Goal: Task Accomplishment & Management: Complete application form

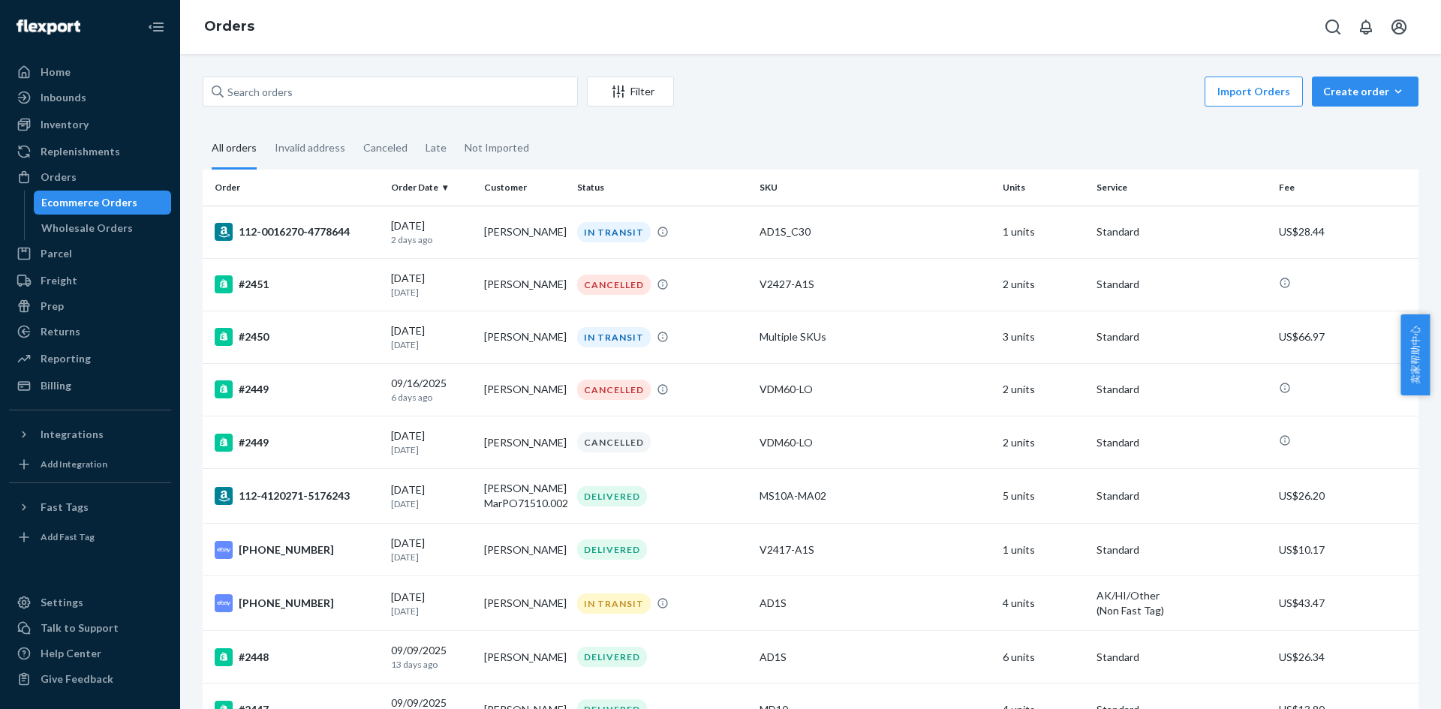
drag, startPoint x: 72, startPoint y: 128, endPoint x: 74, endPoint y: 139, distance: 11.5
click at [72, 128] on div "Inventory" at bounding box center [65, 124] width 48 height 15
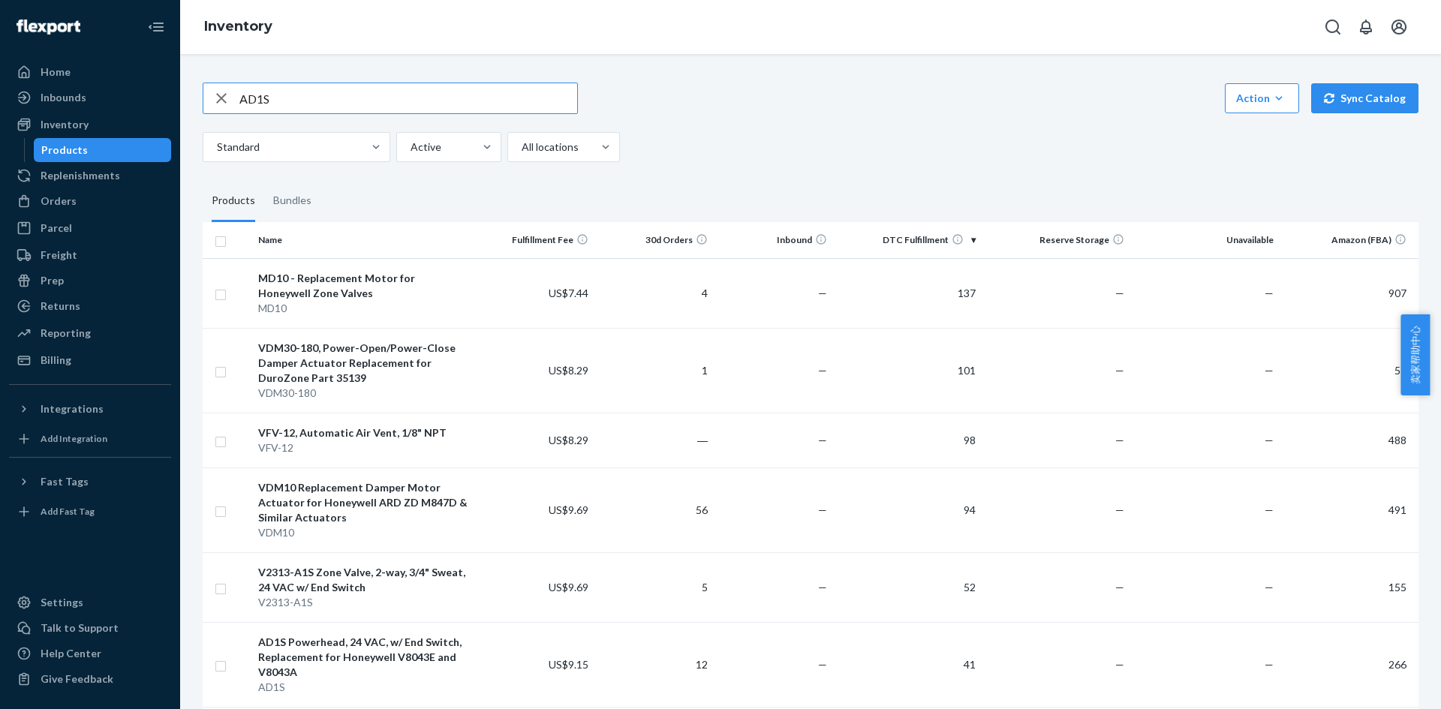
type input "AD1S"
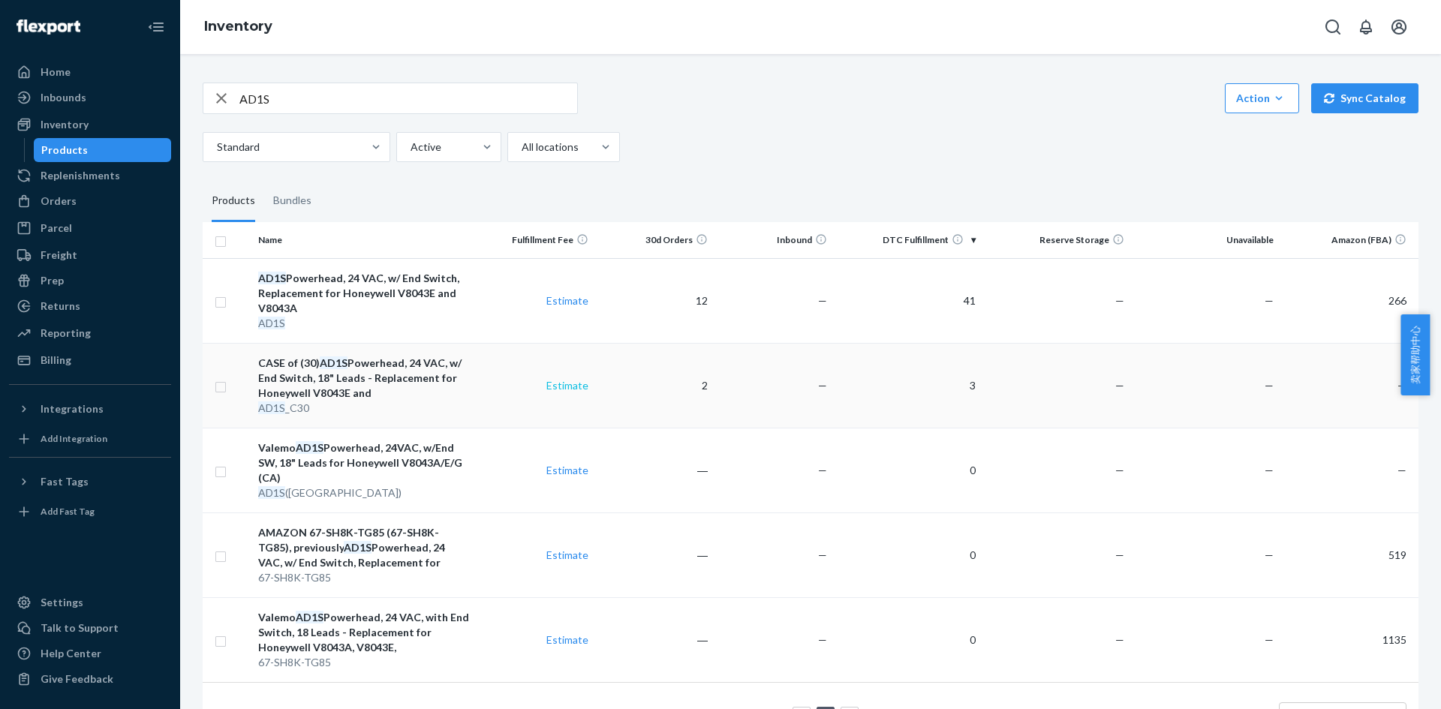
click at [570, 388] on link "Estimate" at bounding box center [567, 385] width 42 height 13
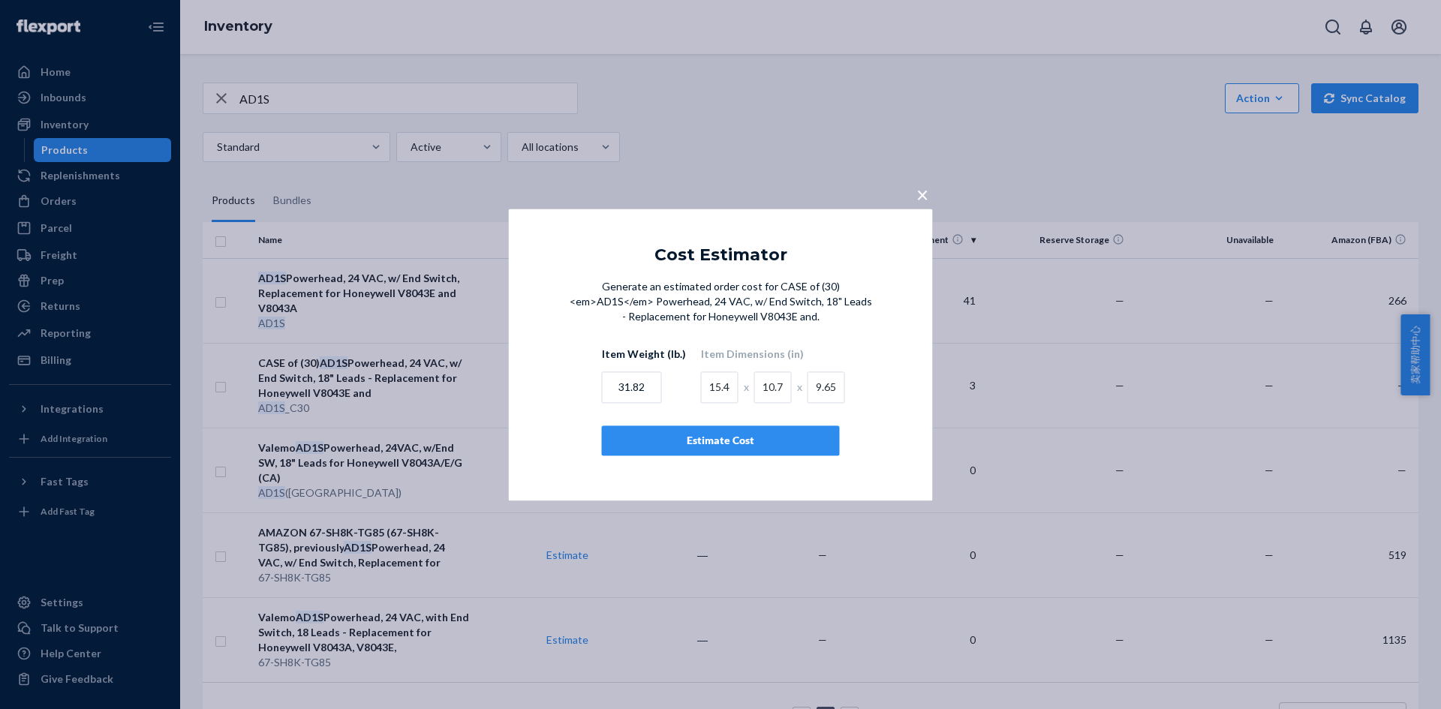
click at [755, 438] on div "Estimate Cost" at bounding box center [721, 440] width 212 height 15
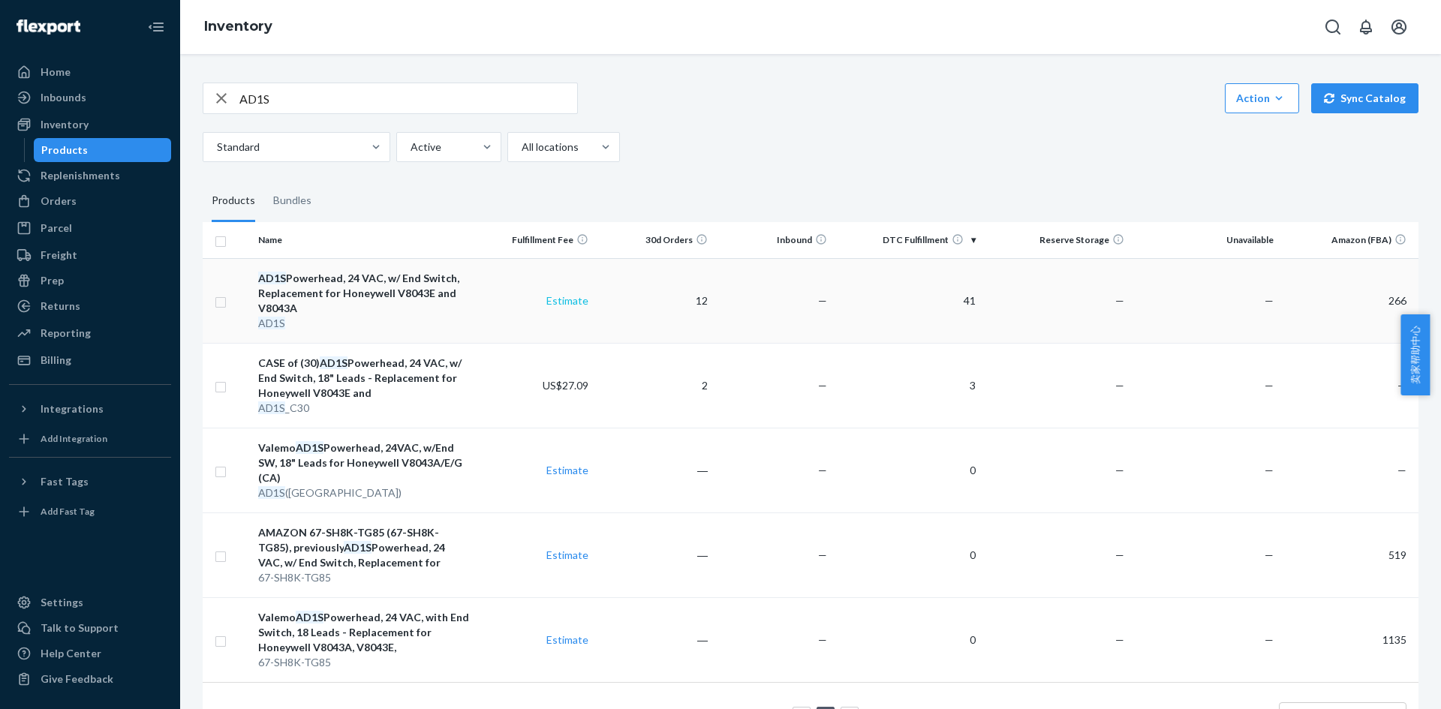
click at [572, 305] on link "Estimate" at bounding box center [567, 300] width 42 height 13
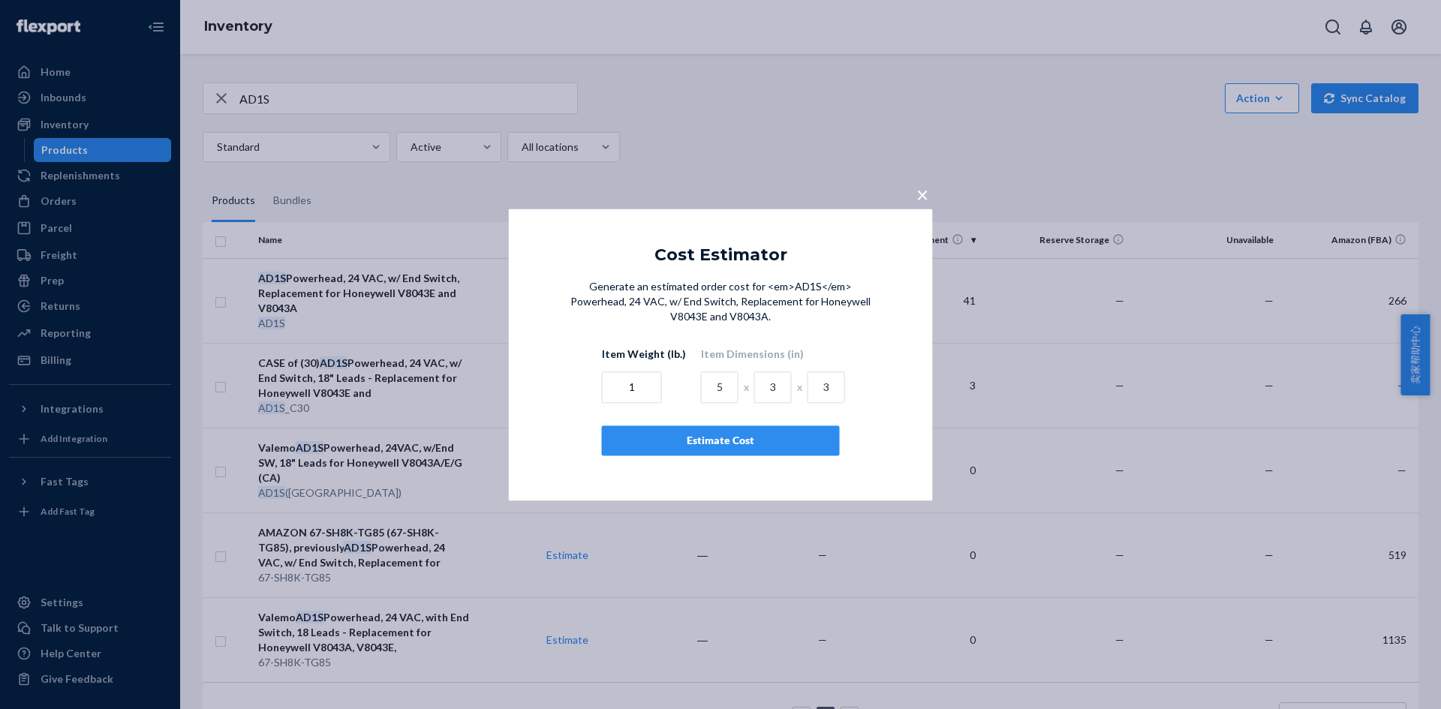
click at [708, 434] on div "Estimate Cost" at bounding box center [721, 440] width 212 height 15
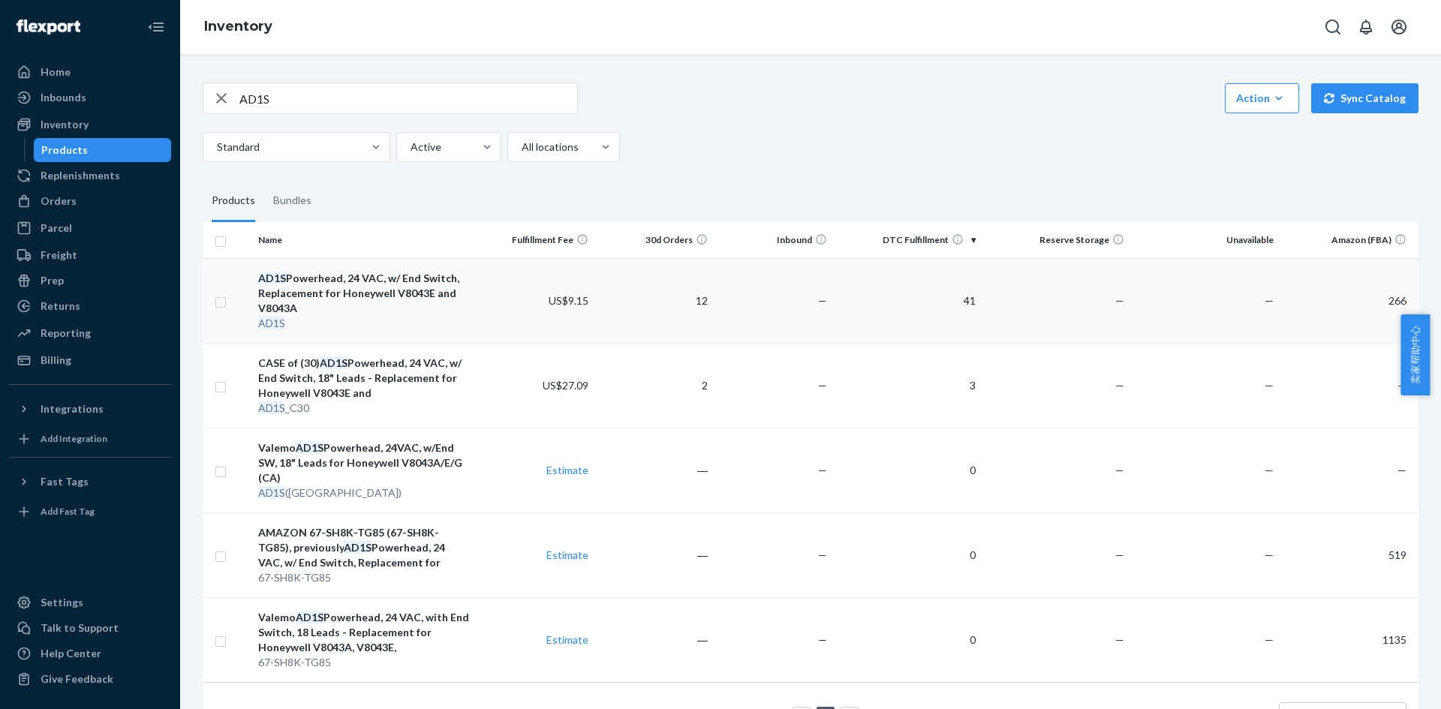
click at [860, 329] on td "41" at bounding box center [907, 300] width 149 height 85
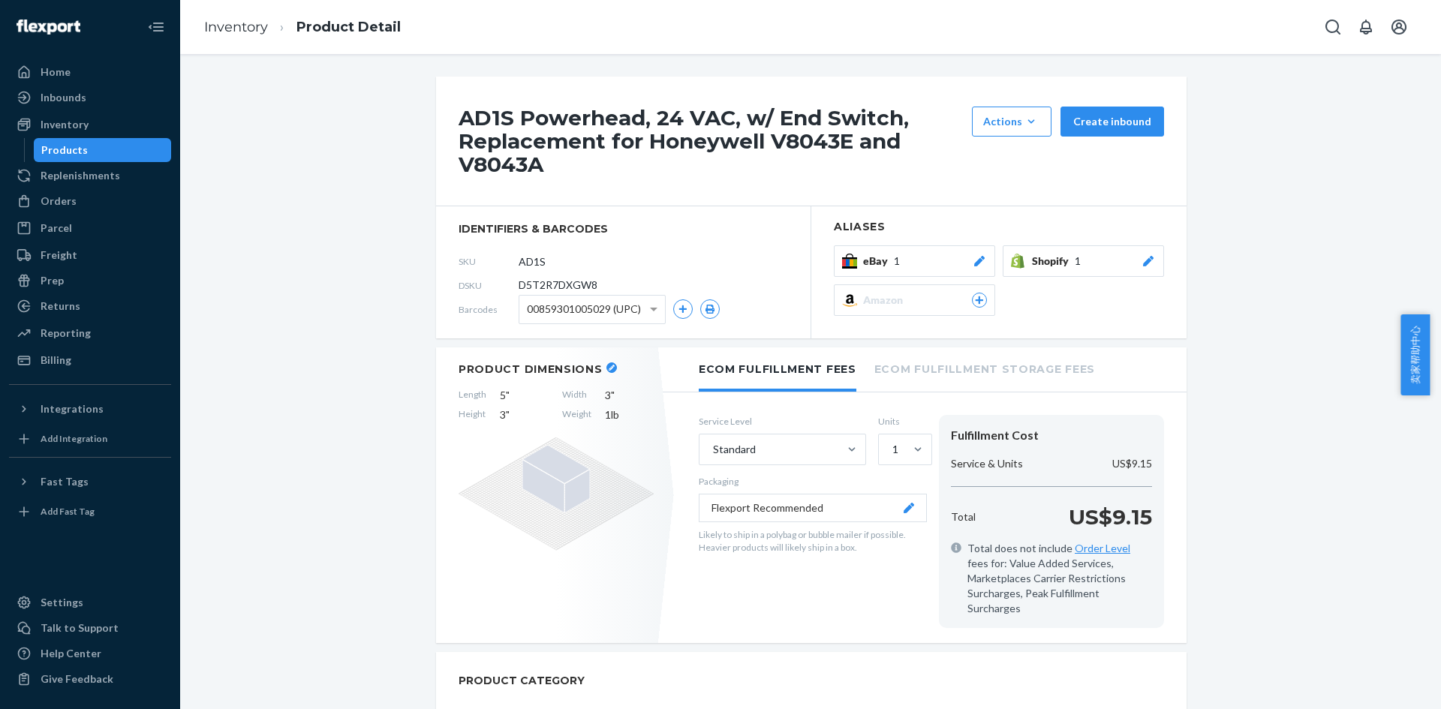
scroll to position [75, 0]
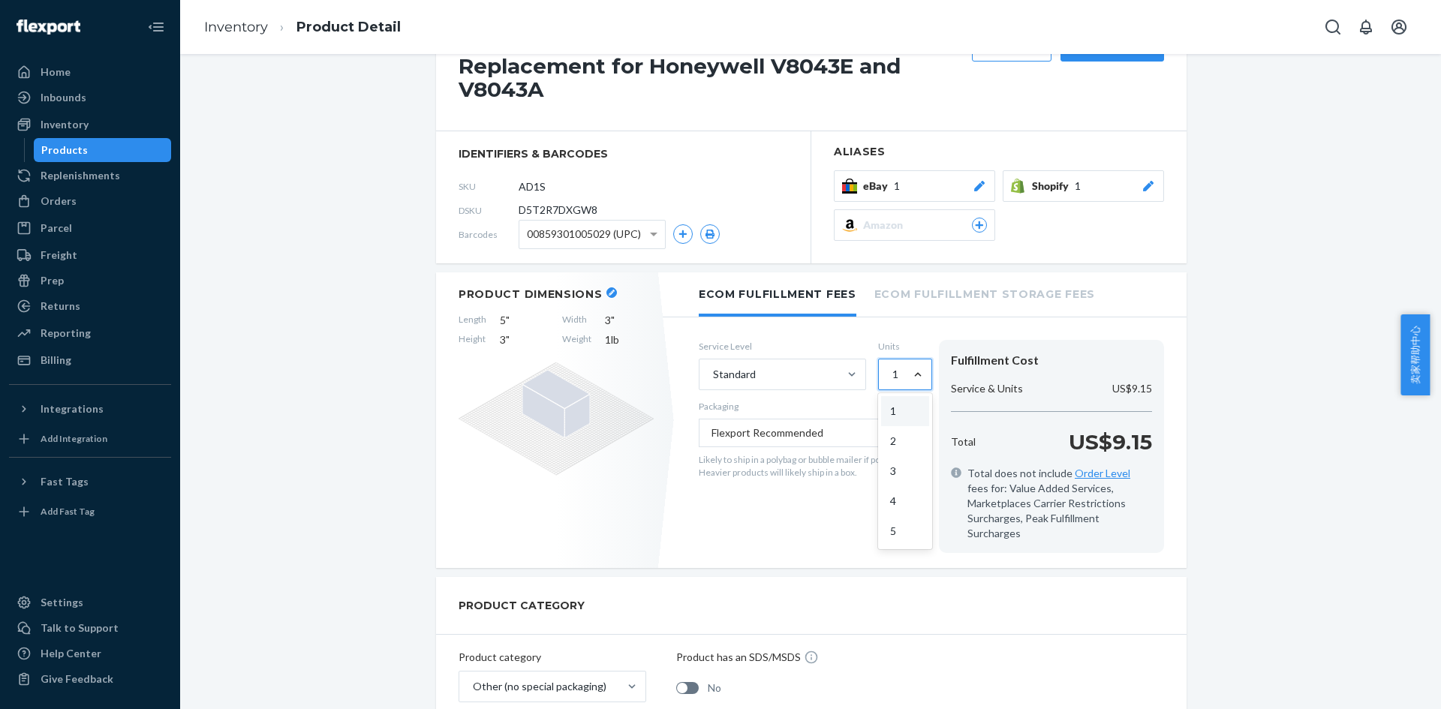
click at [904, 374] on div at bounding box center [917, 374] width 27 height 15
click at [892, 374] on input "option 1 focused, 1 of 5. 5 results available. Use Up and Down to choose option…" at bounding box center [892, 374] width 2 height 15
type input "30"
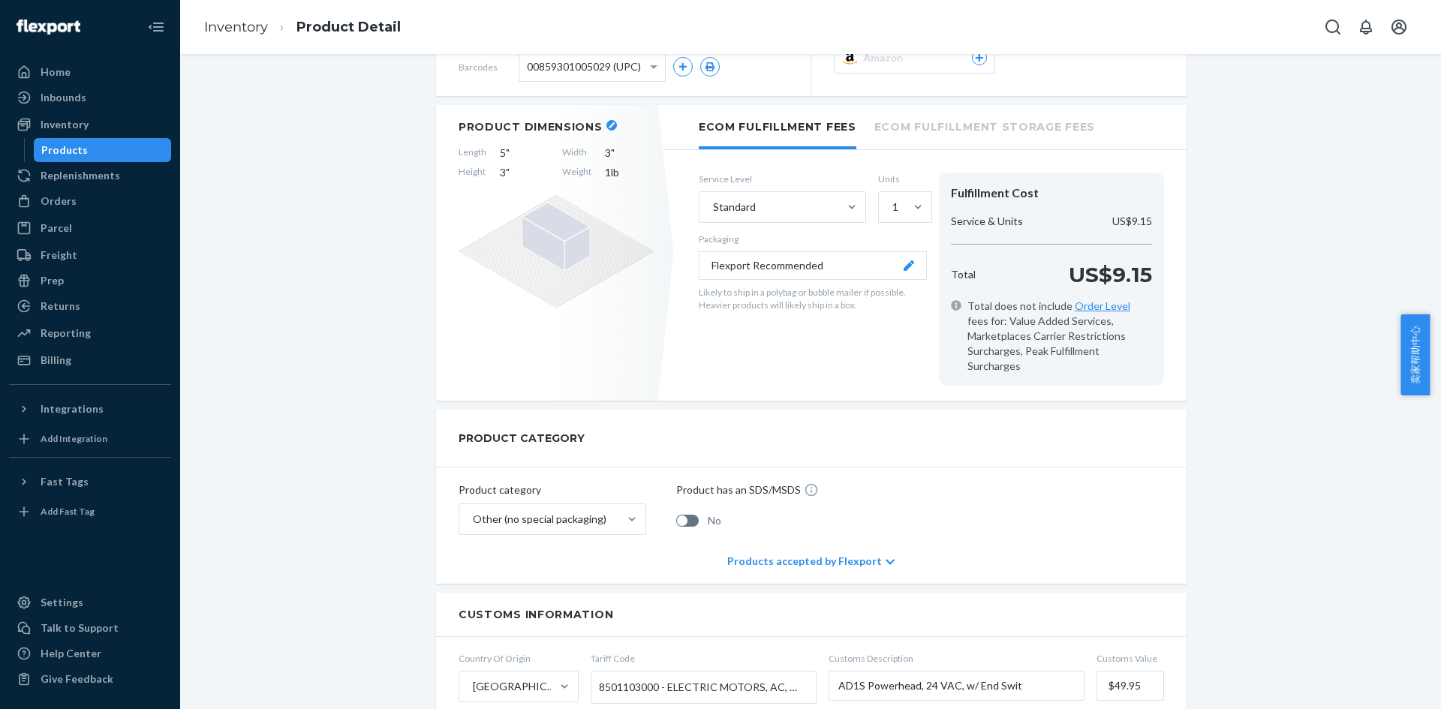
scroll to position [150, 0]
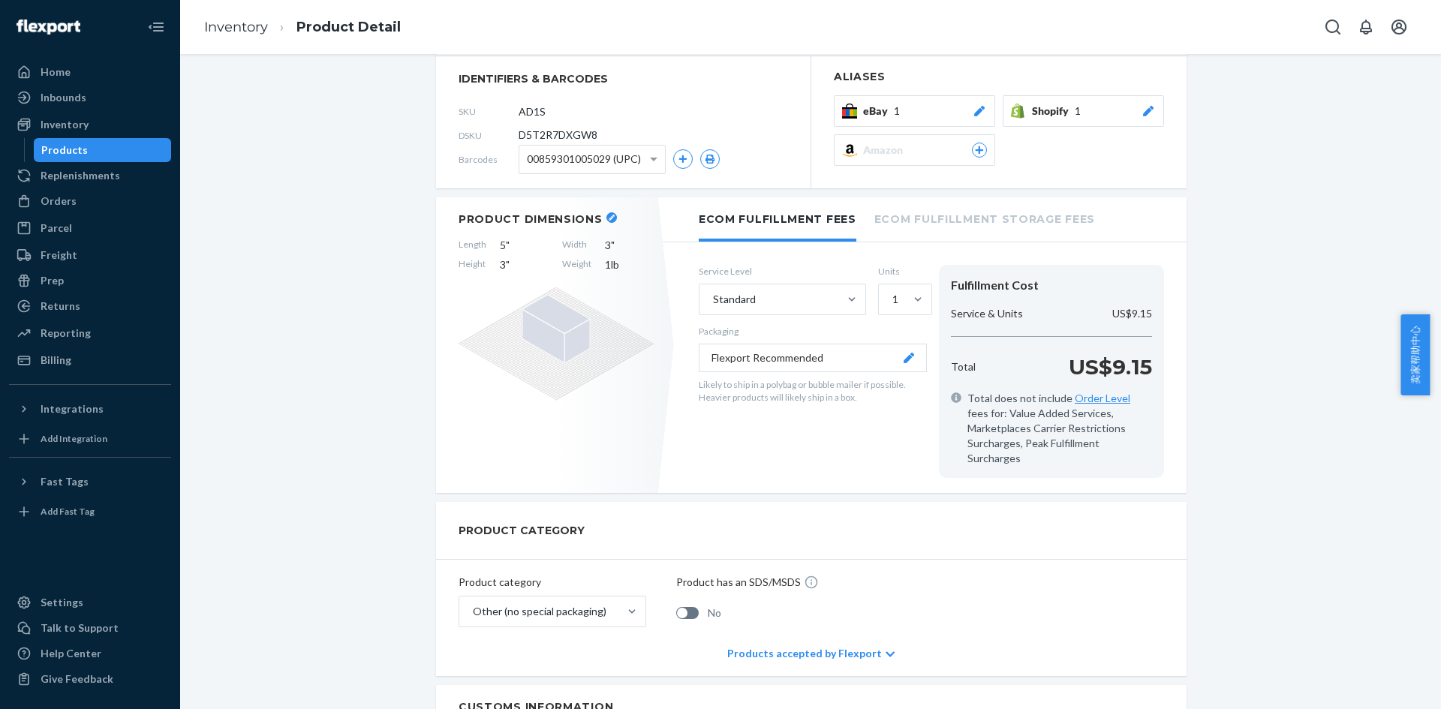
click at [892, 350] on button "Flexport Recommended" at bounding box center [813, 358] width 228 height 29
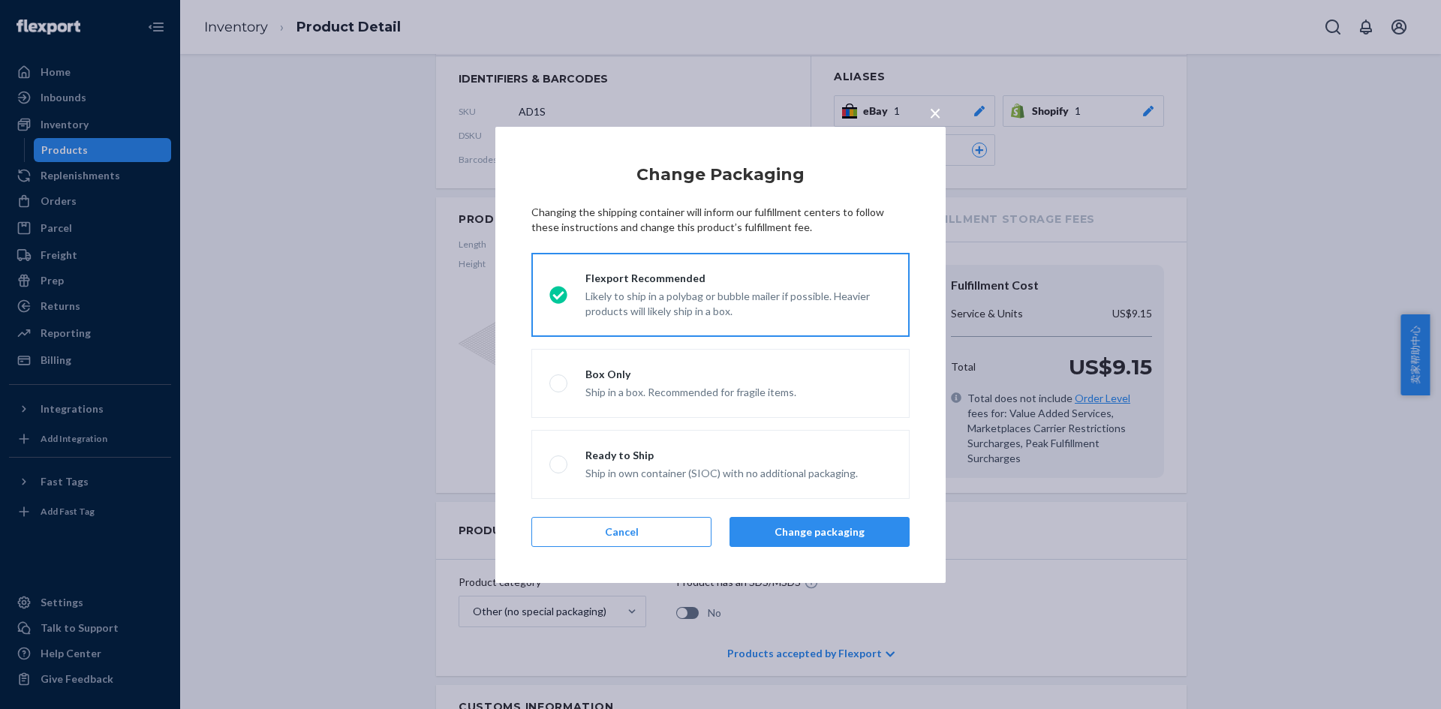
click at [935, 117] on span "×" at bounding box center [935, 113] width 12 height 26
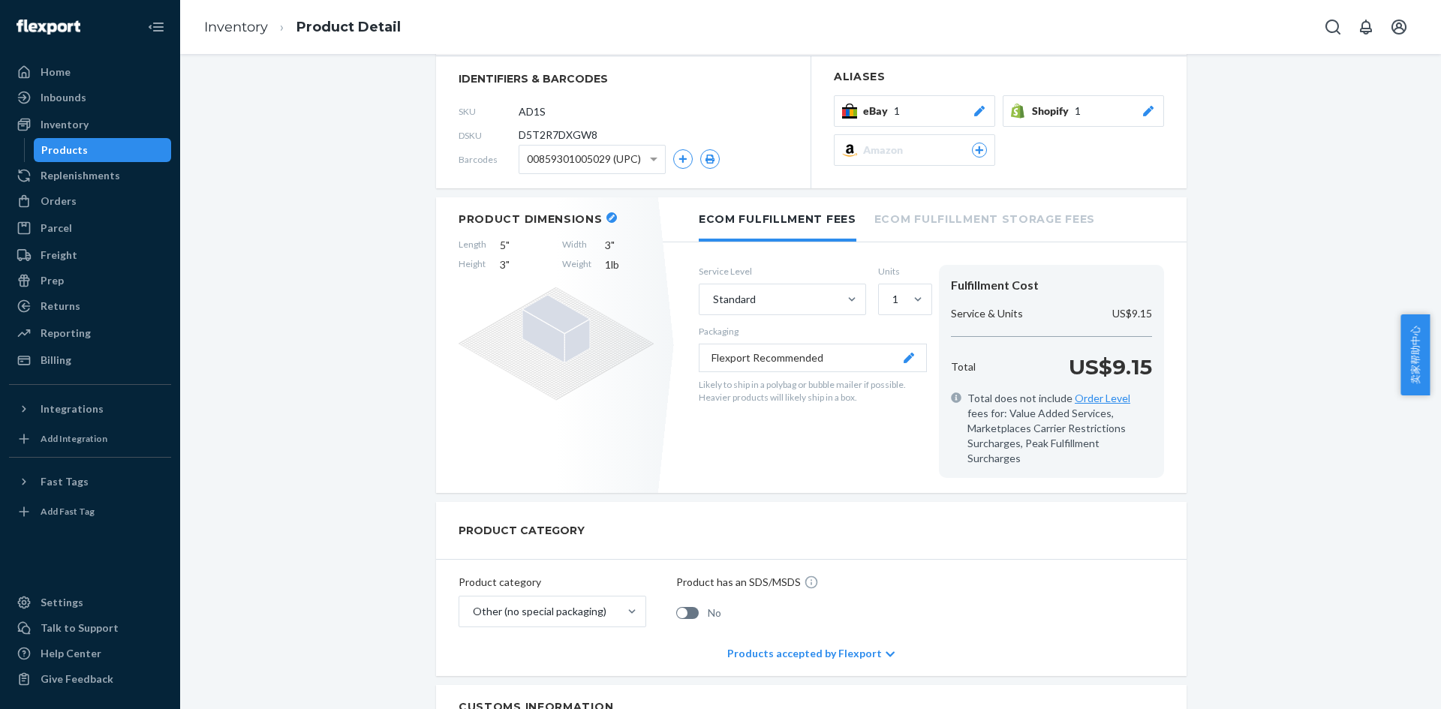
scroll to position [0, 0]
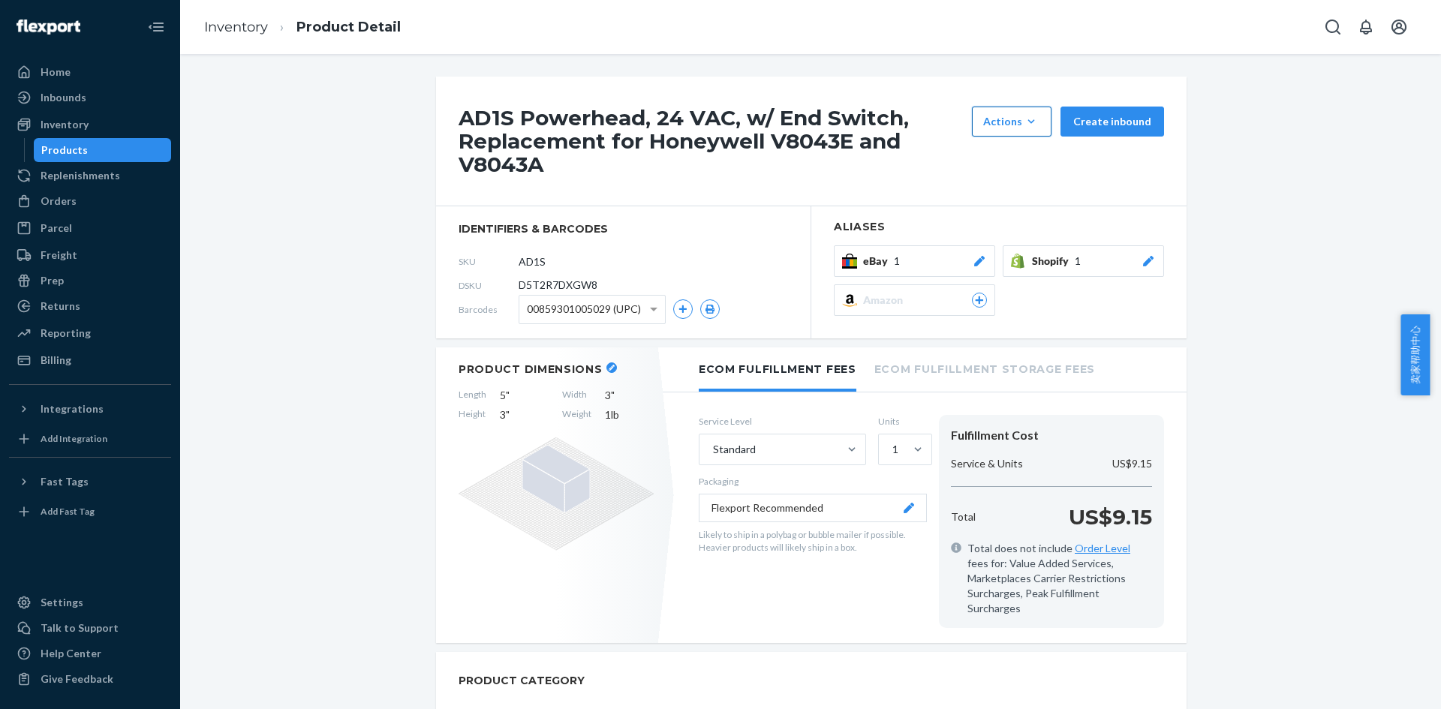
click at [1007, 128] on div "Actions" at bounding box center [1011, 121] width 57 height 15
click at [235, 30] on link "Inventory" at bounding box center [236, 27] width 64 height 17
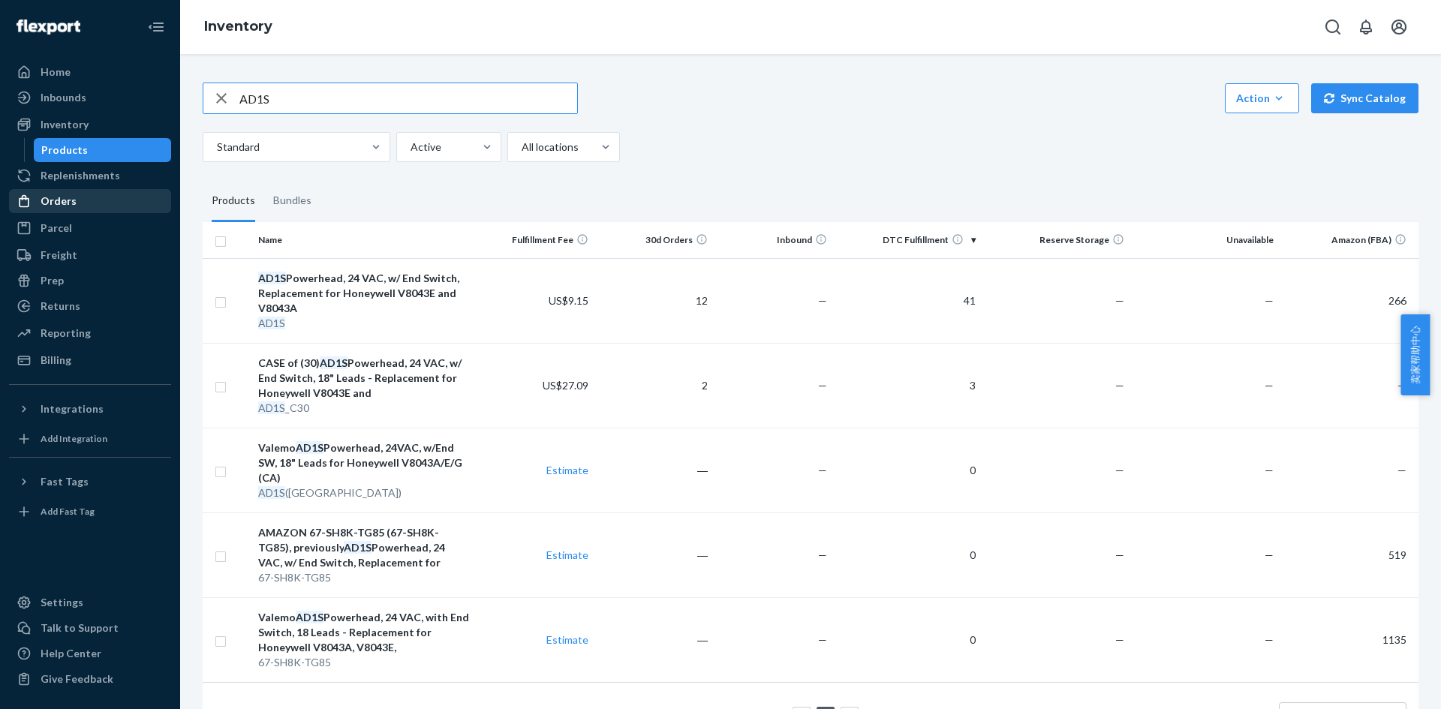
click at [74, 203] on div "Orders" at bounding box center [90, 201] width 159 height 21
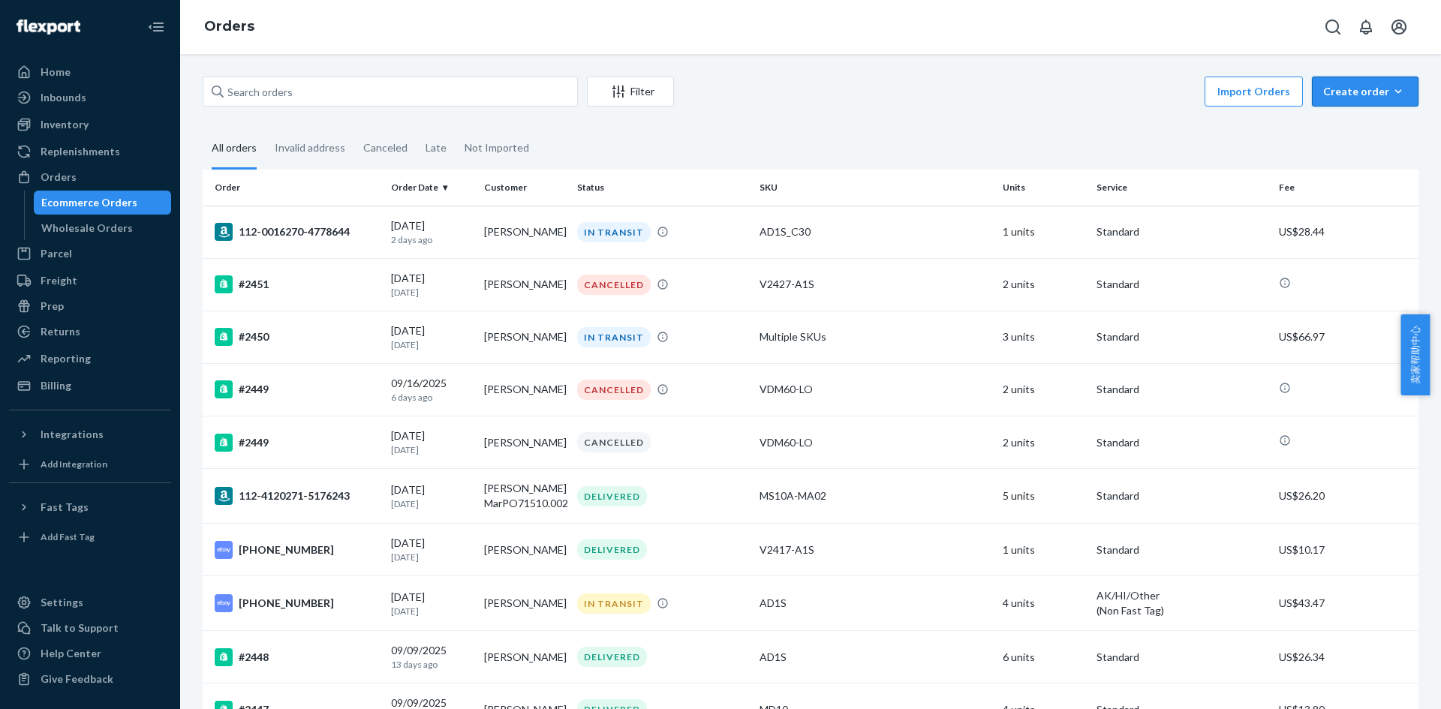
click at [1345, 95] on div "Create order" at bounding box center [1365, 91] width 84 height 15
click at [1354, 130] on span "Ecommerce order" at bounding box center [1373, 127] width 93 height 11
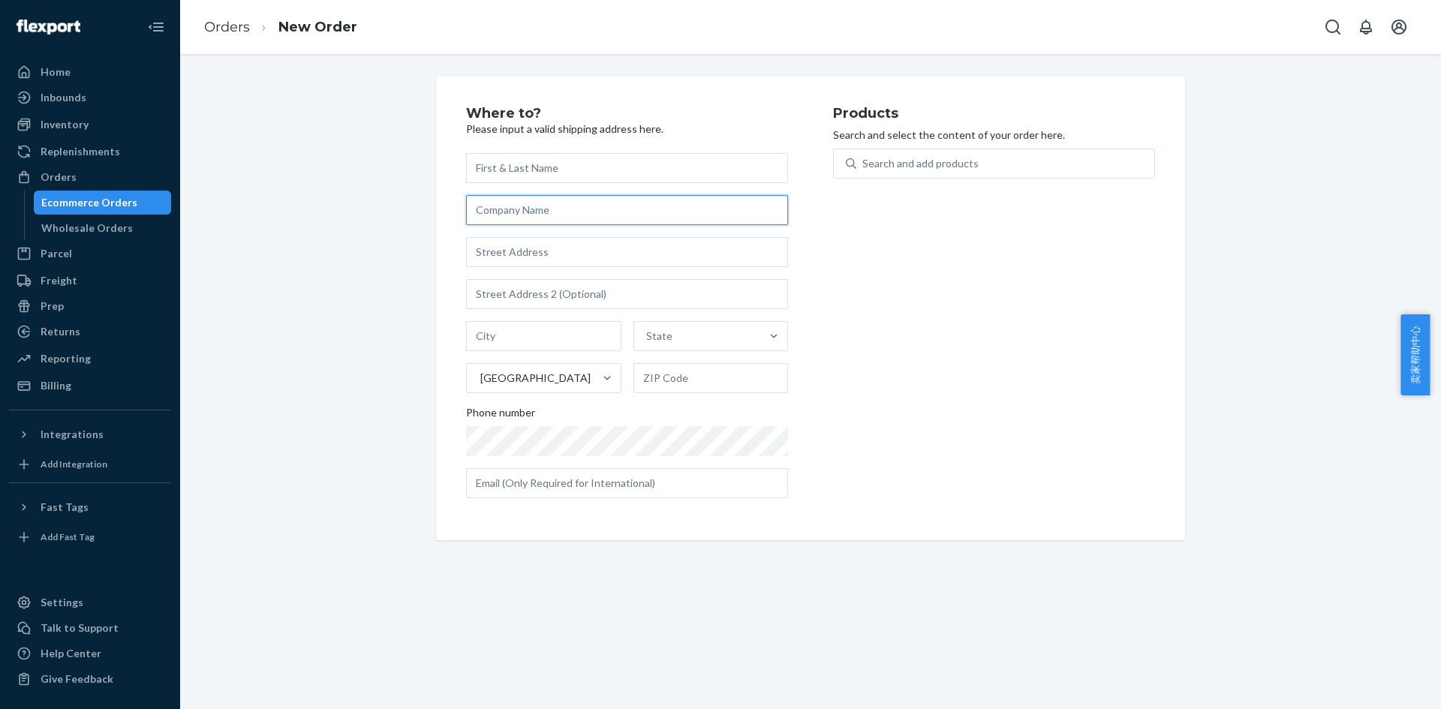
click at [582, 208] on input "text" at bounding box center [627, 210] width 322 height 30
paste input "[PERSON_NAME] SALES INC"
type input "[PERSON_NAME] SALES INC"
click at [532, 254] on input "text" at bounding box center [627, 252] width 322 height 30
paste input "8 INDUSTRIAL DR"
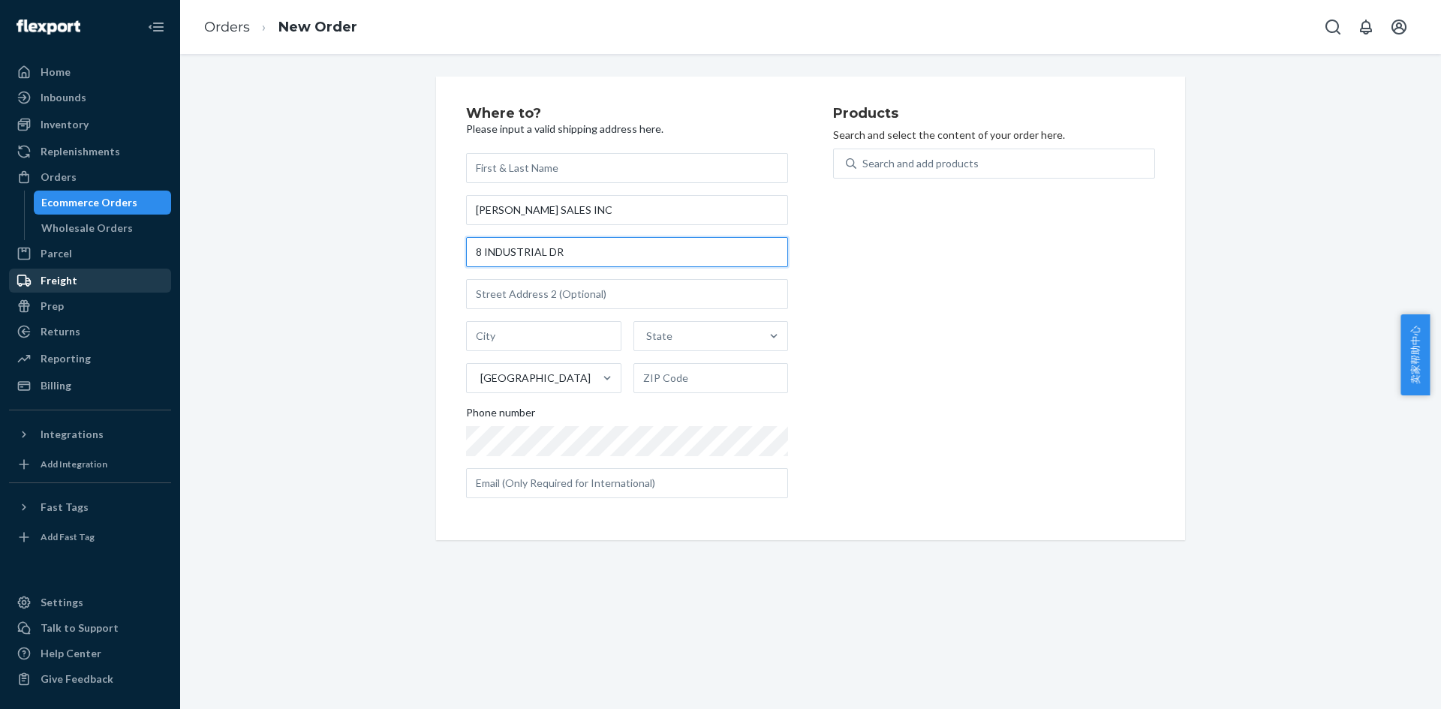
type input "8 INDUSTRIAL DR"
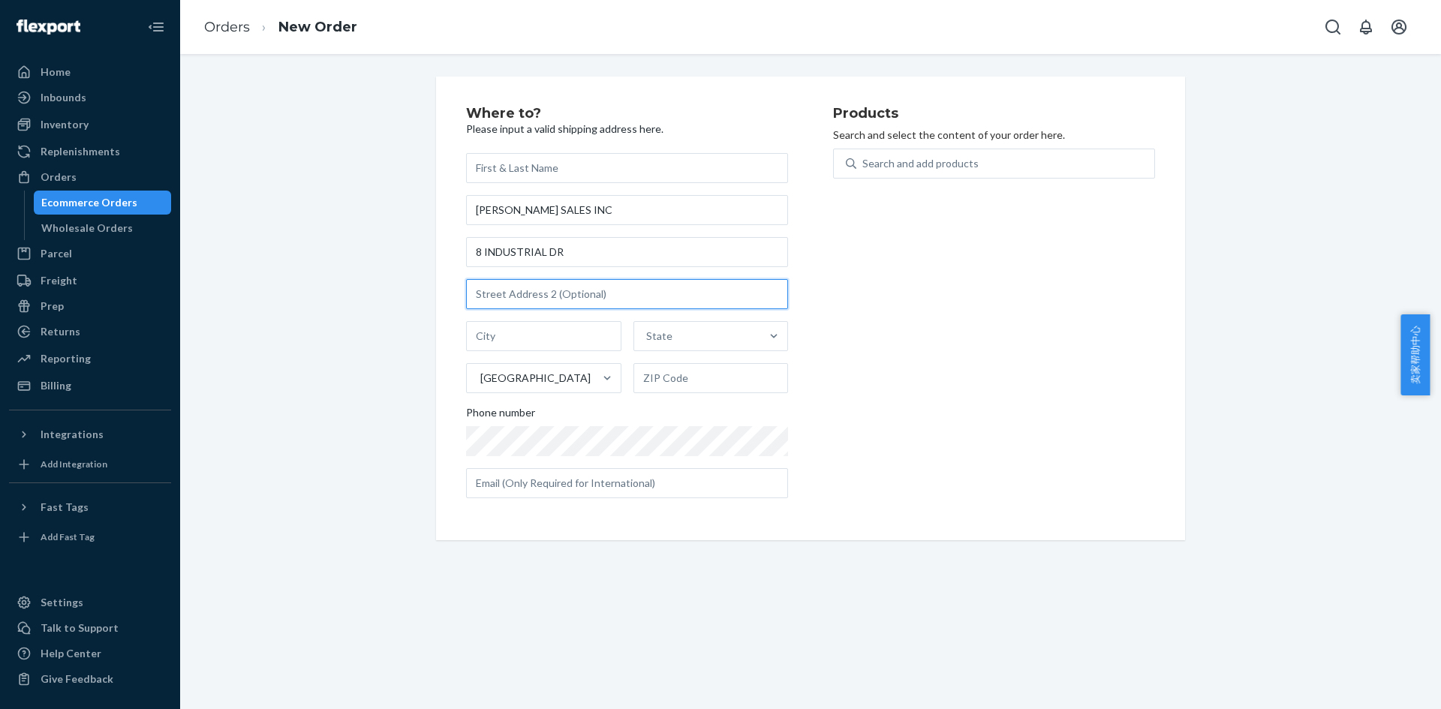
click at [661, 293] on input "text" at bounding box center [627, 294] width 322 height 30
paste input "HAVE TO MAKE A APPOINTMENT"
type input "HAVE TO MAKE A APPOINTMENT"
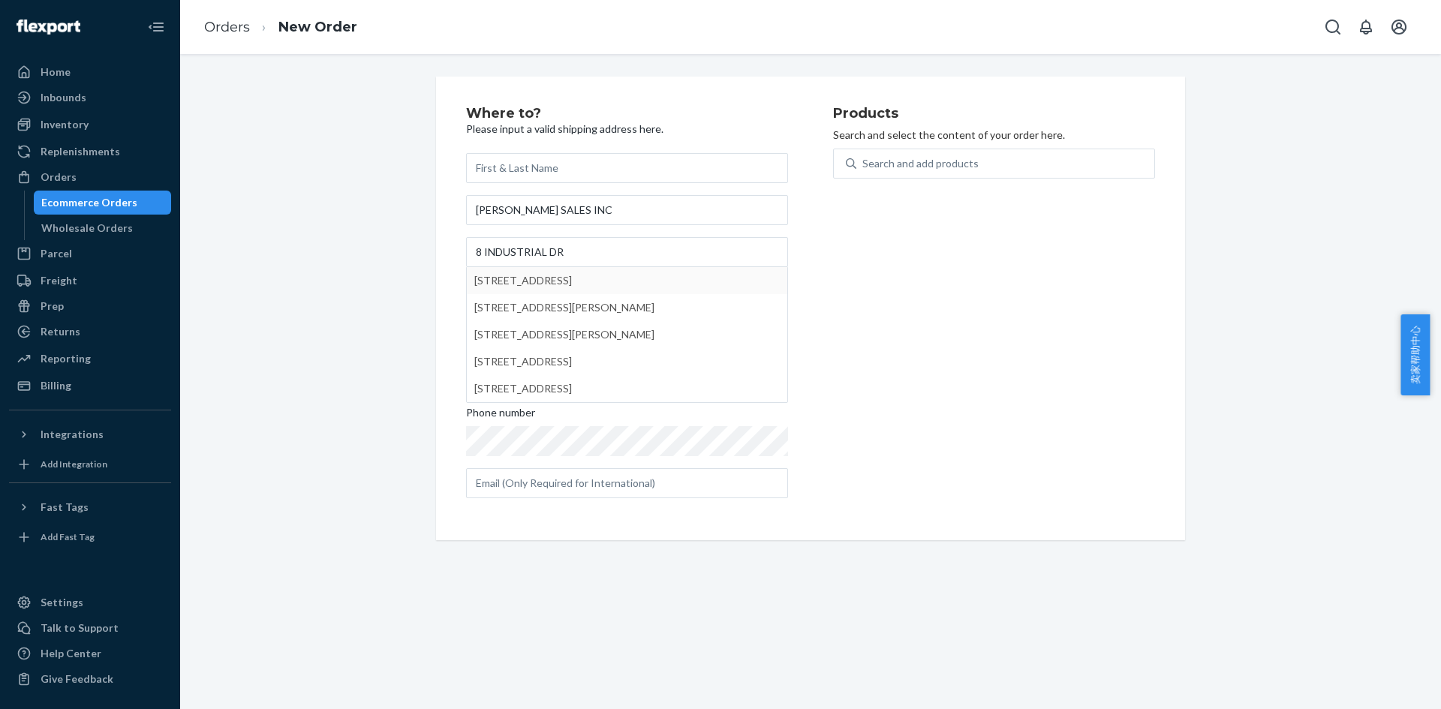
click at [888, 335] on div "Products Search and select the content of your order here. Search and add produ…" at bounding box center [994, 309] width 322 height 404
click at [842, 238] on div "Products Search and select the content of your order here. Search and add produ…" at bounding box center [994, 309] width 322 height 404
click at [398, 325] on div "Where to? Please input a valid shipping address here. K.J PLUMBING SALES INC [S…" at bounding box center [810, 309] width 1238 height 464
click at [555, 423] on div "Phone number" at bounding box center [627, 415] width 322 height 21
click at [517, 251] on input "8 INDUSTRIAL DR" at bounding box center [627, 252] width 322 height 30
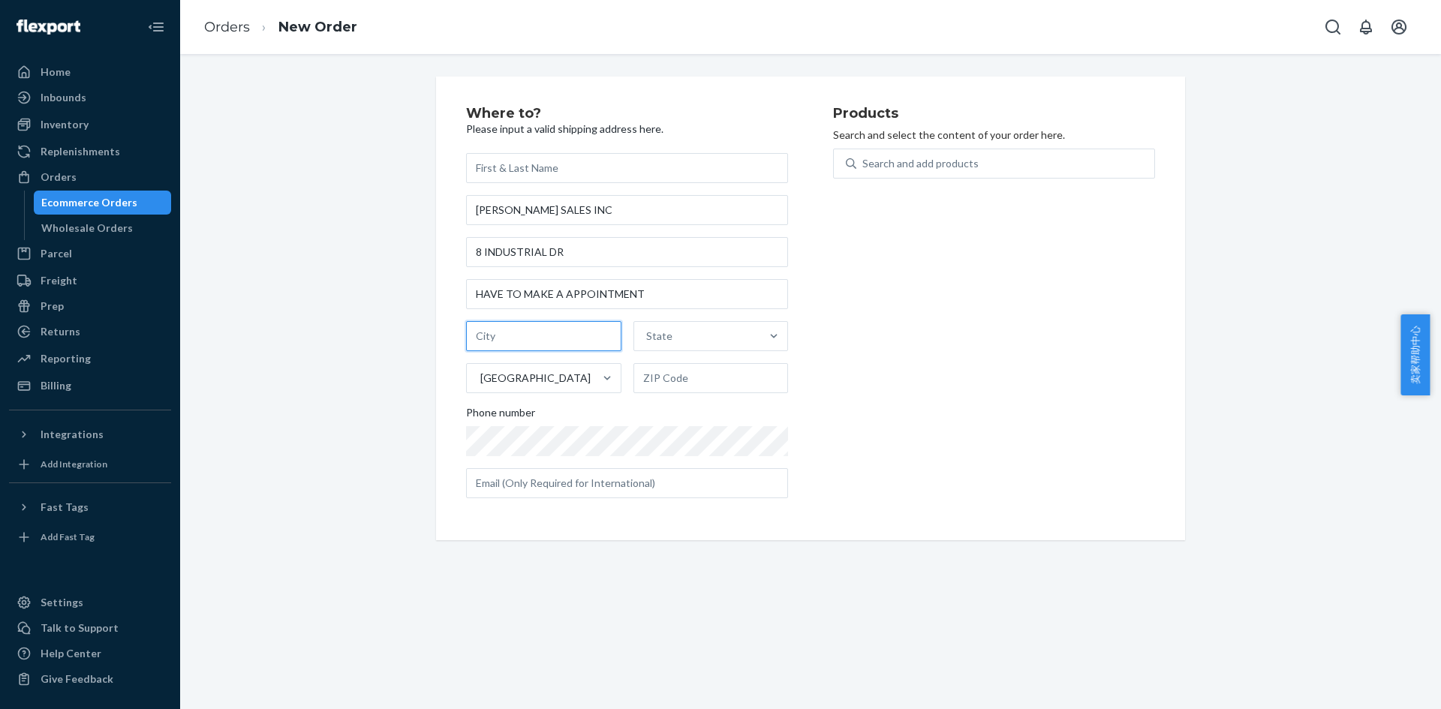
click at [531, 338] on input "text" at bounding box center [543, 336] width 155 height 30
paste input "[US_STATE]"
type input "[US_STATE]"
click at [687, 331] on div "State" at bounding box center [697, 336] width 127 height 30
click at [648, 331] on input "option [US_STATE] focused, 1 of 59. 59 results available. Use Up and Down to ch…" at bounding box center [647, 336] width 2 height 15
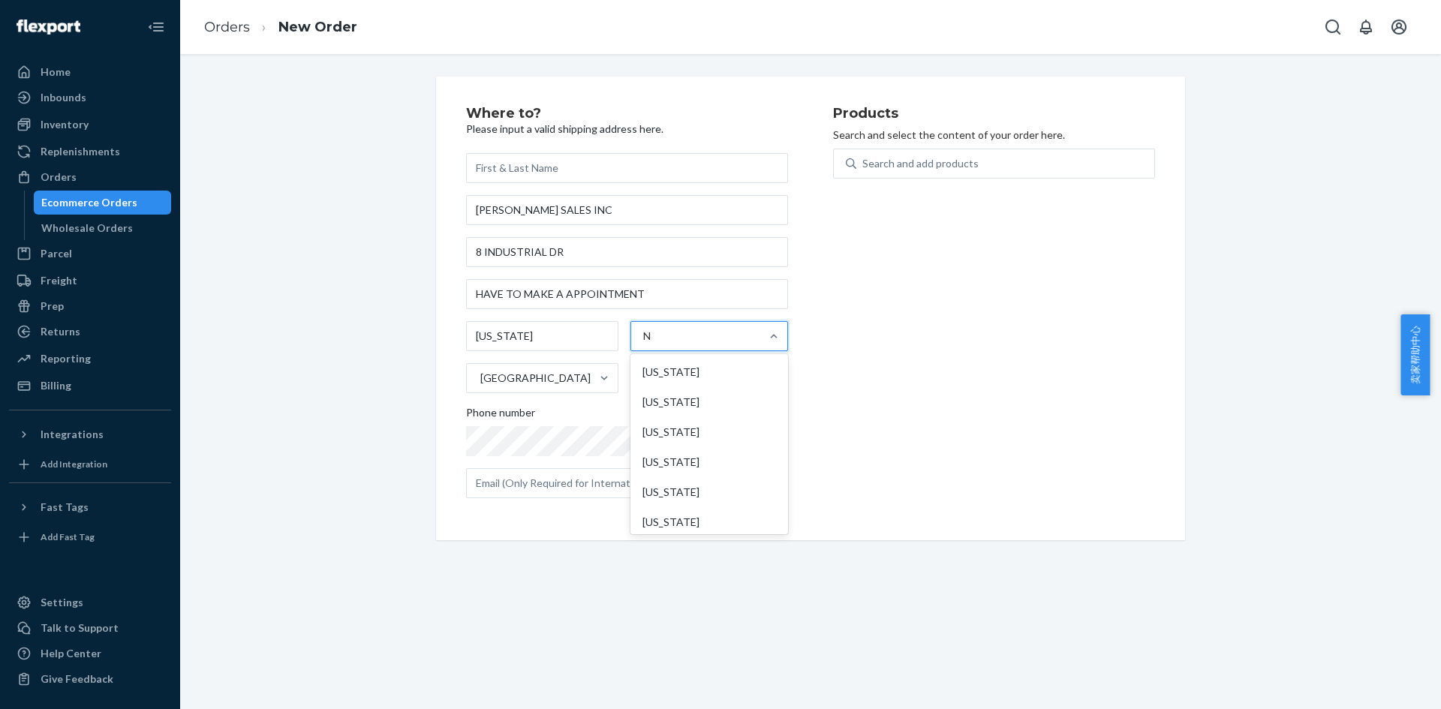
type input "NY"
click at [696, 364] on div "[US_STATE]" at bounding box center [709, 372] width 152 height 30
click at [659, 344] on input "NY" at bounding box center [651, 336] width 16 height 15
click at [655, 378] on input "text" at bounding box center [710, 378] width 155 height 30
paste input "10921"
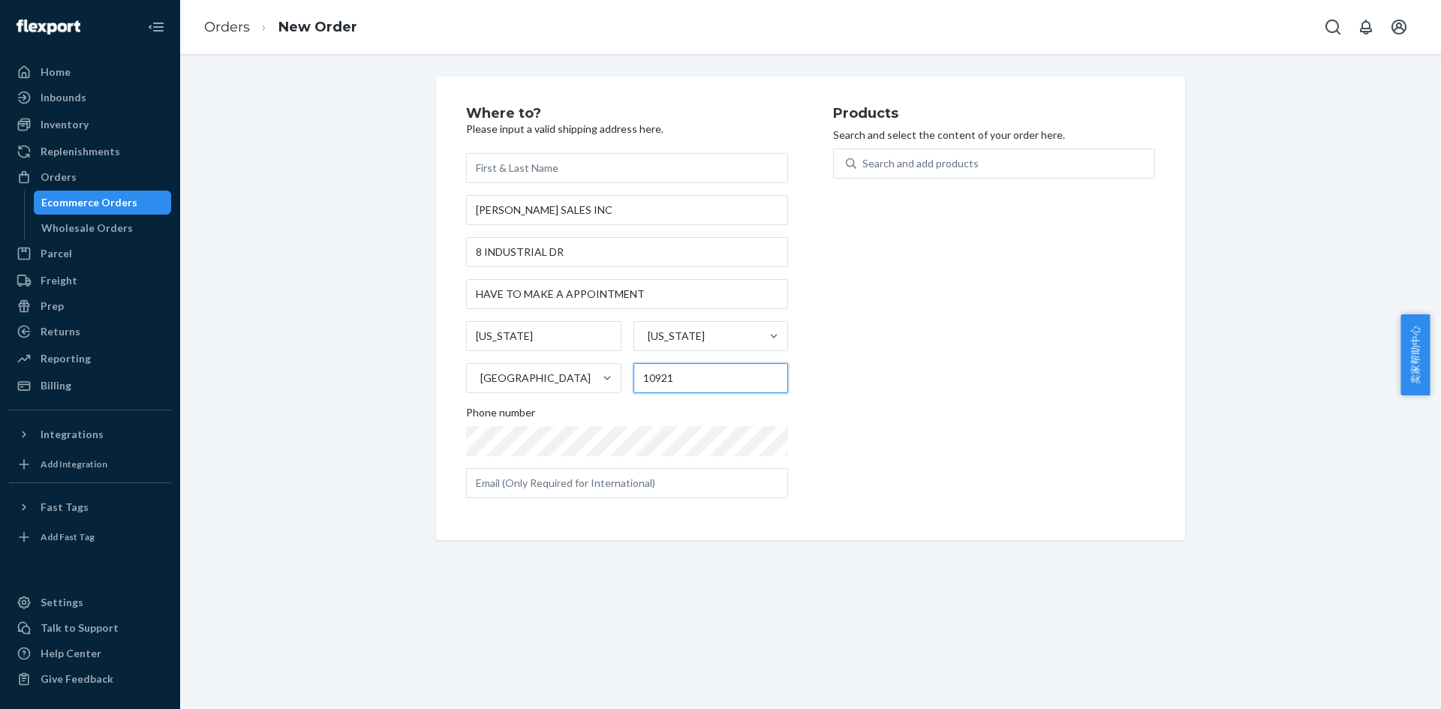
type input "10921"
click at [916, 408] on div "Products Search and select the content of your order here. Search and add produ…" at bounding box center [994, 309] width 322 height 404
click at [963, 492] on div "Products Search and select the content of your order here. Search and add produ…" at bounding box center [994, 309] width 322 height 404
click at [573, 573] on div "Where to? Please input a valid shipping address here. [PERSON_NAME] SALES INC […" at bounding box center [810, 381] width 1261 height 655
click at [936, 146] on div "Products Search and select the content of your order here. Search and add produ…" at bounding box center [994, 309] width 322 height 404
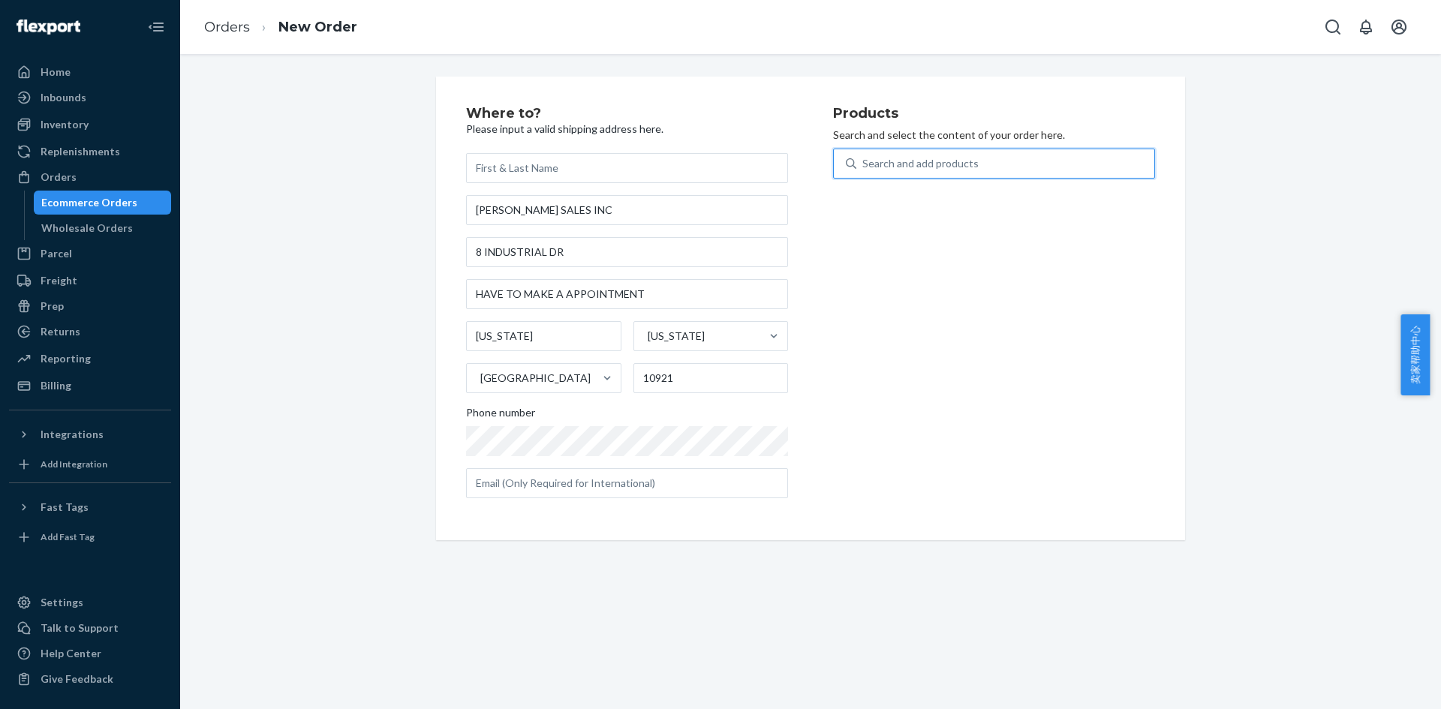
click at [937, 163] on div "Search and add products" at bounding box center [920, 163] width 116 height 15
click at [864, 163] on input "0 results available. Use Up and Down to choose options, press Enter to select t…" at bounding box center [863, 163] width 2 height 15
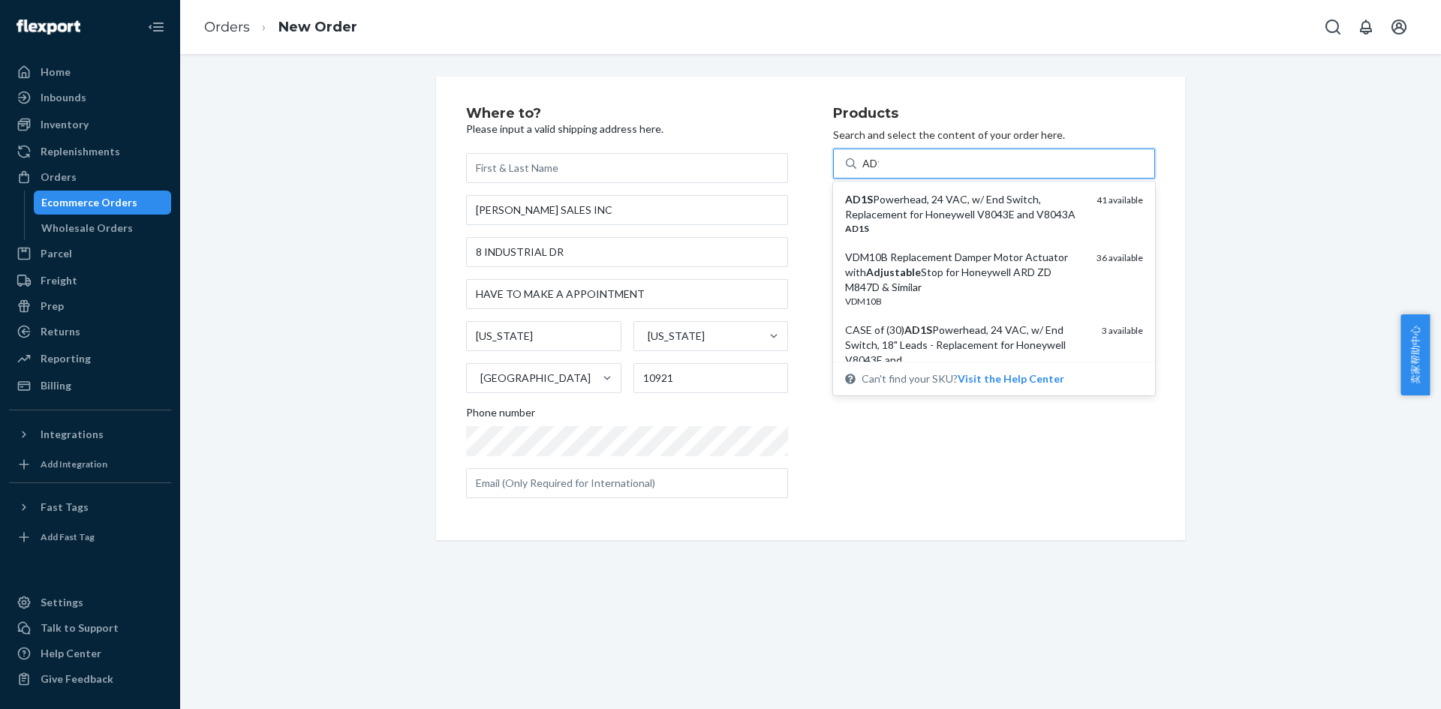
type input "AD1S"
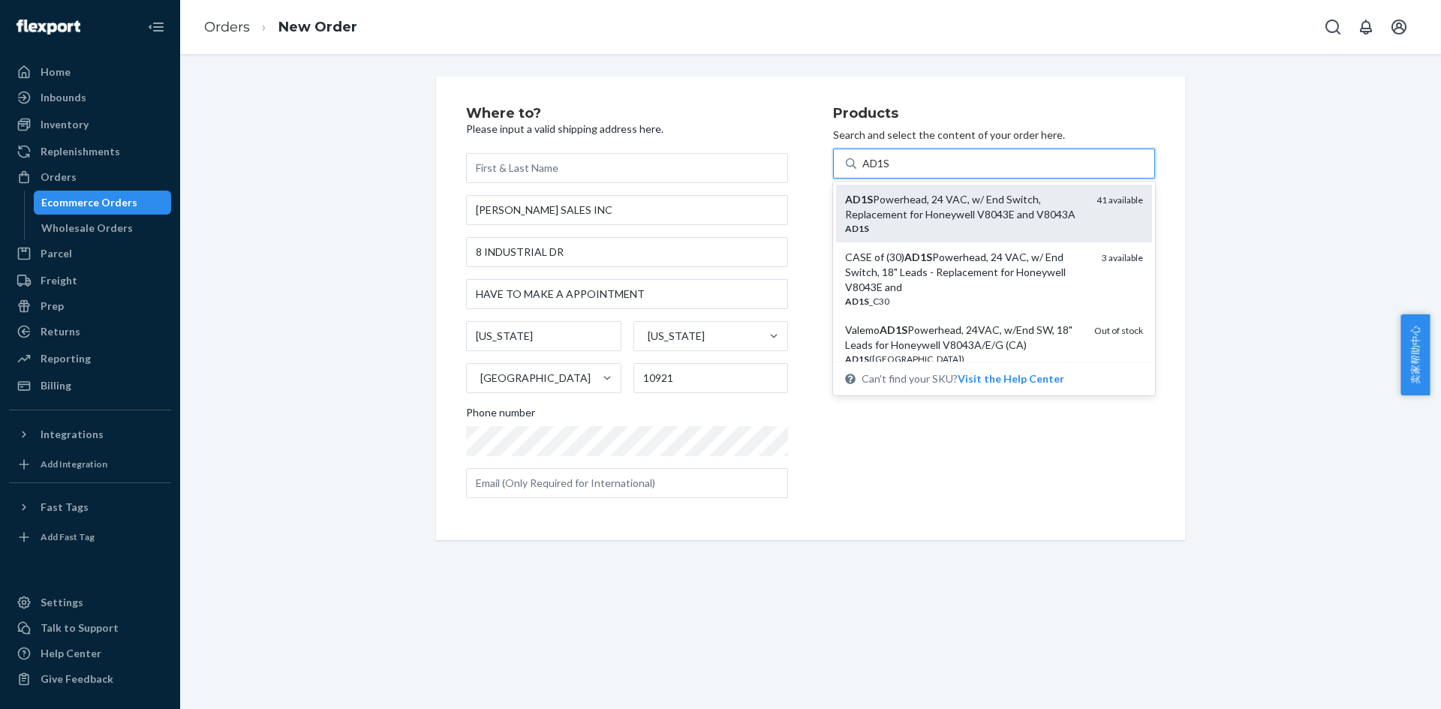
click at [941, 211] on div "AD1S Powerhead, 24 VAC, w/ End Switch, Replacement for Honeywell V8043E and V80…" at bounding box center [964, 207] width 239 height 30
click at [891, 171] on input "AD1S" at bounding box center [876, 163] width 29 height 15
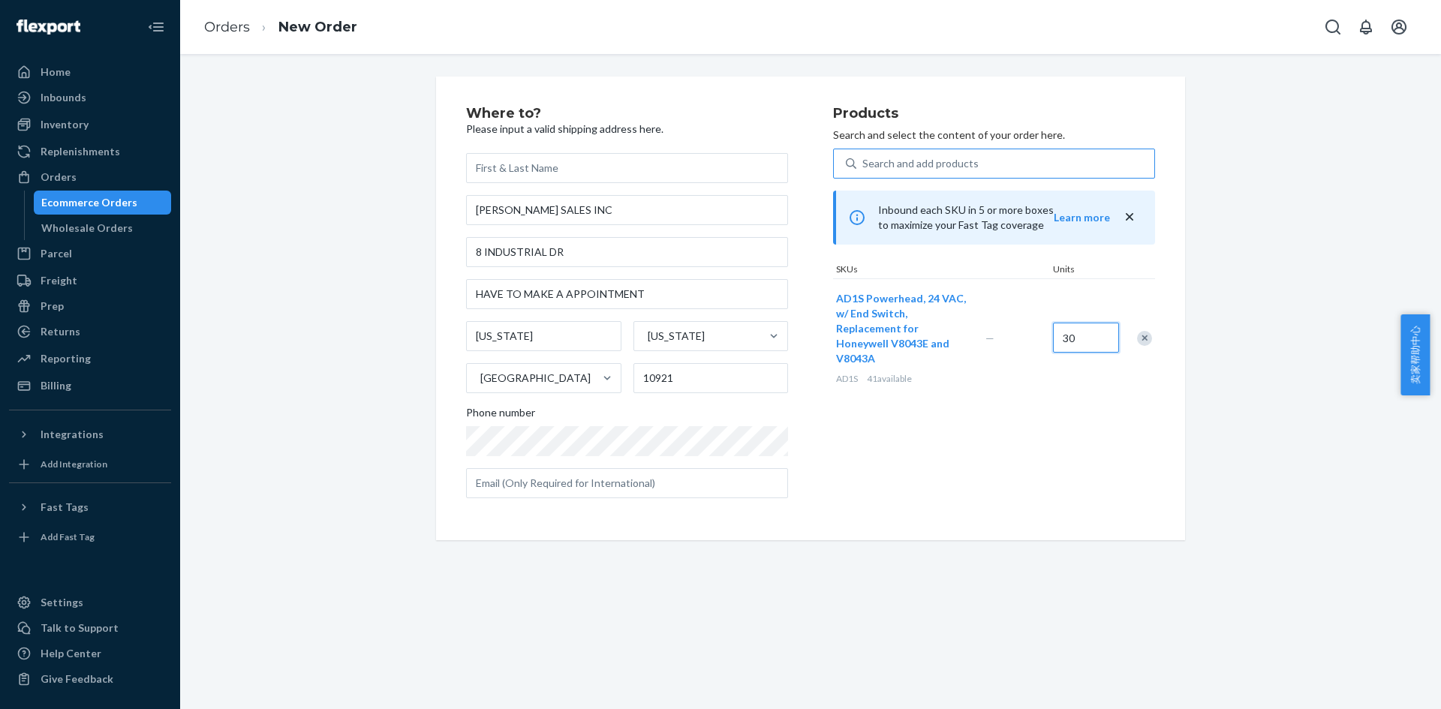
type input "30"
click at [1075, 453] on div "Products Search and select the content of your order here. Search and add produ…" at bounding box center [994, 309] width 322 height 404
click at [1248, 367] on div "Where to? Please input a valid shipping address here. [PERSON_NAME] SALES INC […" at bounding box center [810, 309] width 1238 height 464
click at [660, 488] on input "text" at bounding box center [627, 483] width 322 height 30
click at [892, 597] on div "Where to? Please input a valid shipping address here. [PERSON_NAME] SALES INC […" at bounding box center [810, 381] width 1261 height 655
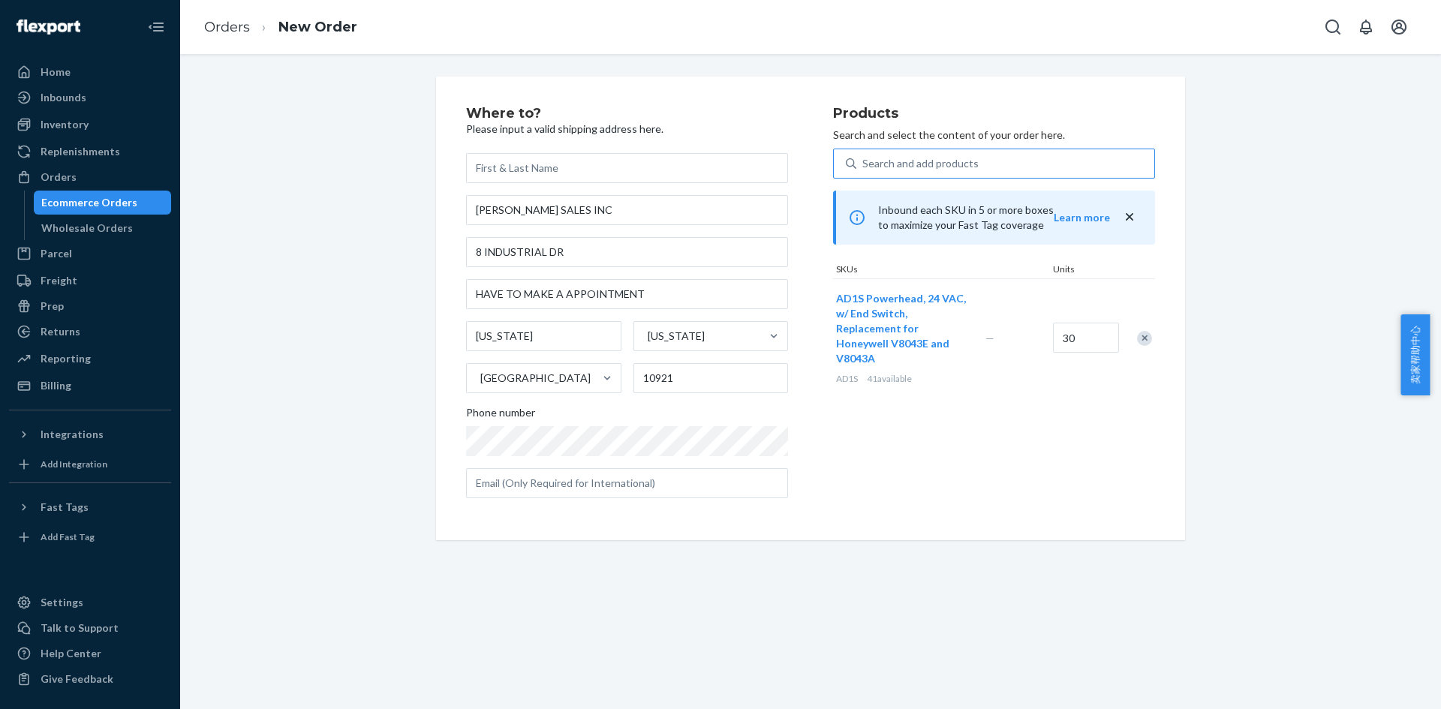
click at [311, 182] on div "Where to? Please input a valid shipping address here. [PERSON_NAME] SALES INC […" at bounding box center [810, 309] width 1238 height 464
click at [1084, 325] on input "30" at bounding box center [1086, 338] width 66 height 30
click at [1062, 506] on div "Products Search and select the content of your order here. Search and add produ…" at bounding box center [994, 309] width 322 height 404
click at [1231, 248] on div "Where to? Please input a valid shipping address here. [PERSON_NAME] SALES INC […" at bounding box center [810, 309] width 1238 height 464
click at [1429, 491] on div "Where to? Please input a valid shipping address here. [PERSON_NAME] SALES INC […" at bounding box center [810, 381] width 1261 height 655
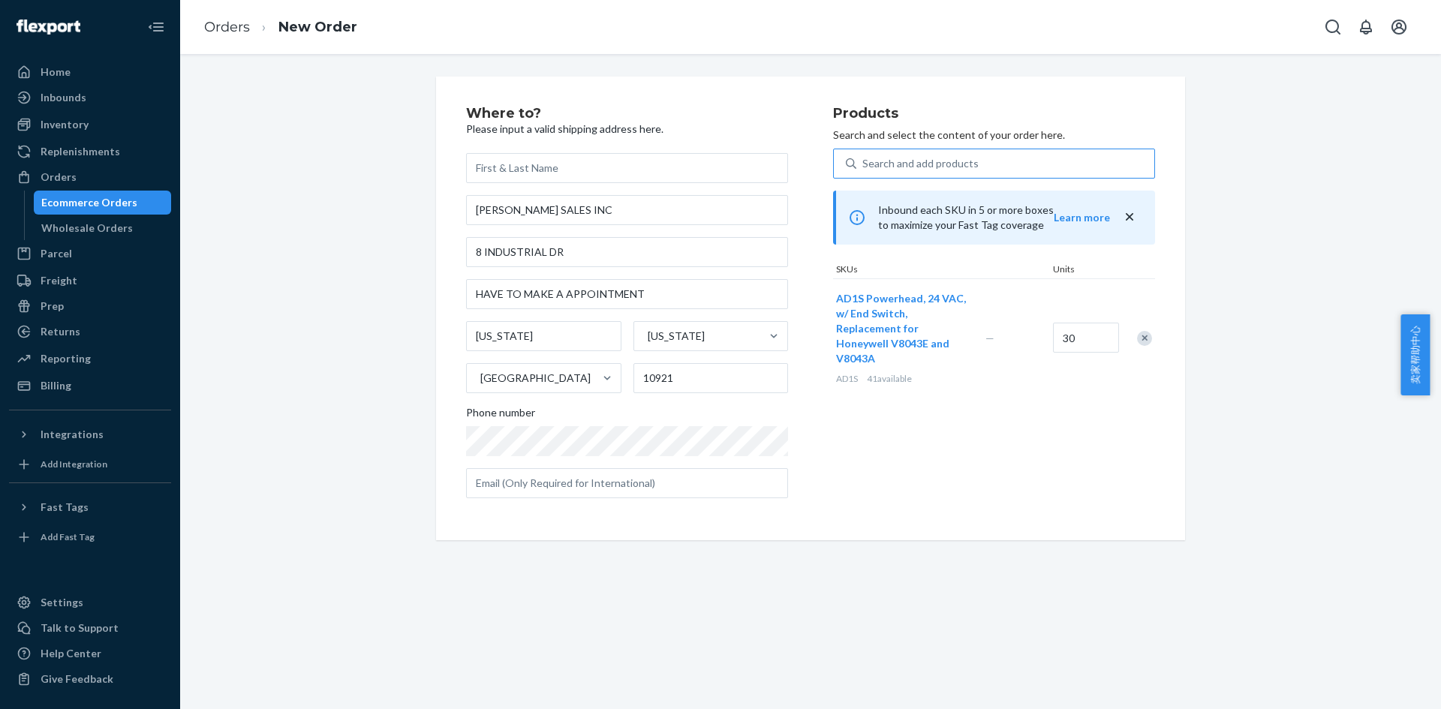
click at [972, 633] on div "Where to? Please input a valid shipping address here. [PERSON_NAME] SALES INC […" at bounding box center [810, 381] width 1261 height 655
click at [594, 485] on input "text" at bounding box center [627, 483] width 322 height 30
click at [576, 176] on input "text" at bounding box center [627, 168] width 322 height 30
click at [610, 205] on input "[PERSON_NAME] SALES INC" at bounding box center [627, 210] width 322 height 30
click at [576, 170] on input "text" at bounding box center [627, 168] width 322 height 30
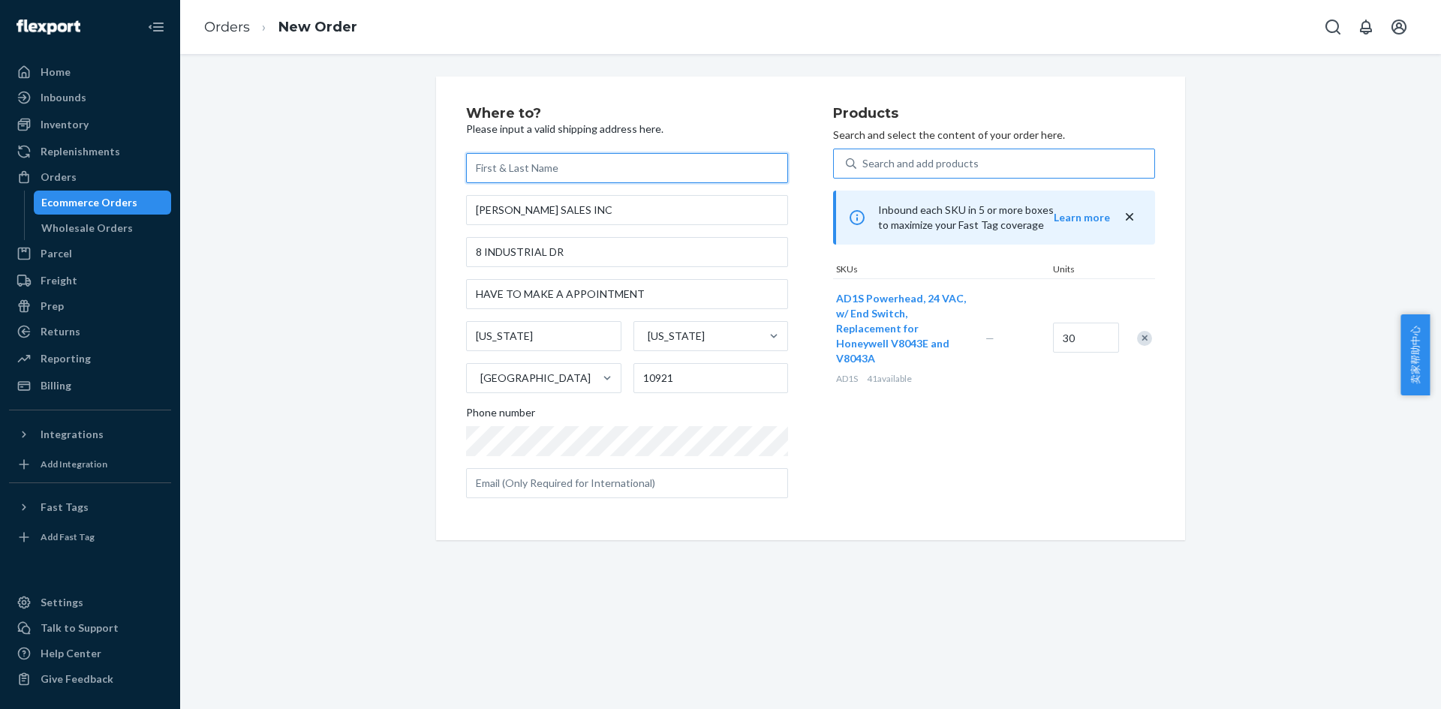
paste input "[PERSON_NAME] SALES INC"
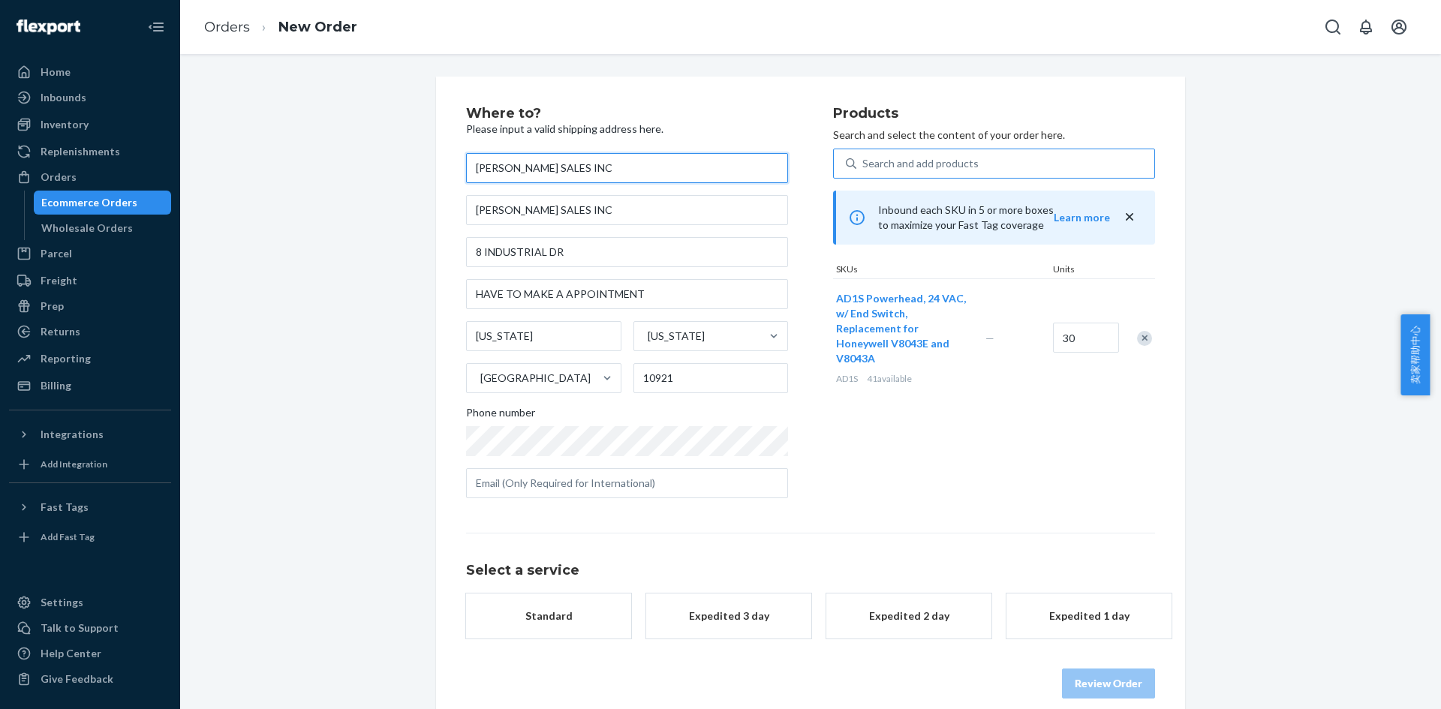
type input "[PERSON_NAME] SALES INC"
click at [900, 474] on div "Products Search and select the content of your order here. Search and add produ…" at bounding box center [994, 309] width 322 height 404
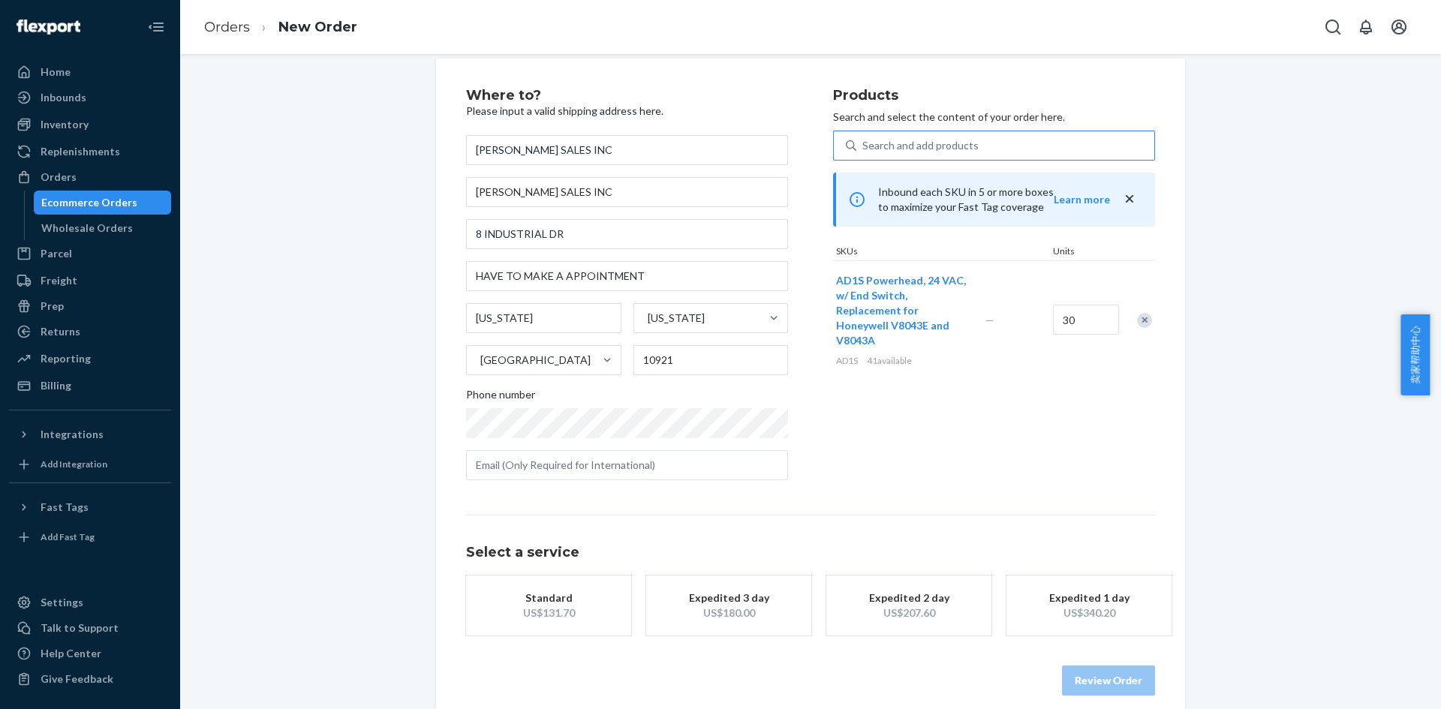
scroll to position [35, 0]
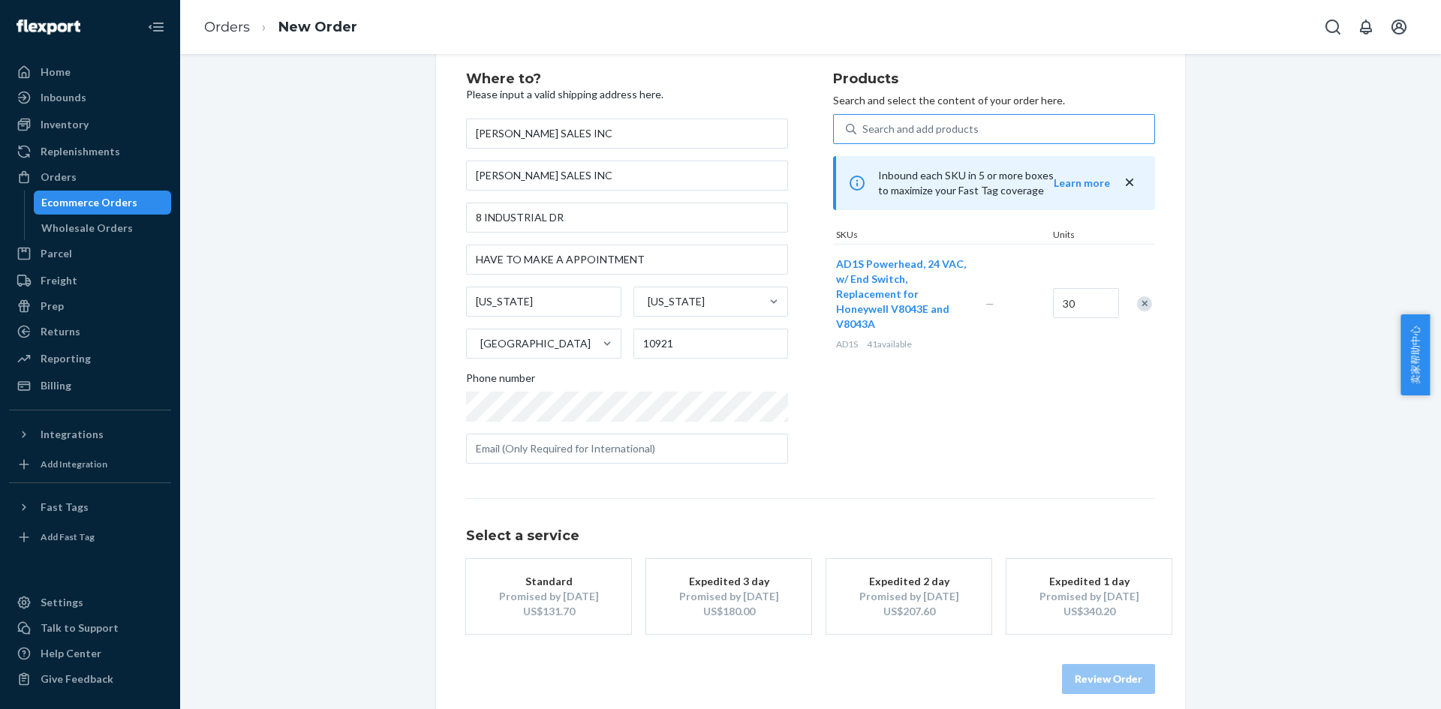
click at [552, 602] on div "Promised by [DATE]" at bounding box center [548, 596] width 120 height 15
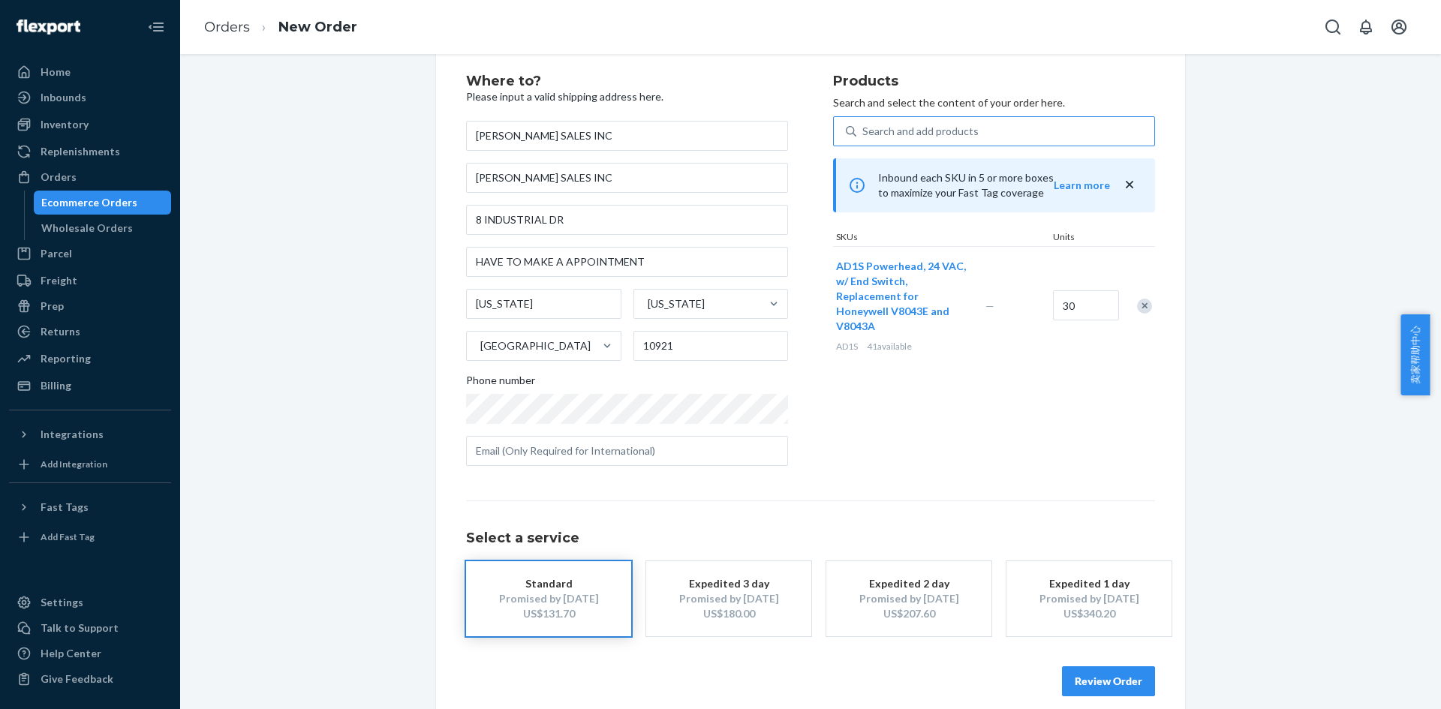
scroll to position [50, 0]
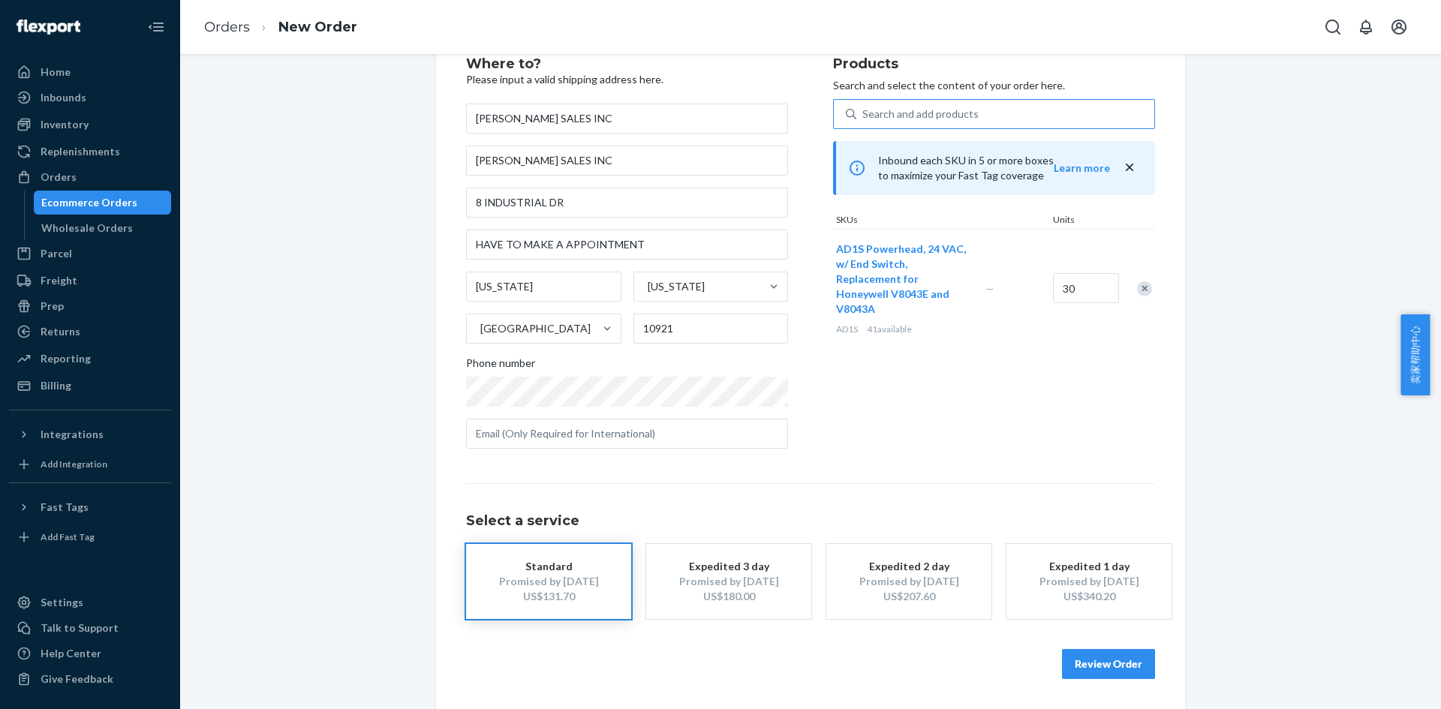
click at [1282, 565] on div "Where to? Please input a valid shipping address here. [PERSON_NAME] SALES INC […" at bounding box center [810, 368] width 1238 height 682
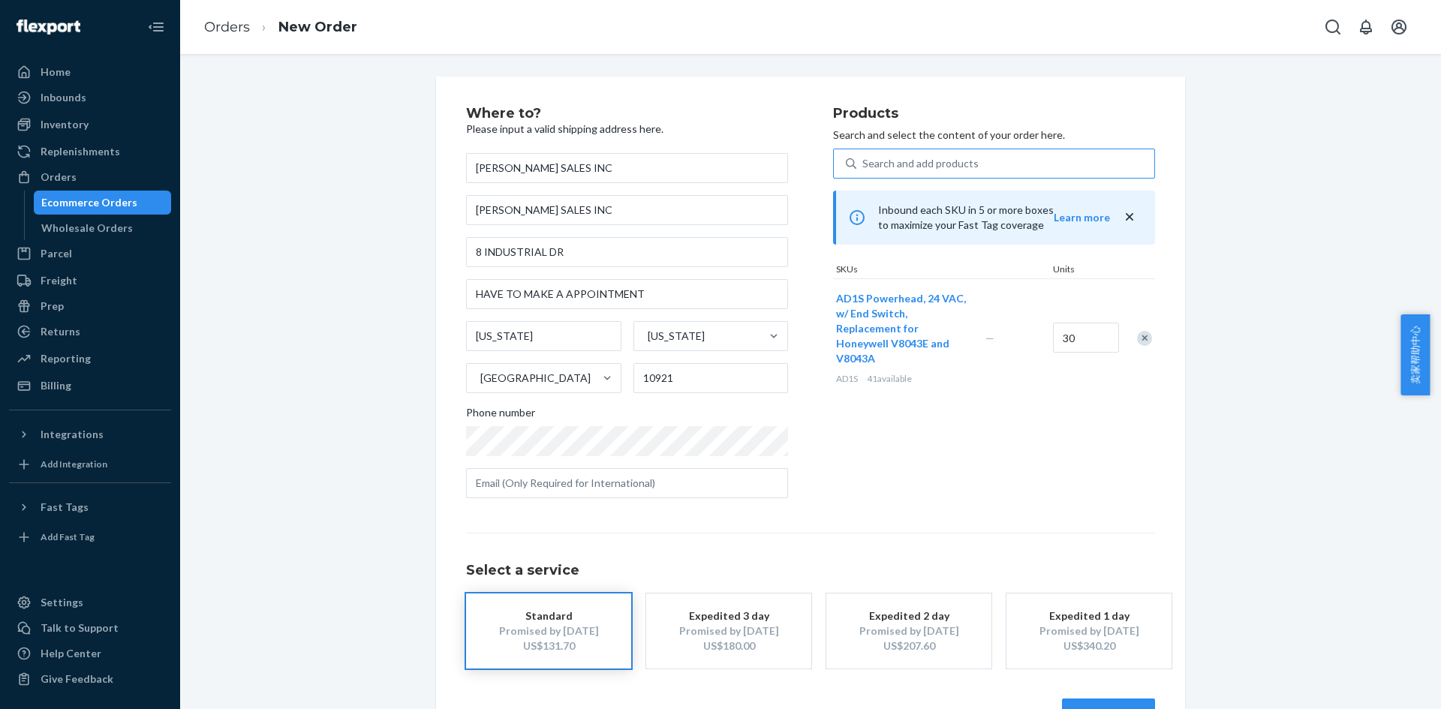
click at [990, 152] on div "Search and add products" at bounding box center [1005, 163] width 298 height 27
click at [864, 156] on input "Search and add products" at bounding box center [863, 163] width 2 height 15
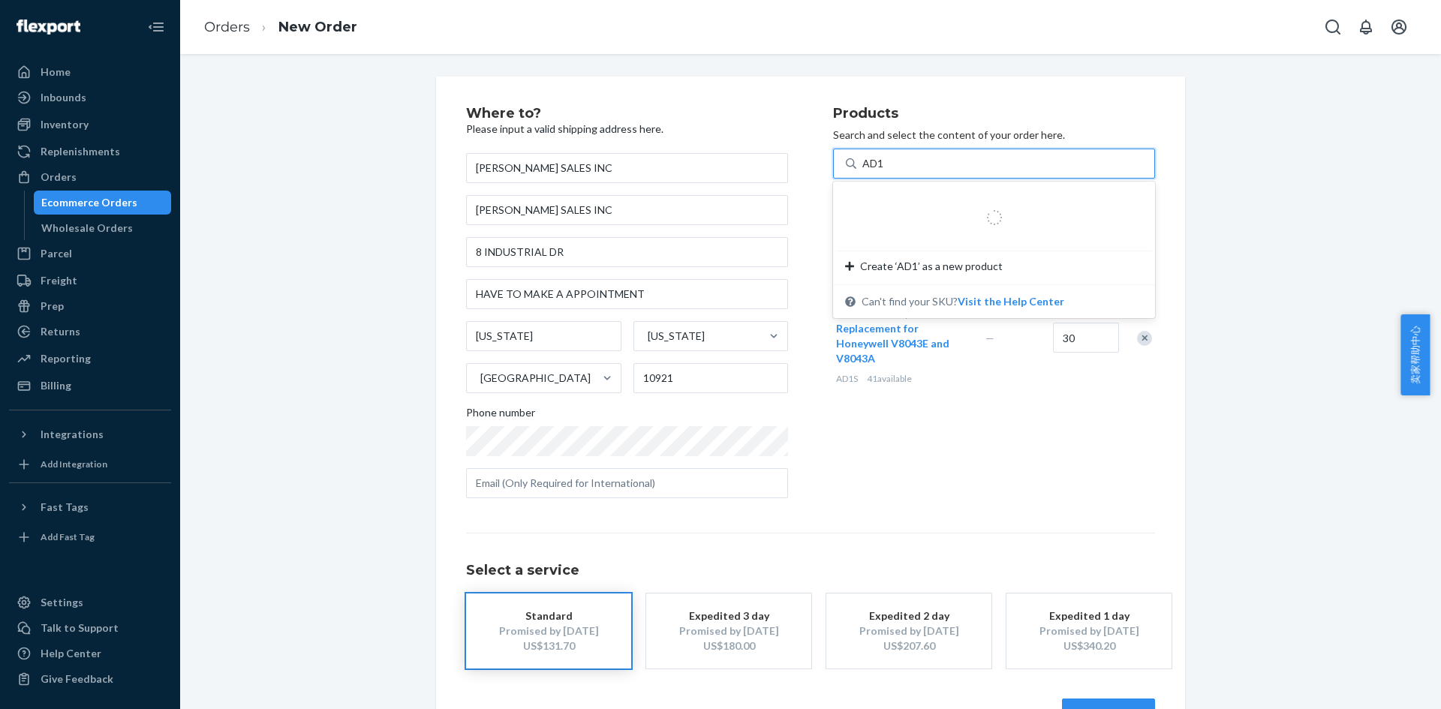
type input "AD1S"
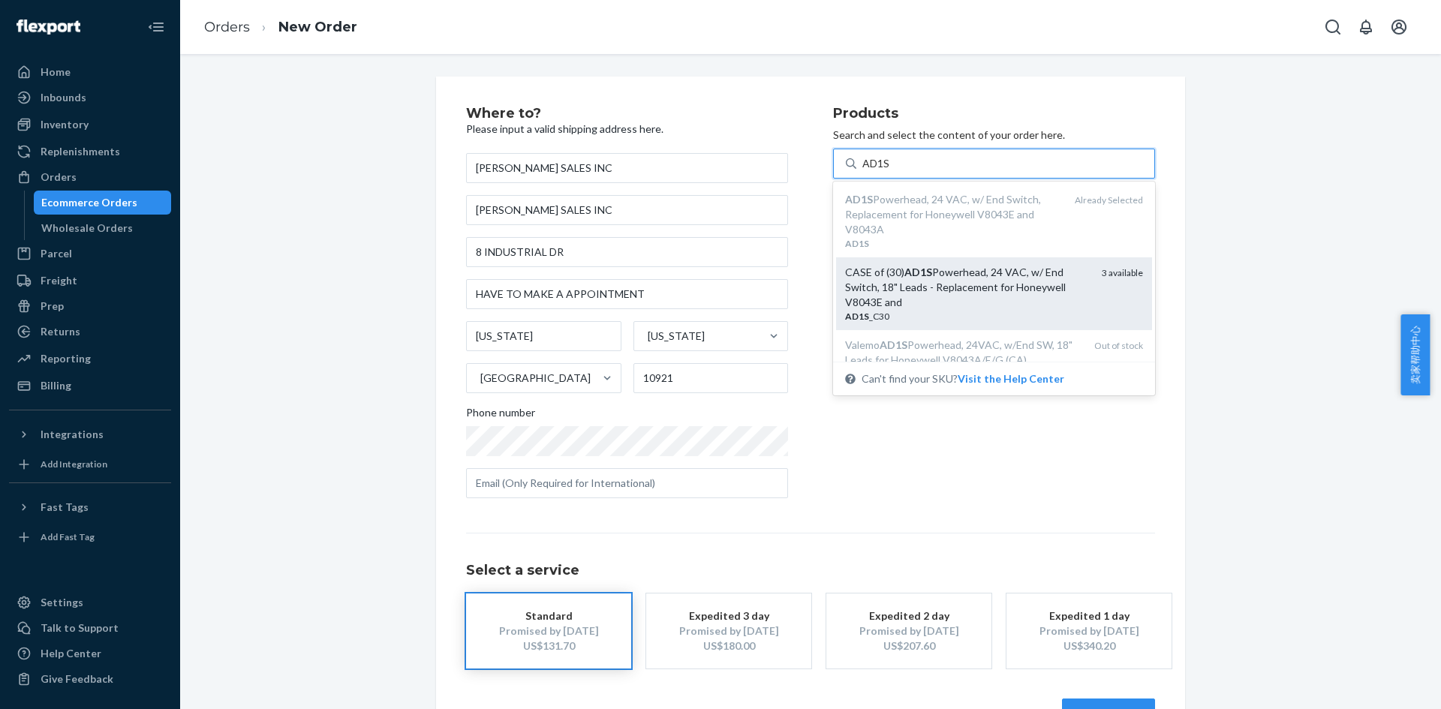
click at [950, 291] on div "CASE of (30) AD1S Powerhead, 24 VAC, w/ End Switch, 18" Leads - Replacement for…" at bounding box center [967, 287] width 245 height 45
click at [891, 171] on input "AD1S" at bounding box center [876, 163] width 29 height 15
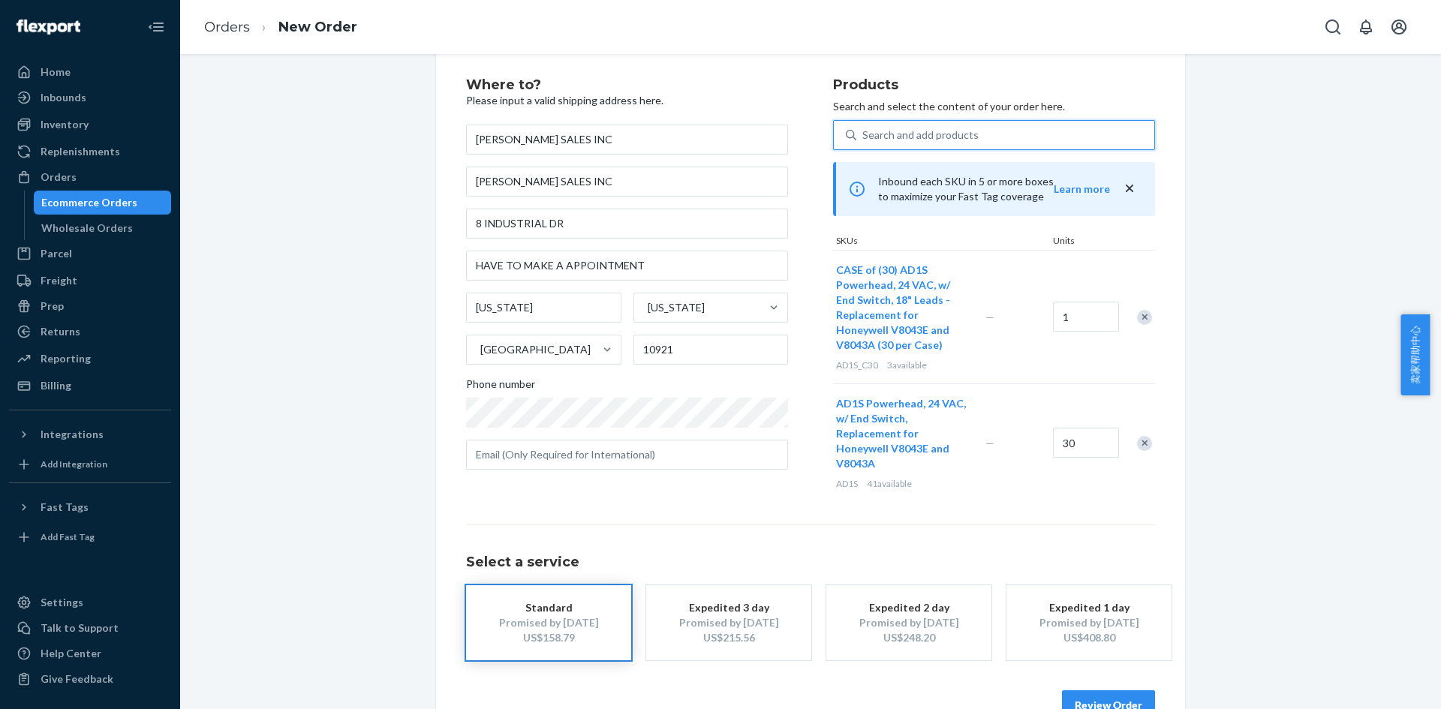
scroll to position [55, 0]
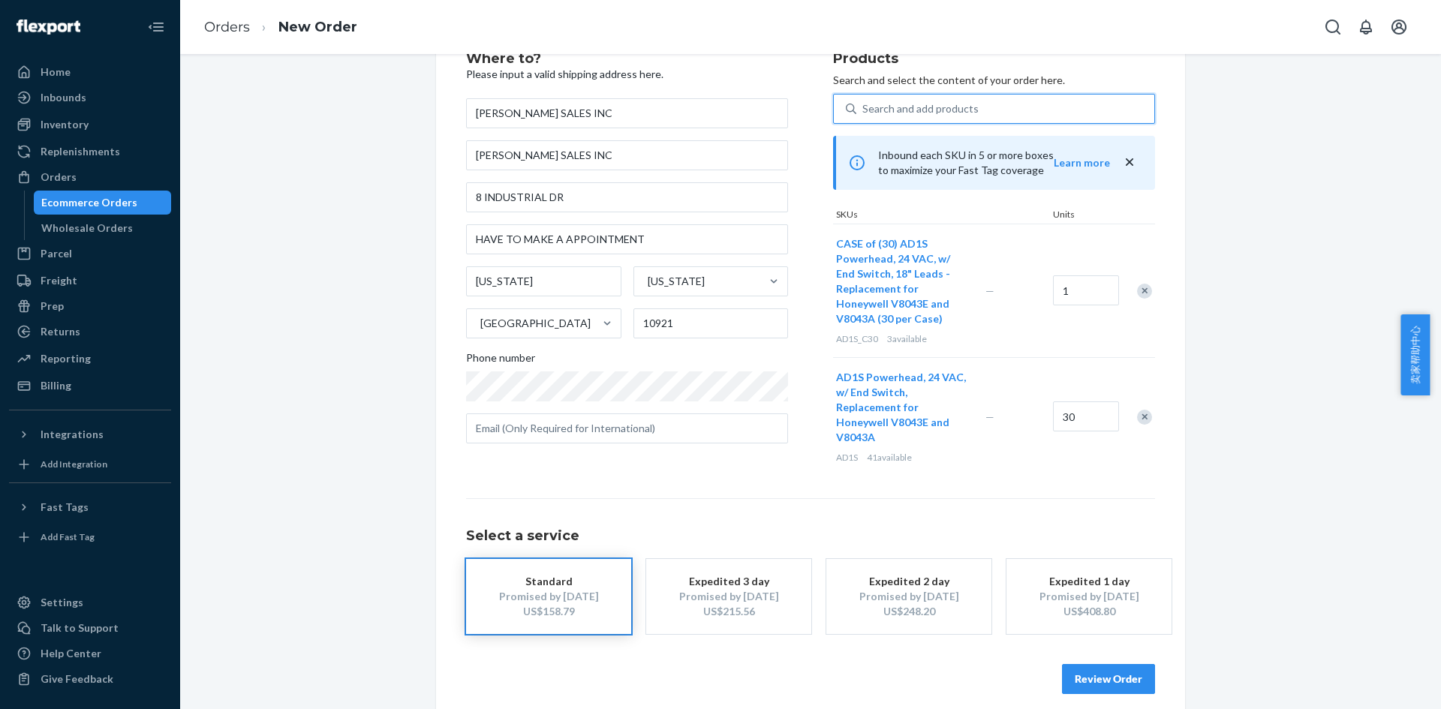
click at [1140, 410] on div "Remove Item" at bounding box center [1144, 417] width 15 height 15
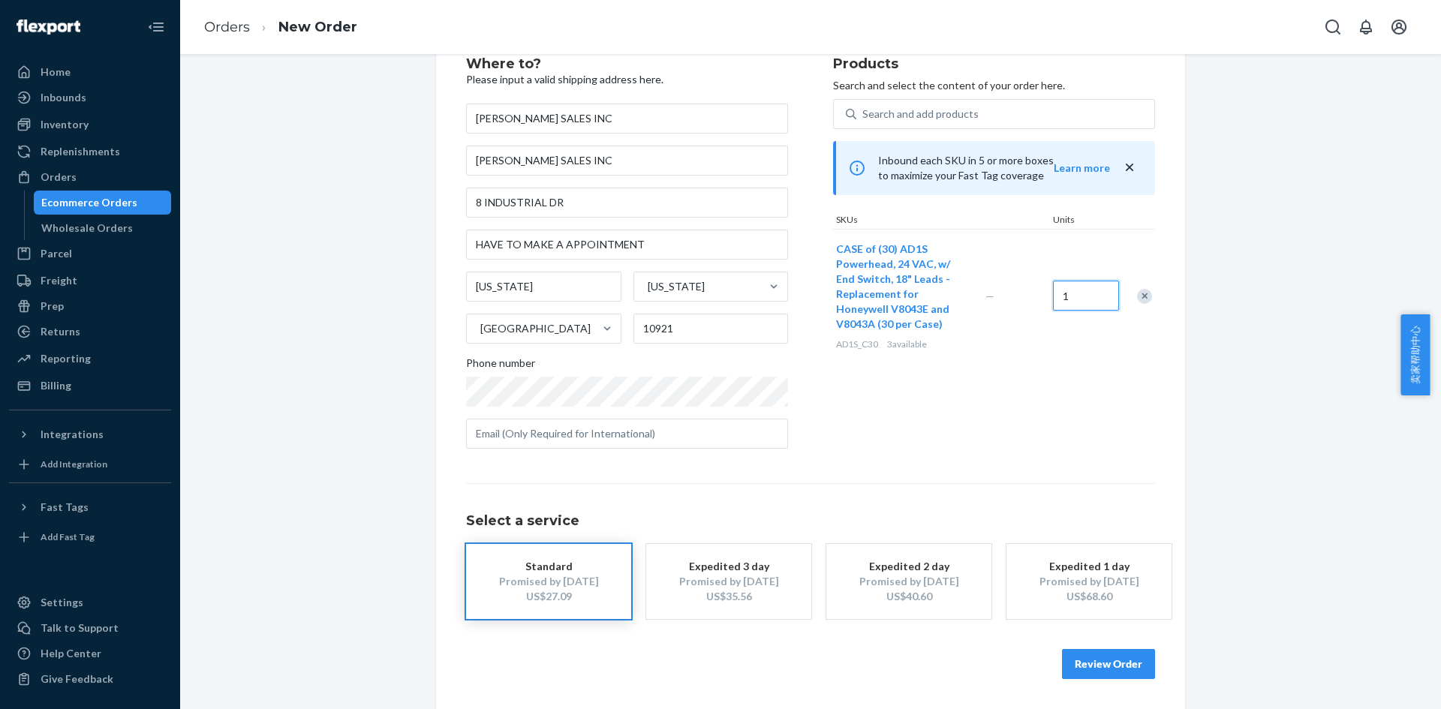
click at [1101, 291] on input "1" at bounding box center [1086, 296] width 66 height 30
type input "3"
click at [1129, 398] on div "Products Search and select the content of your order here. Search and add produ…" at bounding box center [994, 259] width 322 height 404
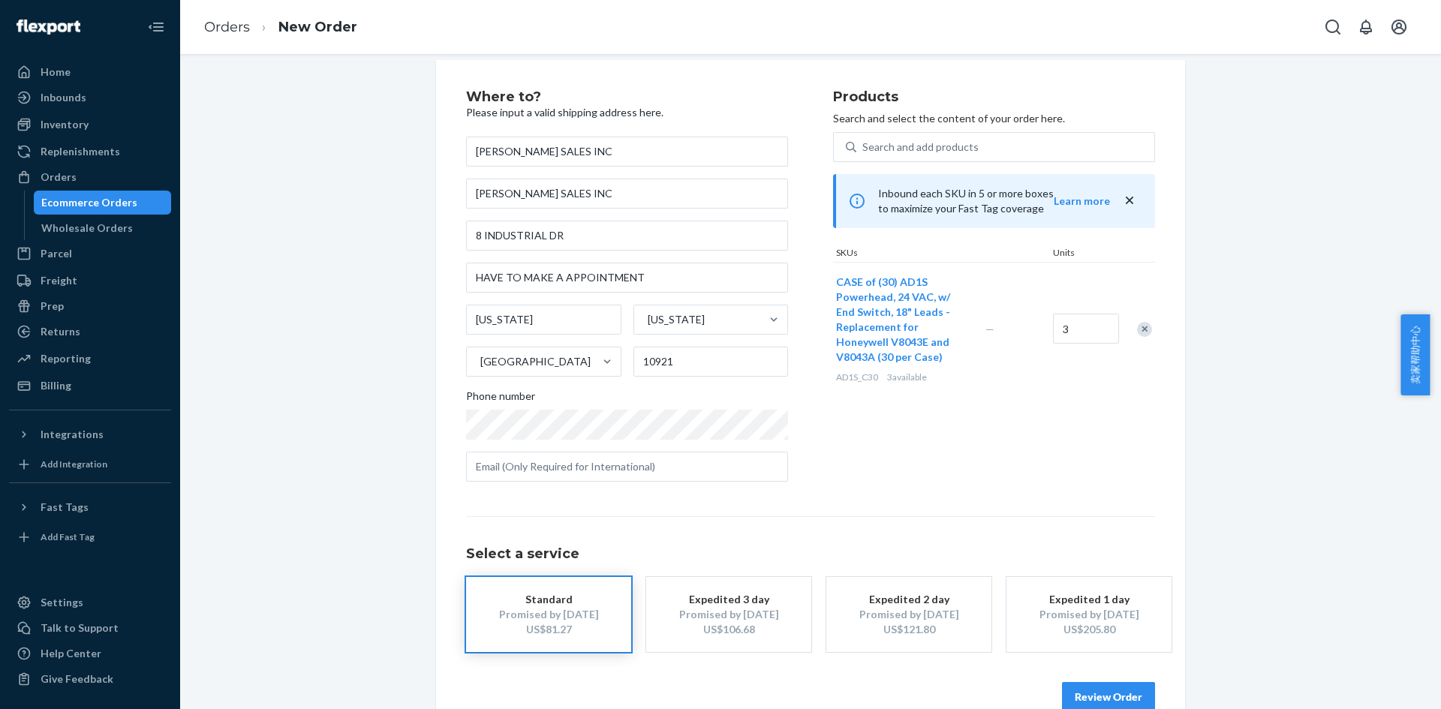
scroll to position [0, 0]
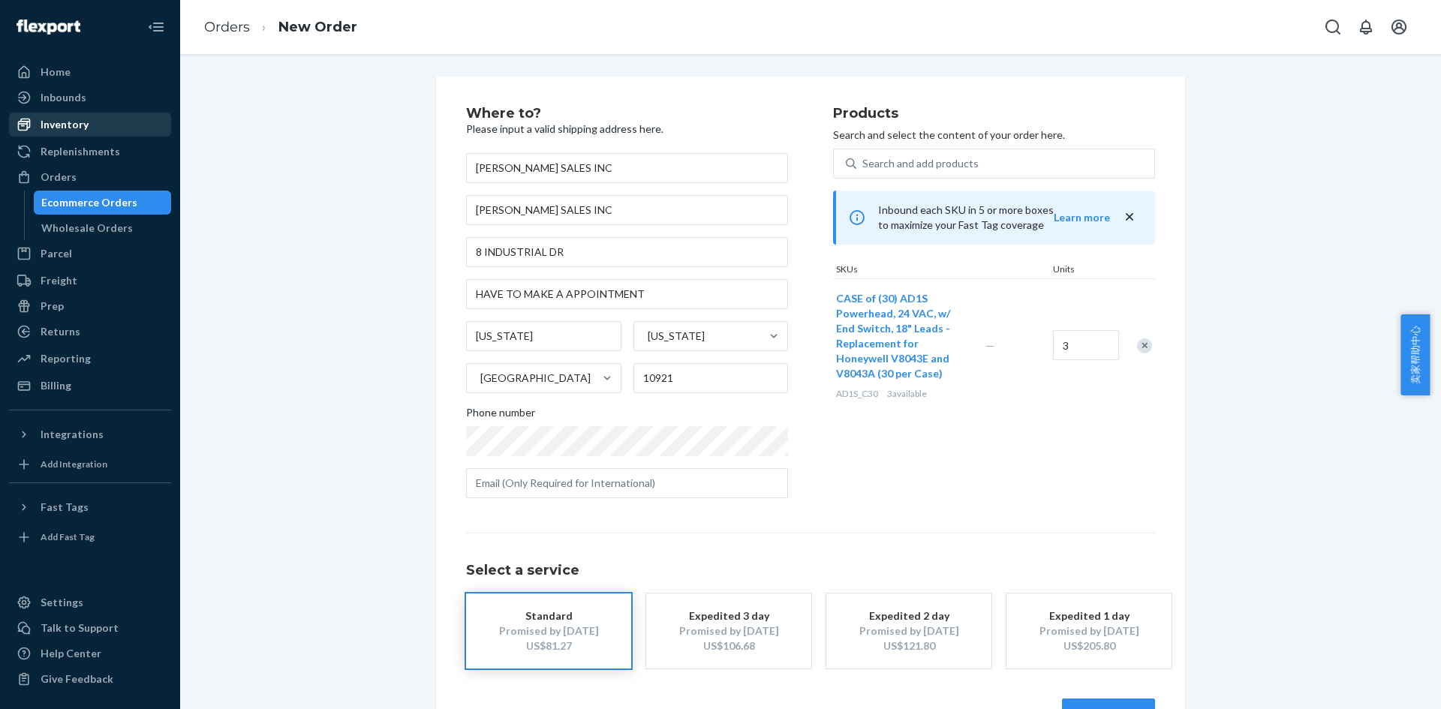
click at [77, 123] on div "Inventory" at bounding box center [65, 124] width 48 height 15
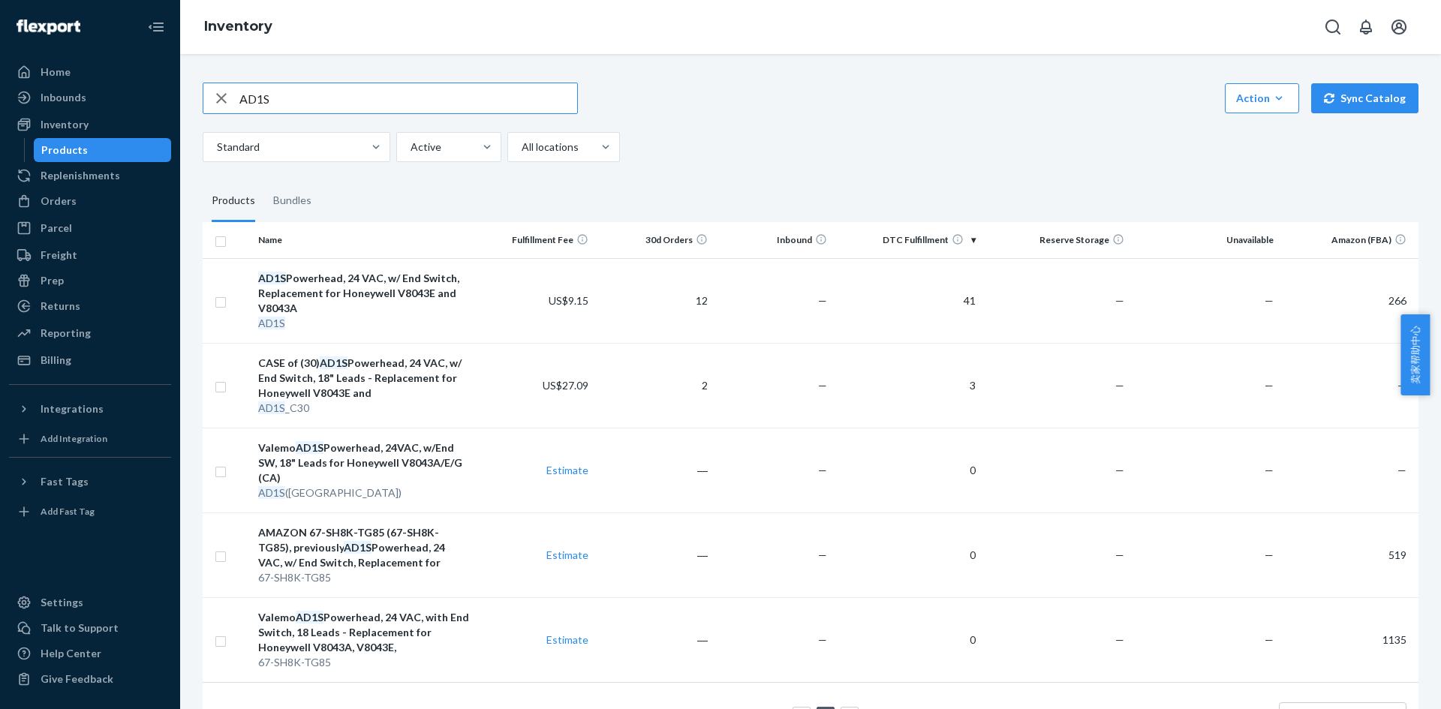
click at [221, 95] on icon "button" at bounding box center [221, 98] width 18 height 30
click at [740, 383] on td "—" at bounding box center [773, 385] width 119 height 85
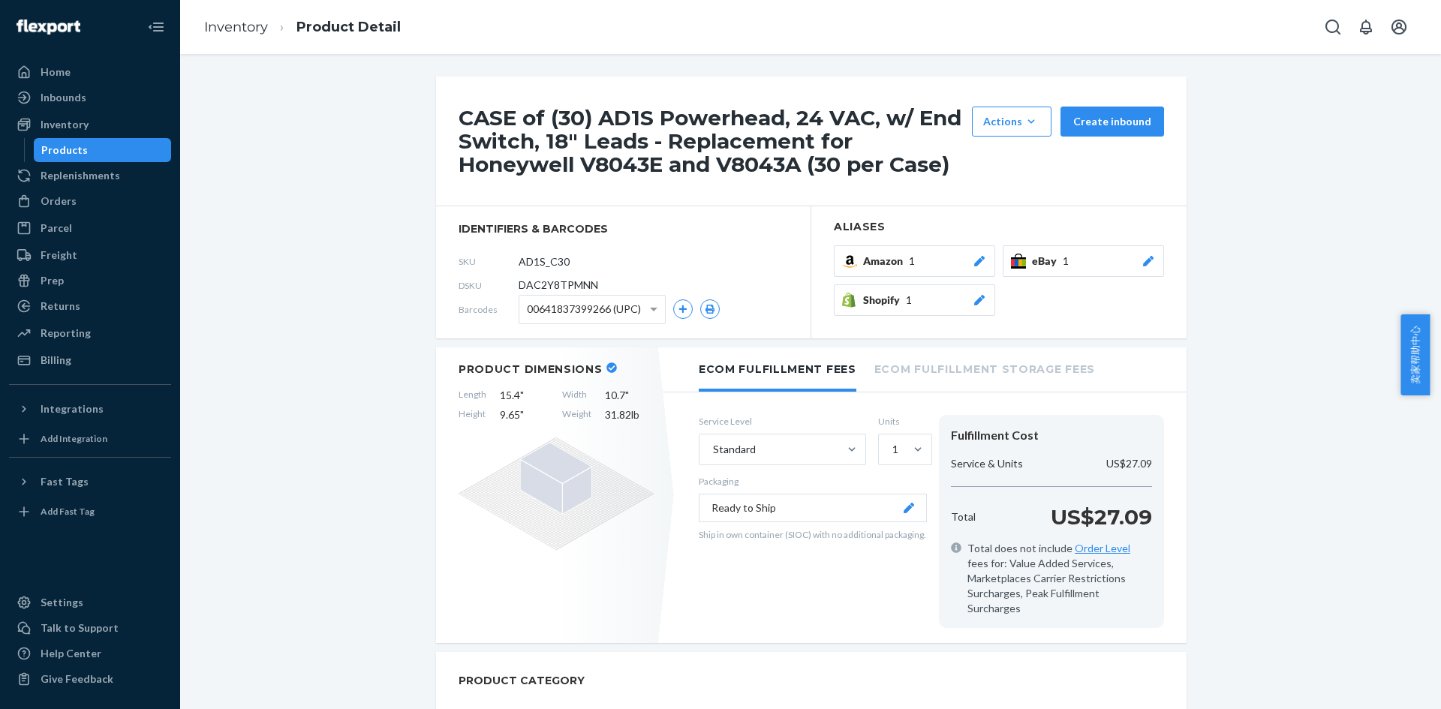
click at [974, 260] on icon at bounding box center [979, 261] width 11 height 11
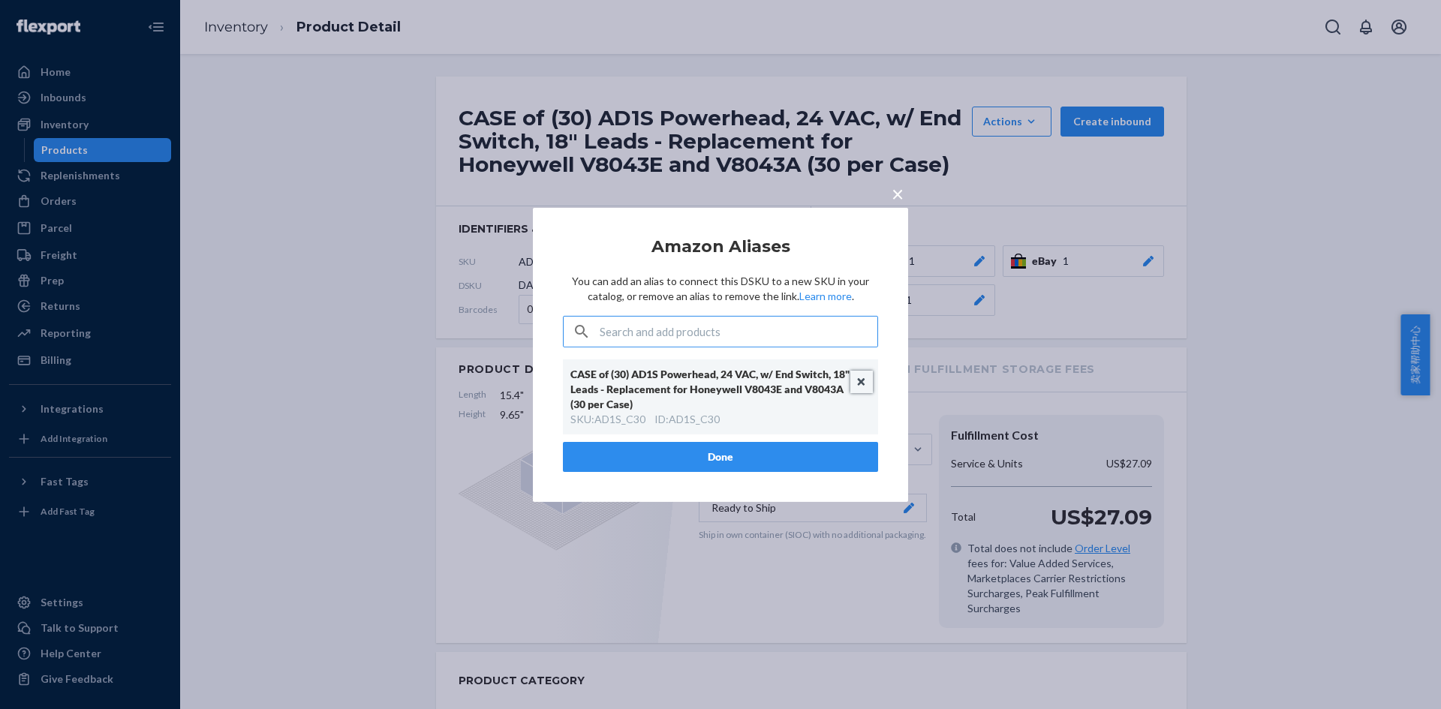
click at [860, 382] on button "Unlink" at bounding box center [861, 382] width 23 height 23
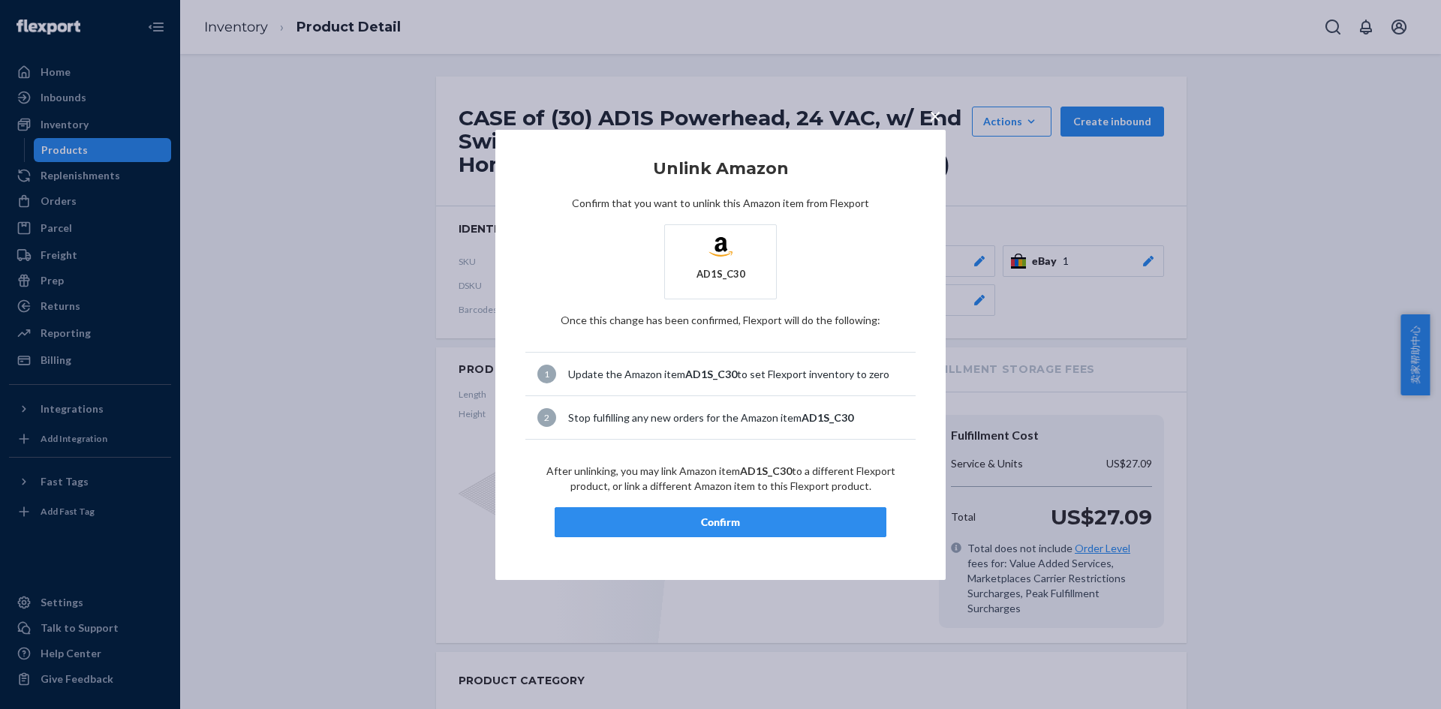
click at [733, 524] on div "Confirm" at bounding box center [720, 522] width 306 height 15
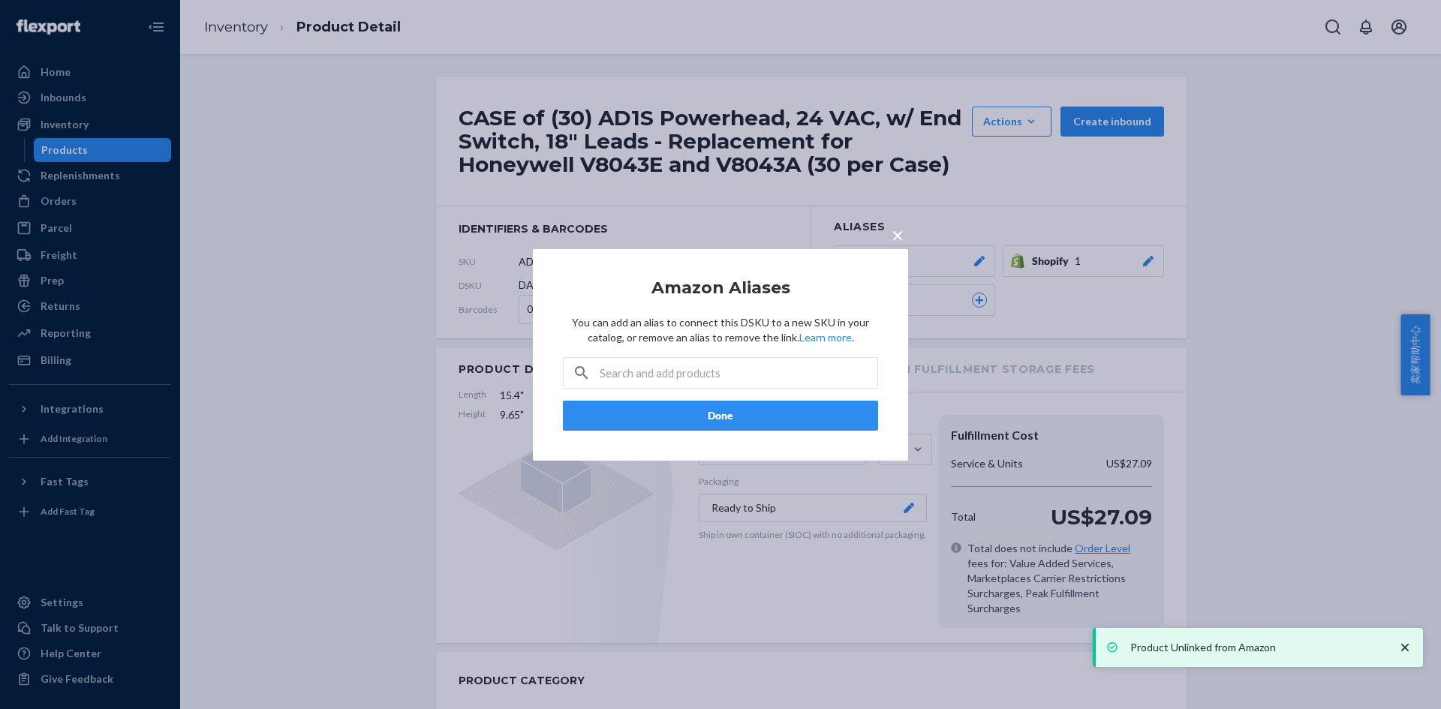
click at [899, 239] on span "×" at bounding box center [897, 234] width 12 height 26
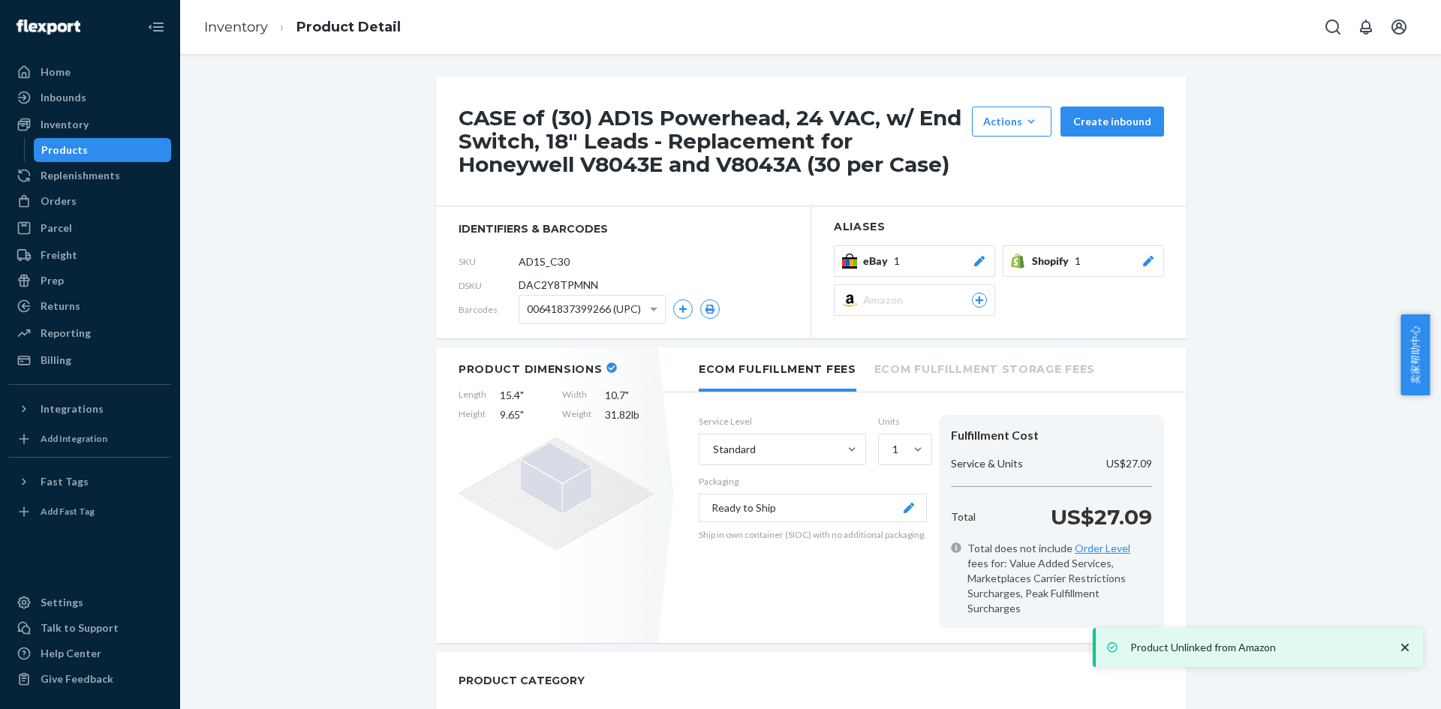
click at [976, 259] on icon at bounding box center [979, 261] width 15 height 11
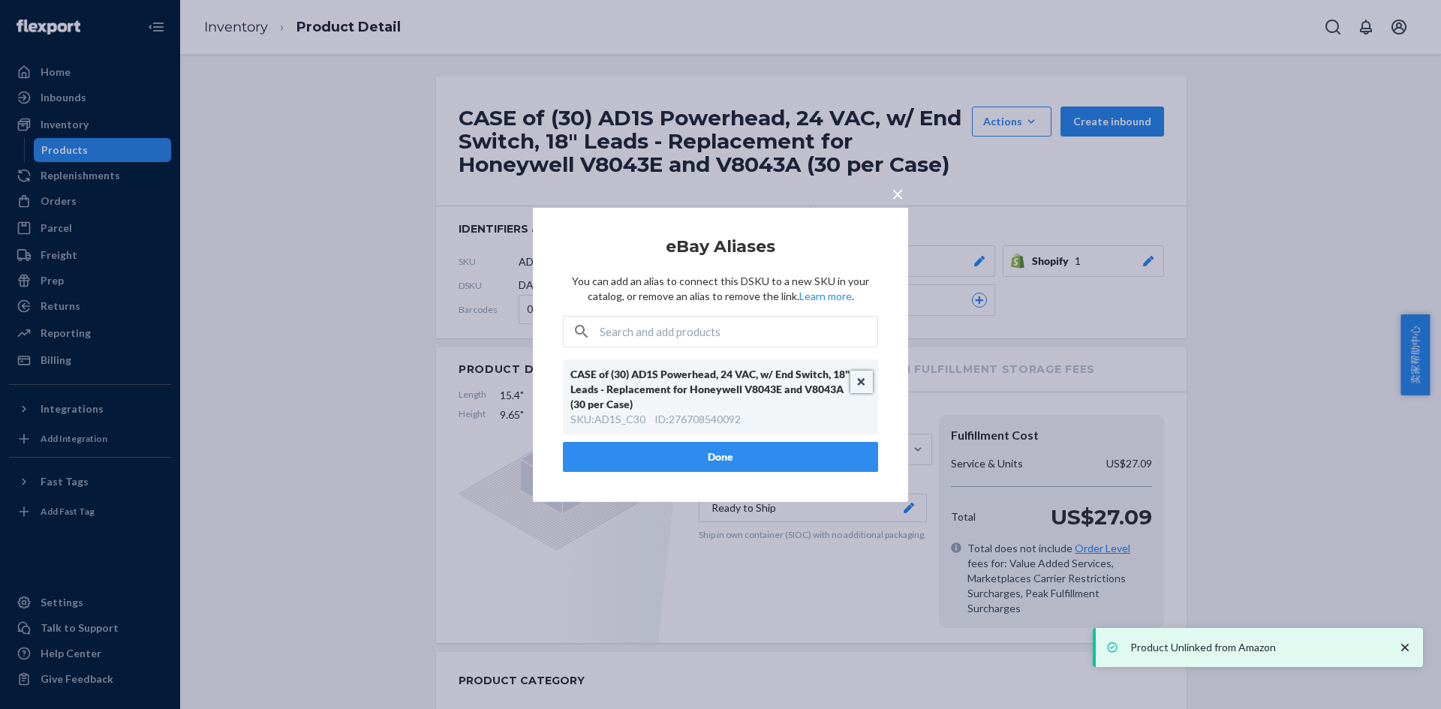
click at [868, 383] on button "Unlink" at bounding box center [861, 382] width 23 height 23
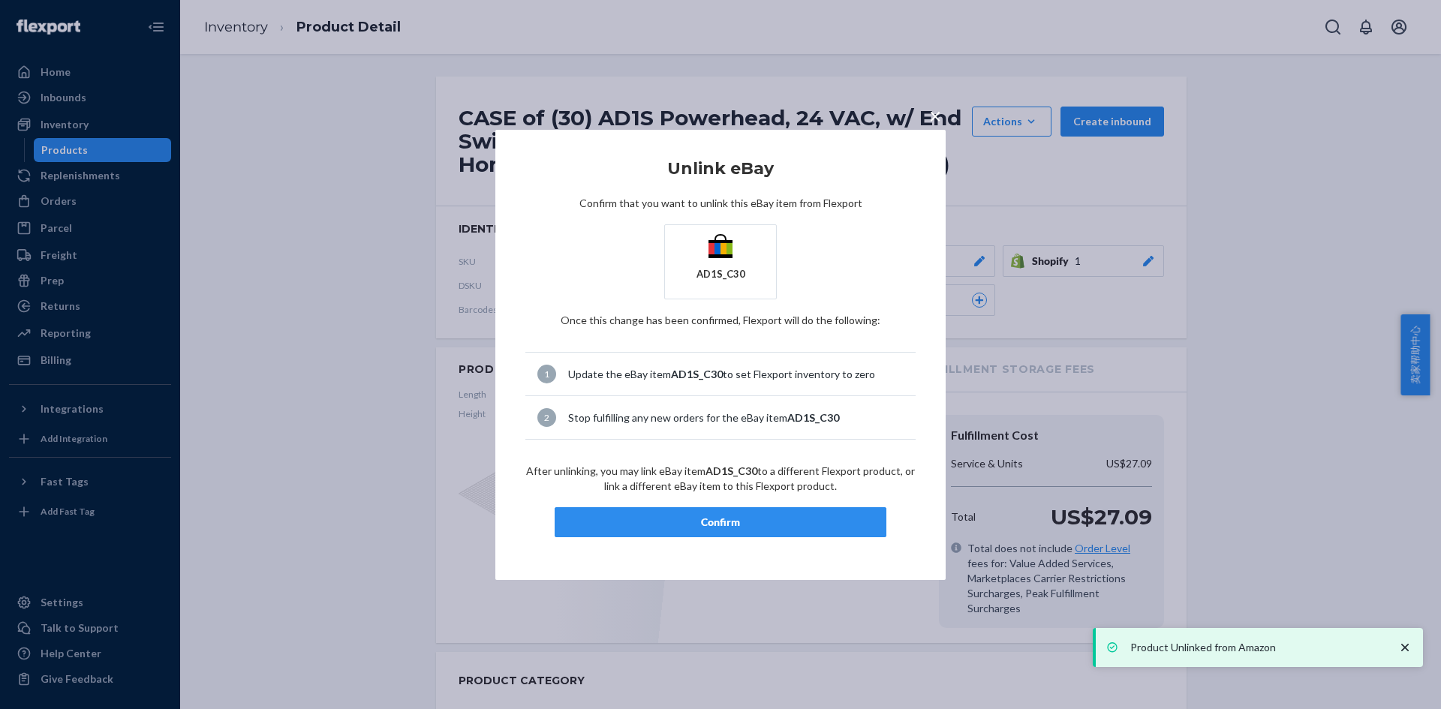
click at [801, 526] on div "Confirm" at bounding box center [720, 522] width 306 height 15
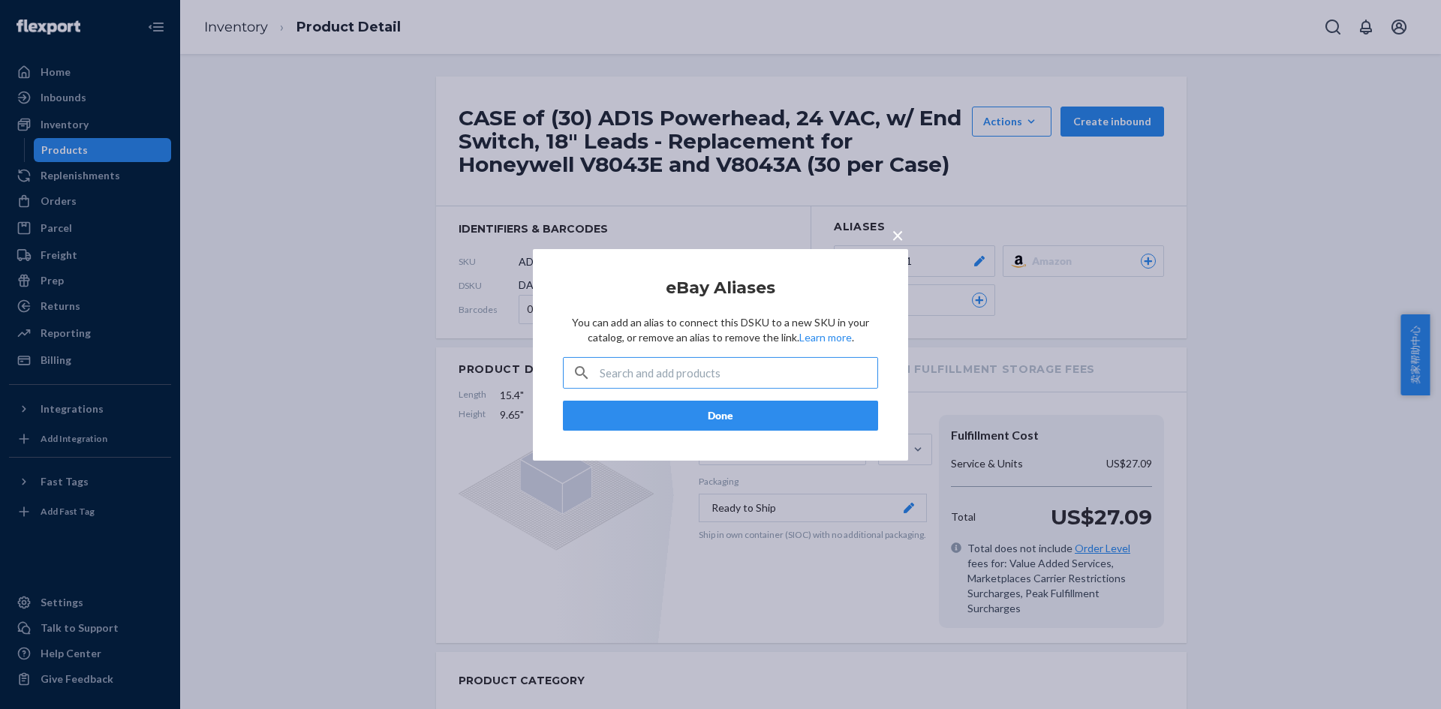
click at [898, 234] on span "×" at bounding box center [897, 234] width 12 height 26
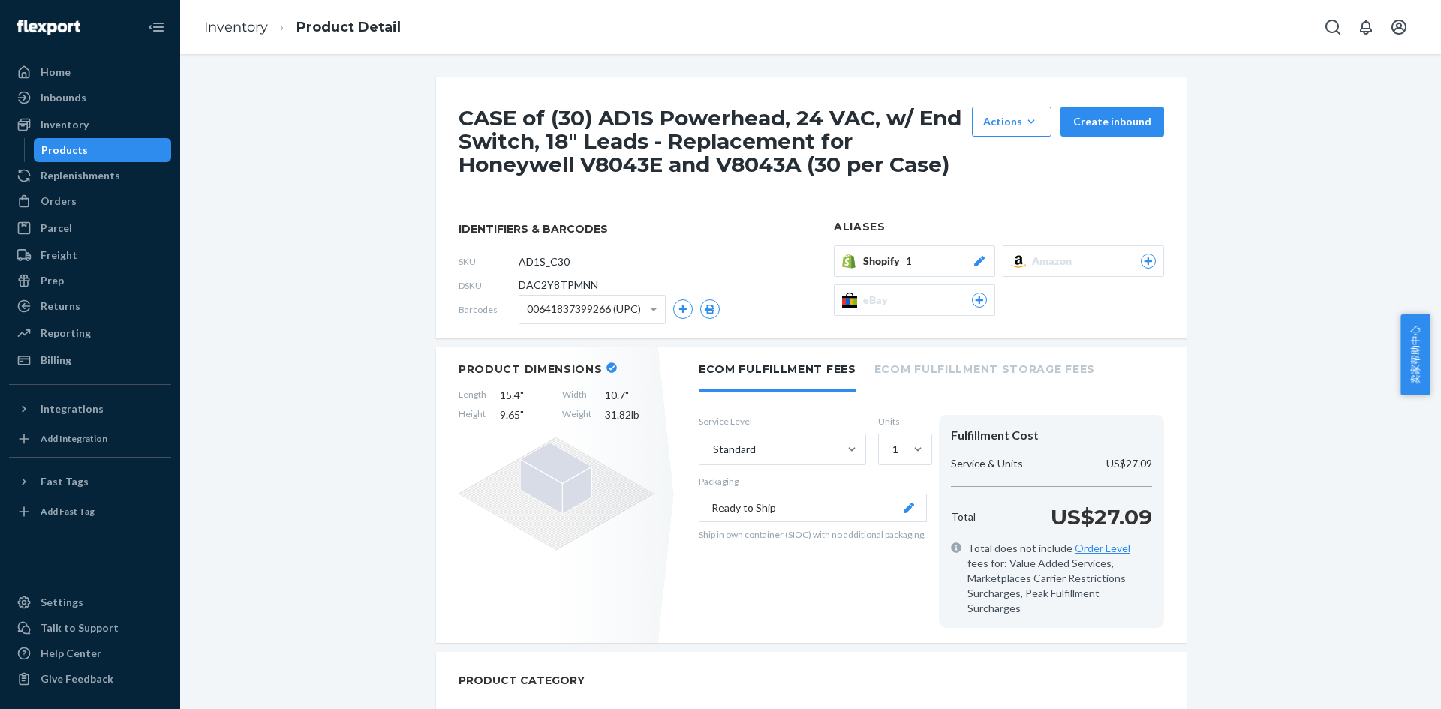
click at [974, 263] on icon at bounding box center [979, 261] width 11 height 11
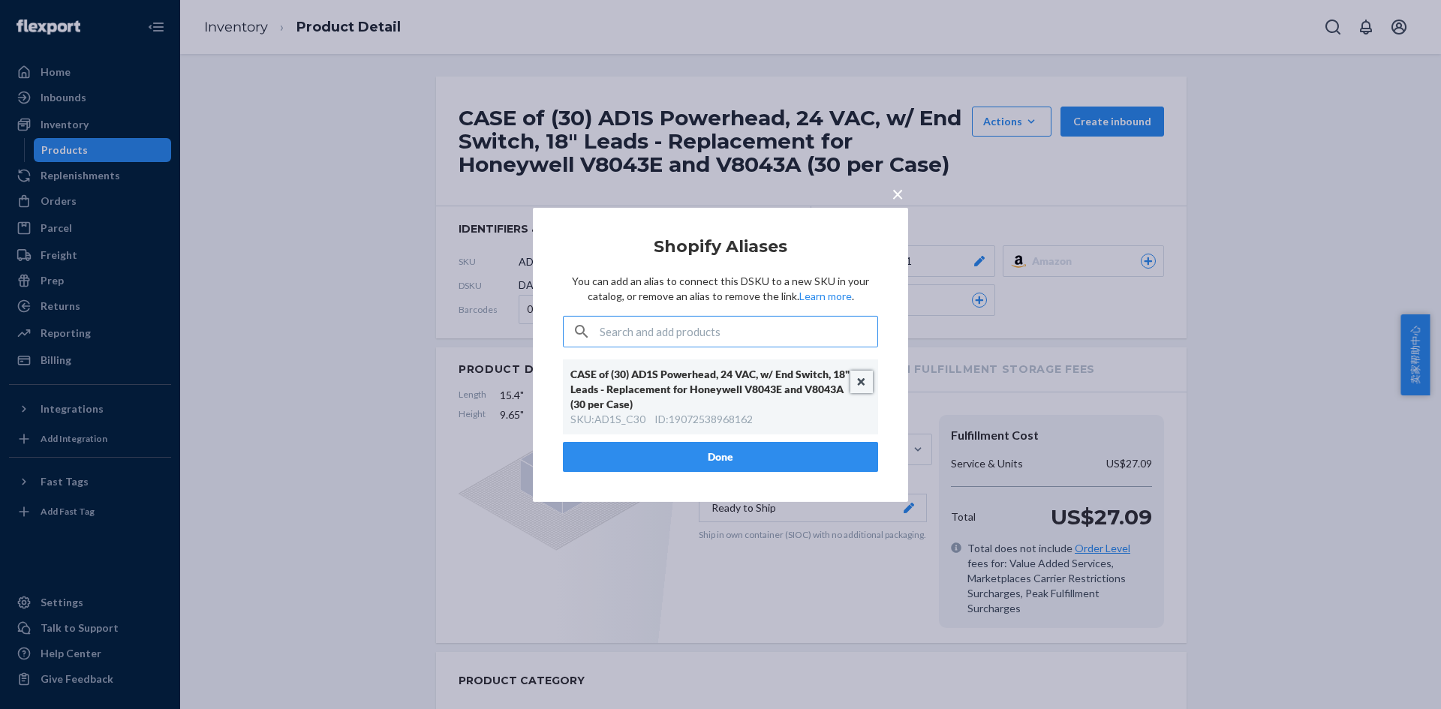
click at [856, 382] on button "Unlink" at bounding box center [861, 382] width 23 height 23
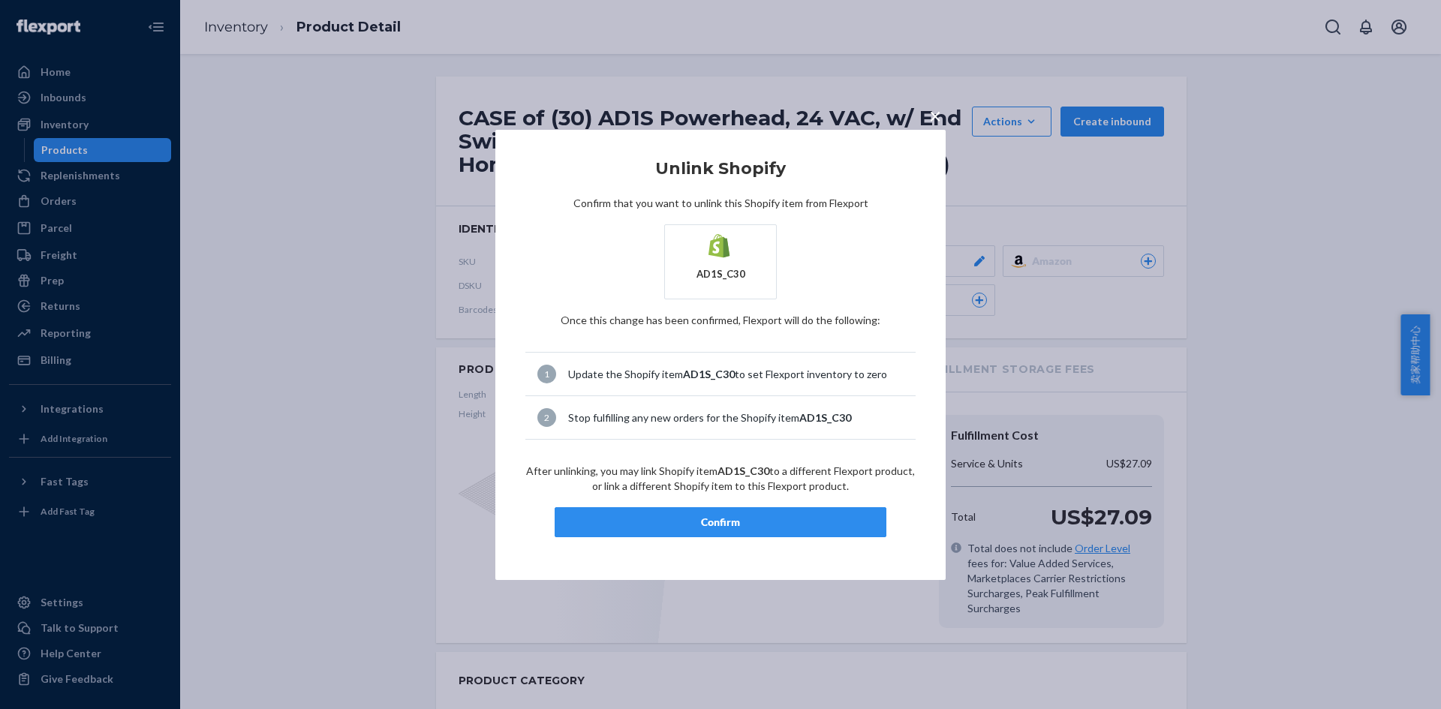
click at [775, 521] on div "Confirm" at bounding box center [720, 522] width 306 height 15
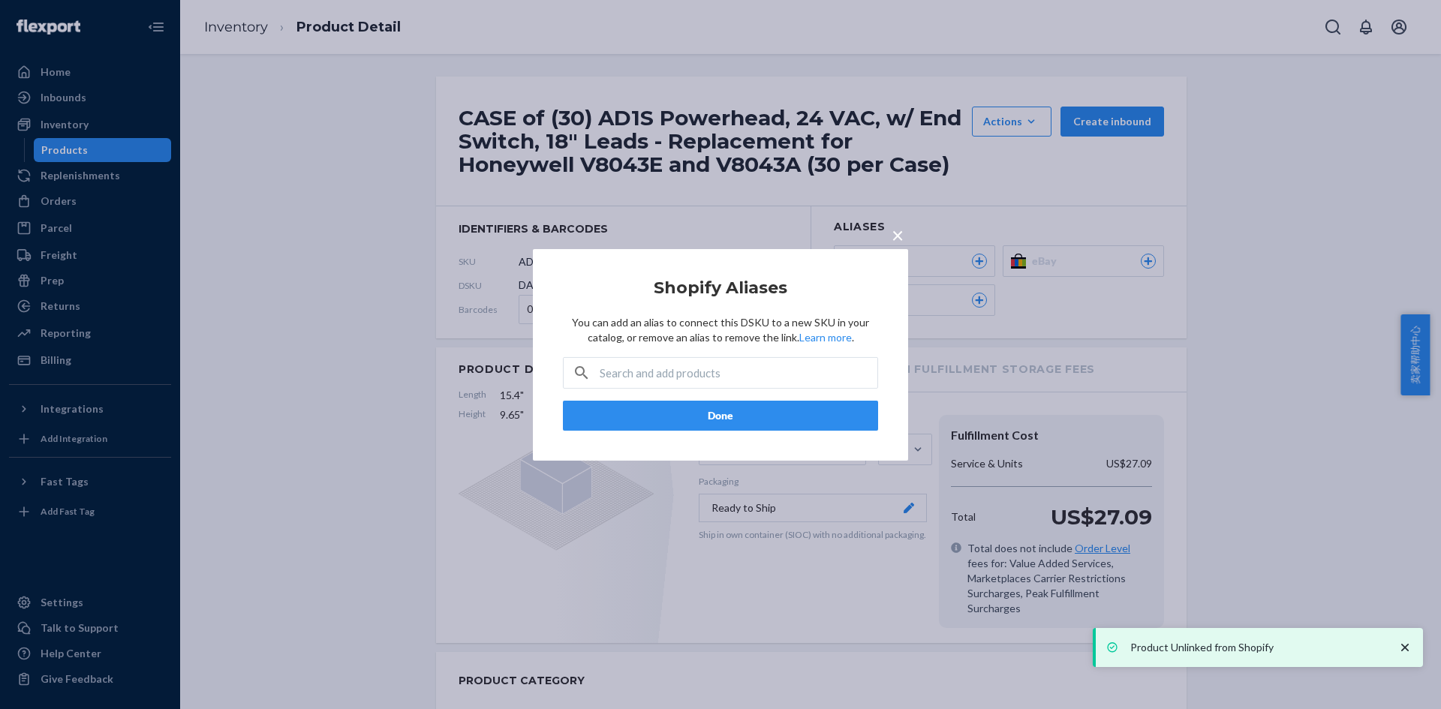
click at [897, 234] on span "×" at bounding box center [897, 234] width 12 height 26
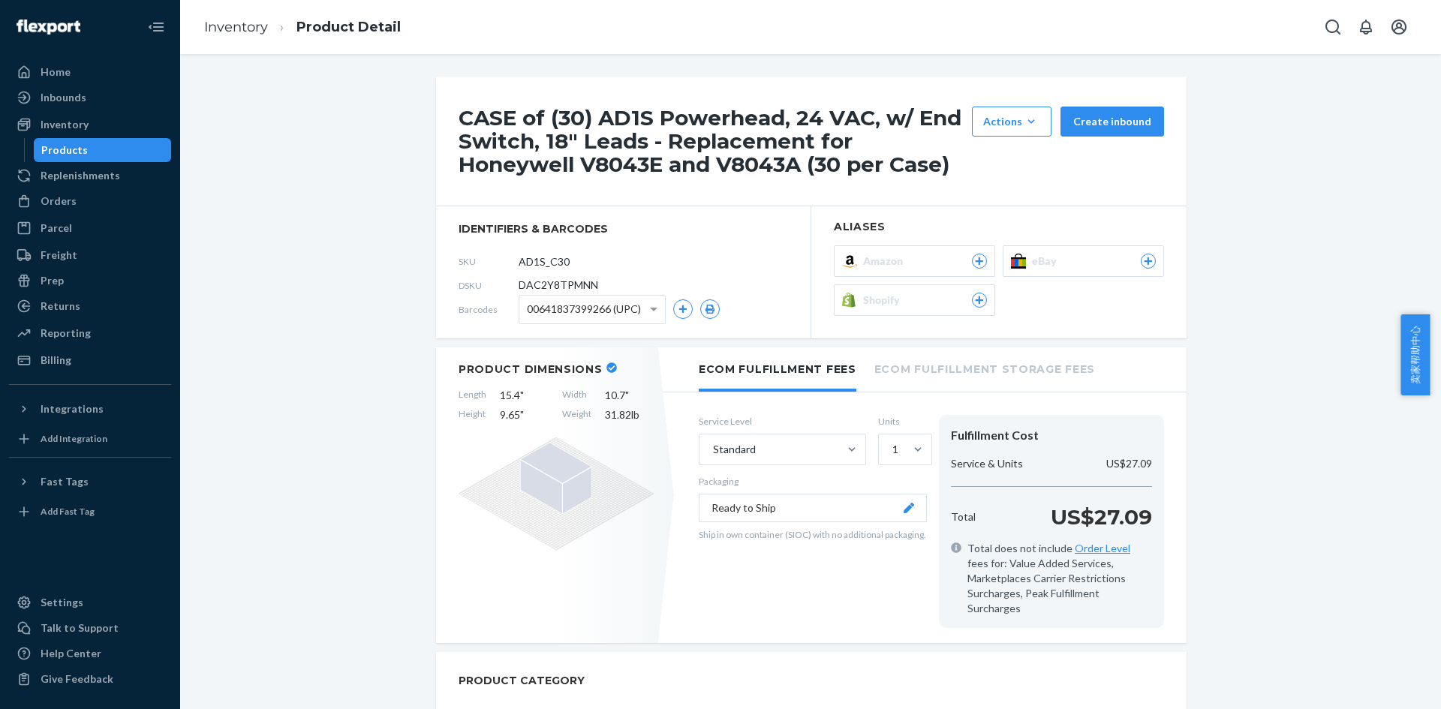
click at [976, 302] on icon at bounding box center [979, 300] width 14 height 9
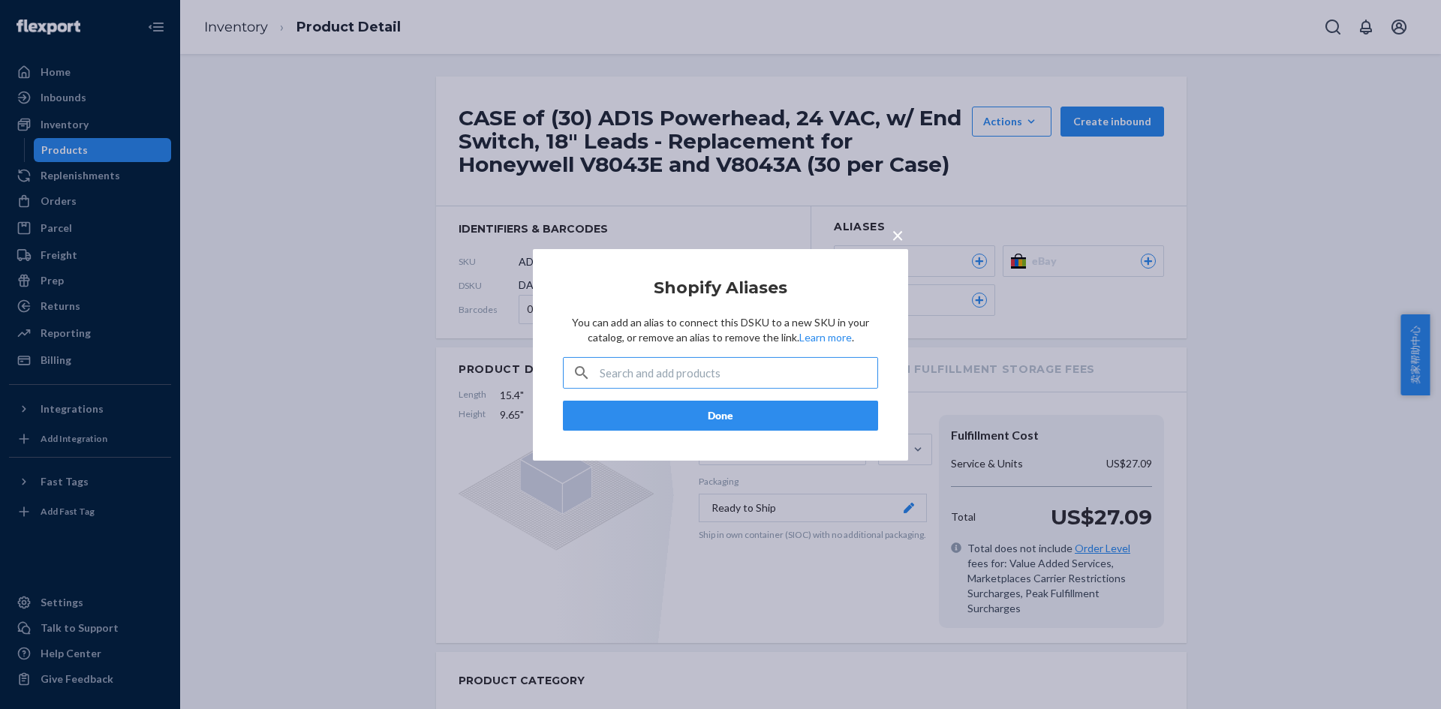
click at [695, 380] on input "text" at bounding box center [739, 373] width 278 height 30
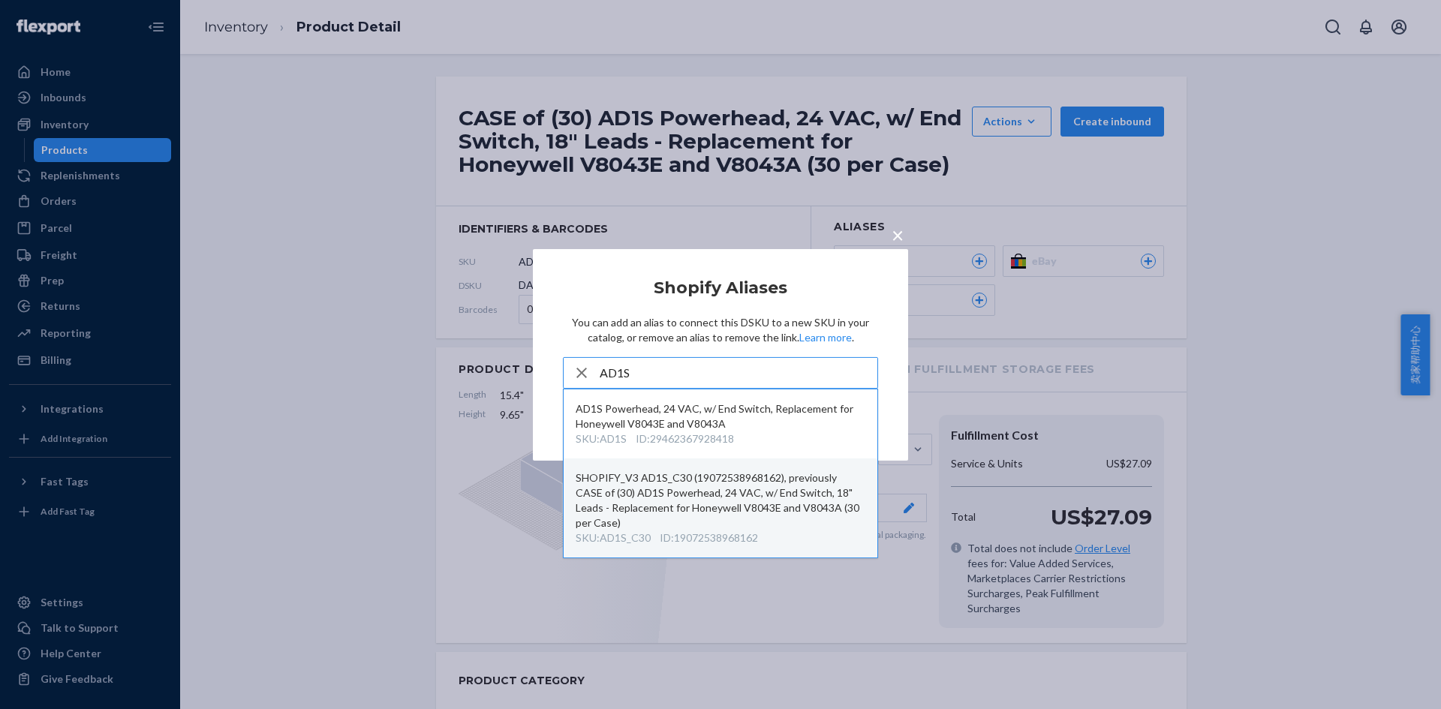
type input "AD1S"
click at [758, 497] on div "SHOPIFY_V3 AD1S_C30 (19072538968162), previously CASE of (30) AD1S Powerhead, 2…" at bounding box center [721, 500] width 290 height 60
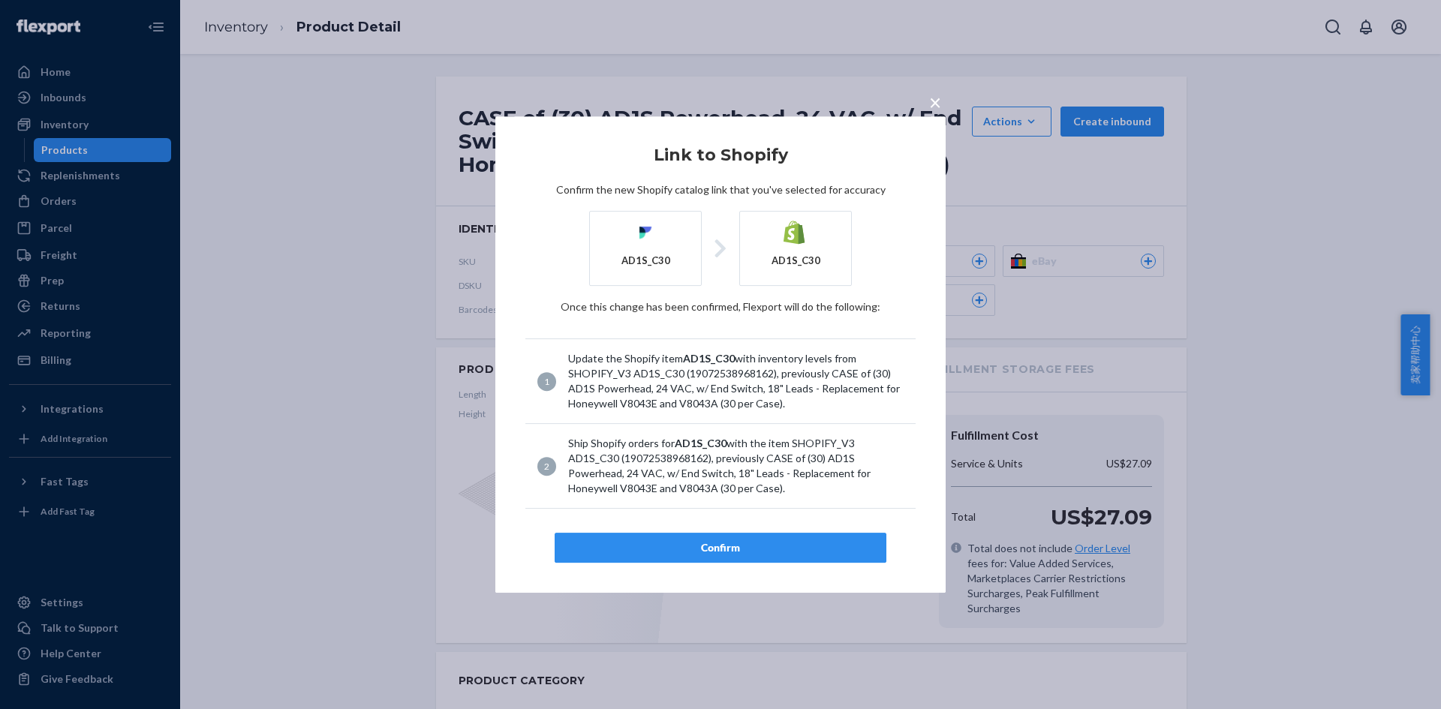
click at [735, 548] on div "Confirm" at bounding box center [720, 547] width 306 height 15
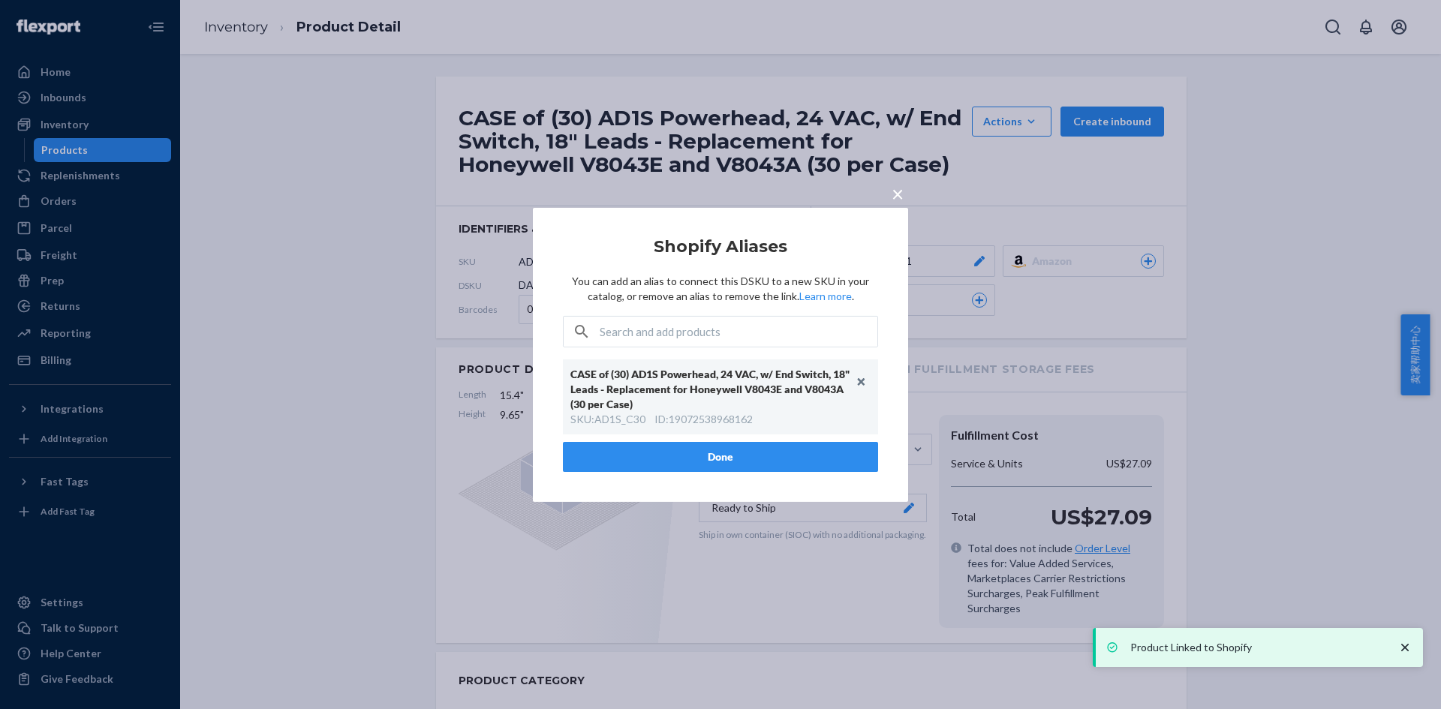
click at [897, 200] on span "×" at bounding box center [897, 193] width 12 height 26
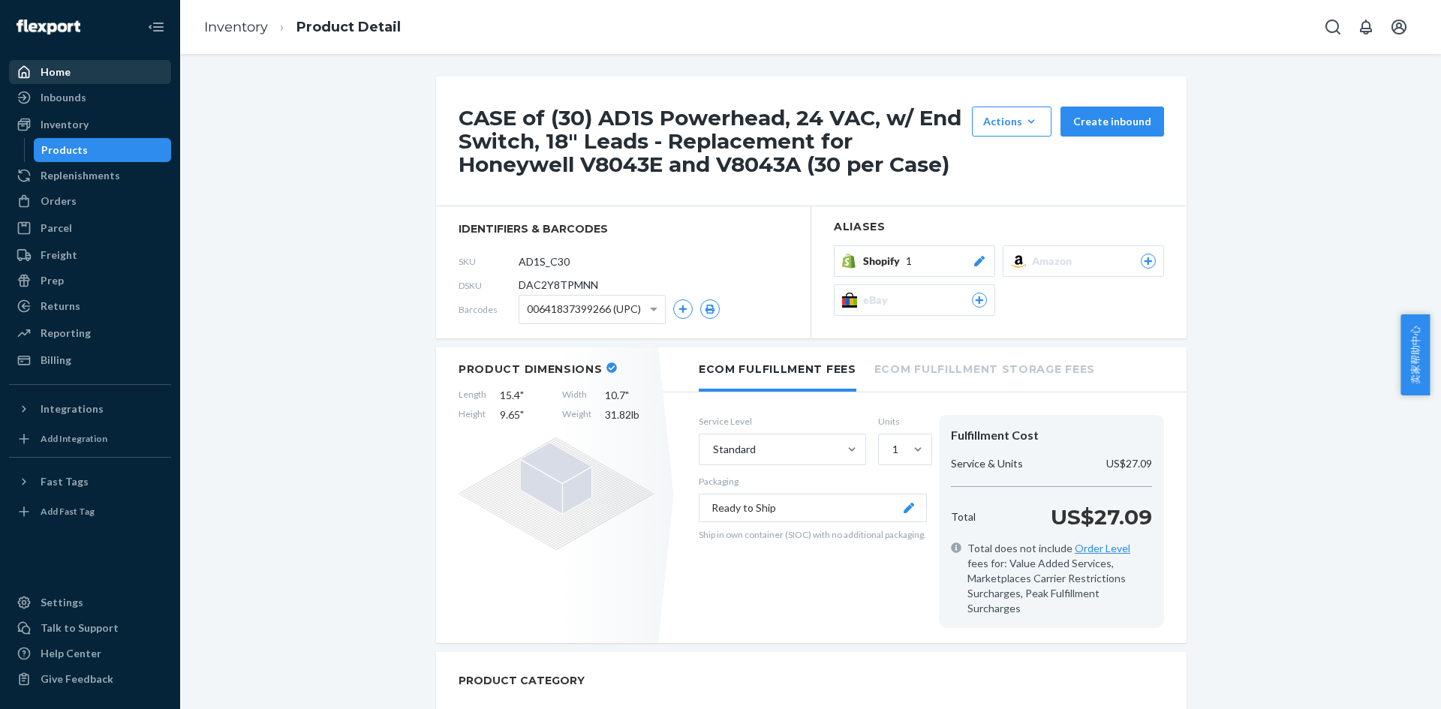
click at [62, 77] on div "Home" at bounding box center [56, 72] width 30 height 15
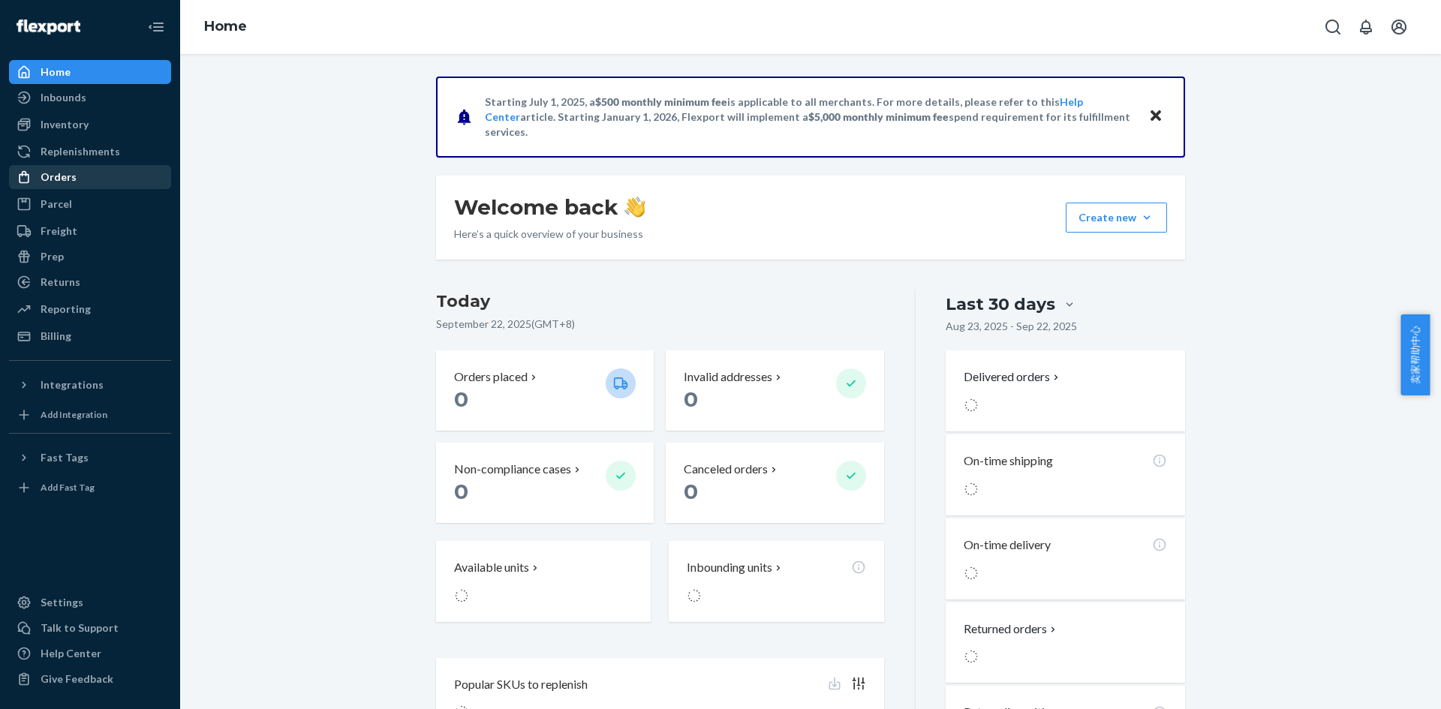
click at [98, 182] on div "Orders" at bounding box center [90, 177] width 159 height 21
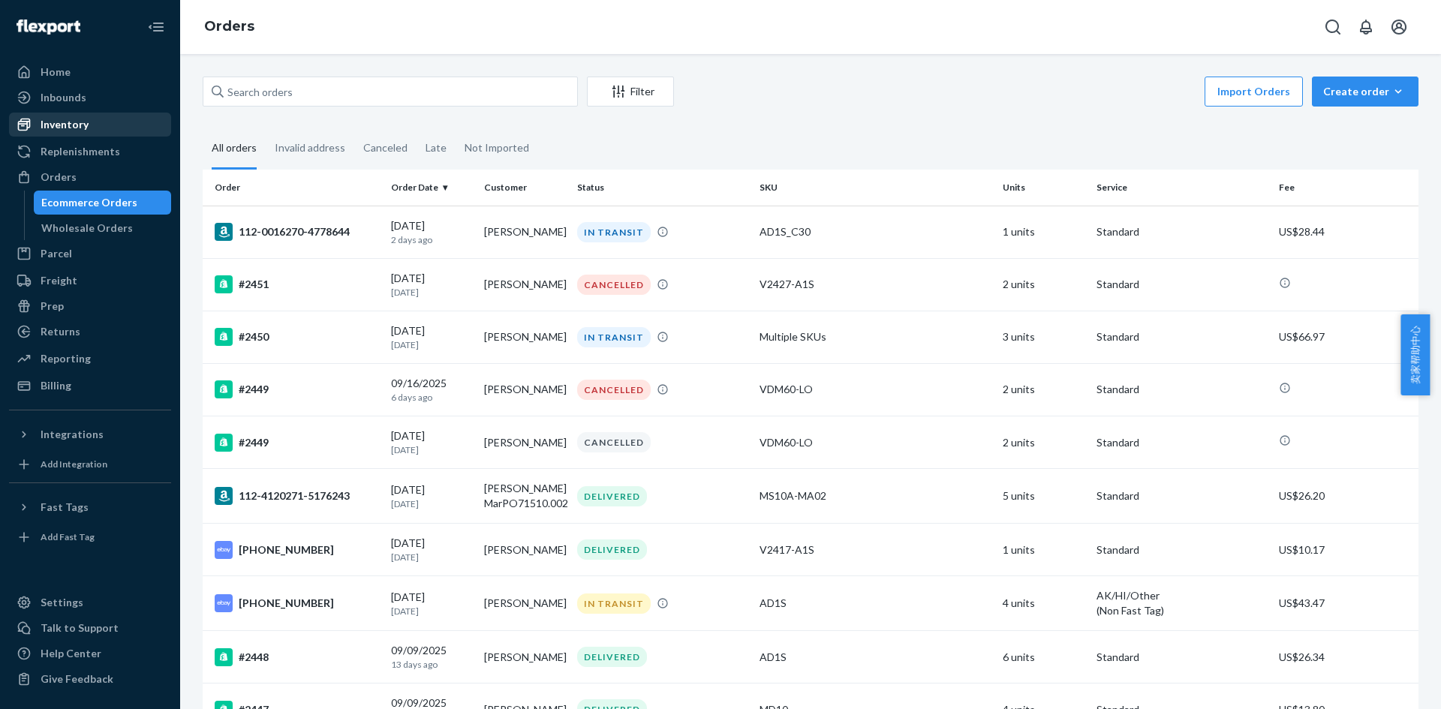
click at [80, 122] on div "Inventory" at bounding box center [65, 124] width 48 height 15
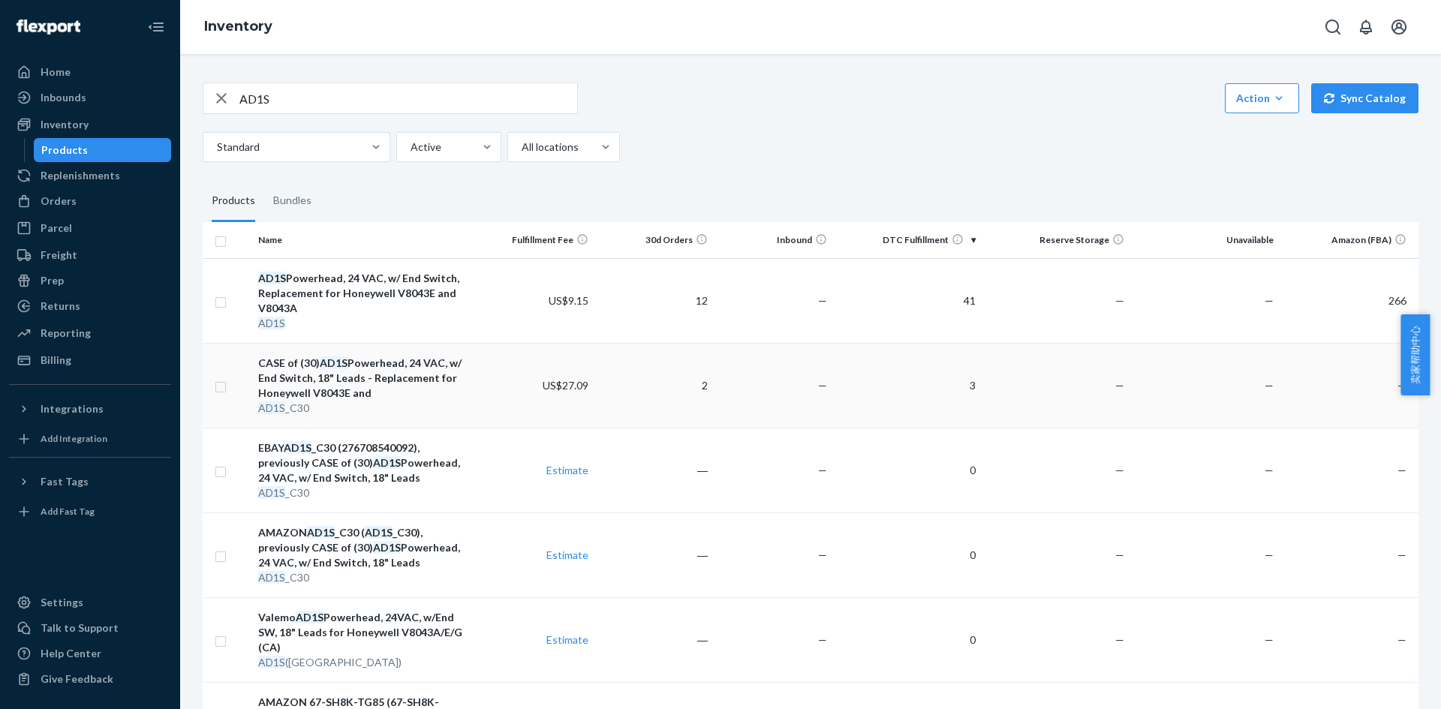
click at [377, 383] on div "CASE of (30) AD1S Powerhead, 24 VAC, w/ End Switch, 18" Leads - Replacement for…" at bounding box center [364, 378] width 212 height 45
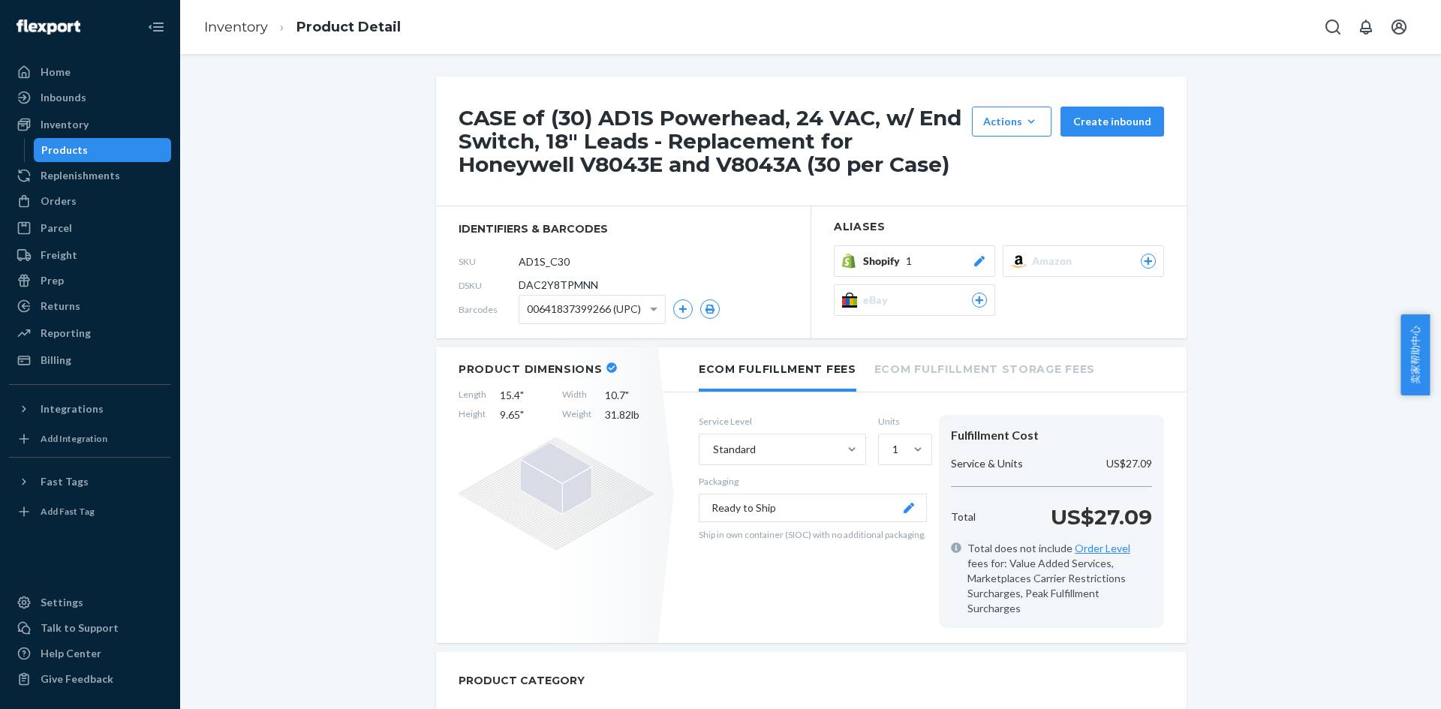
click at [975, 264] on icon at bounding box center [979, 261] width 15 height 11
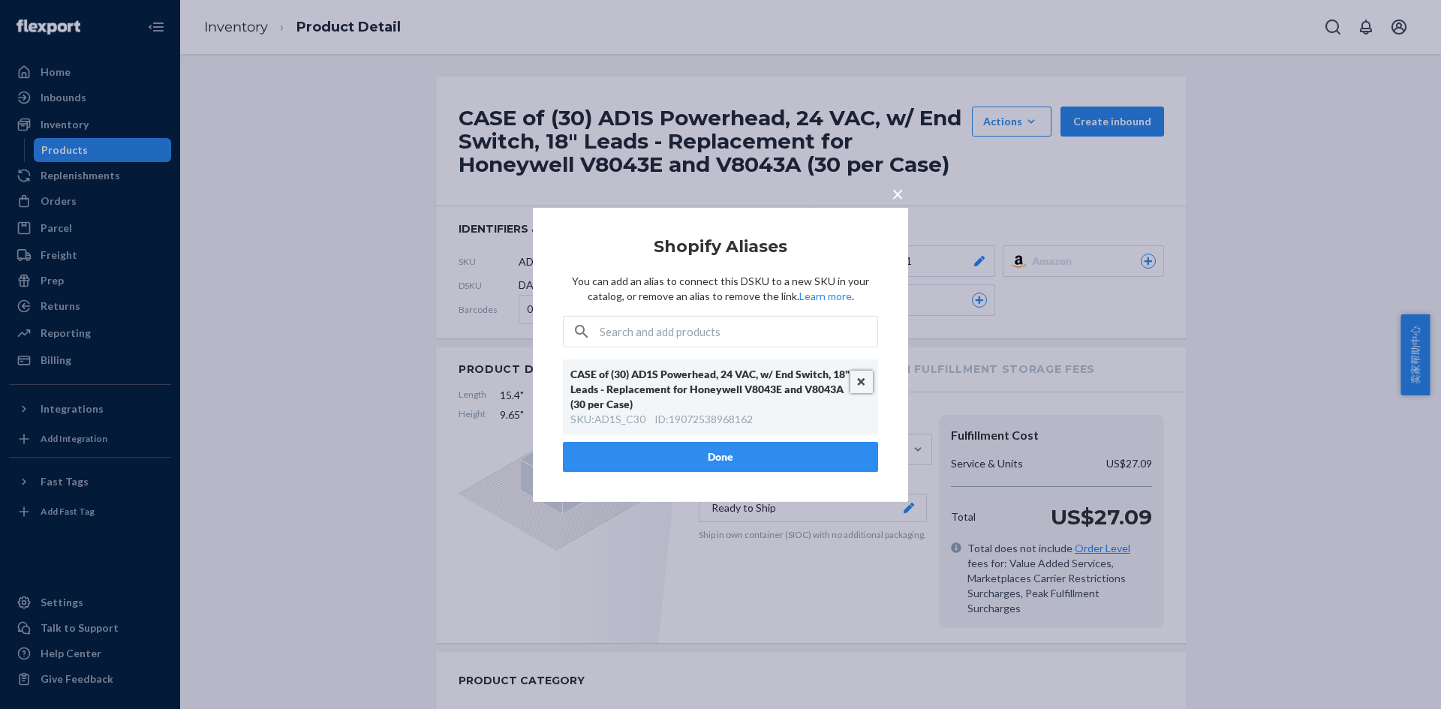
click at [858, 378] on button "Unlink" at bounding box center [861, 382] width 23 height 23
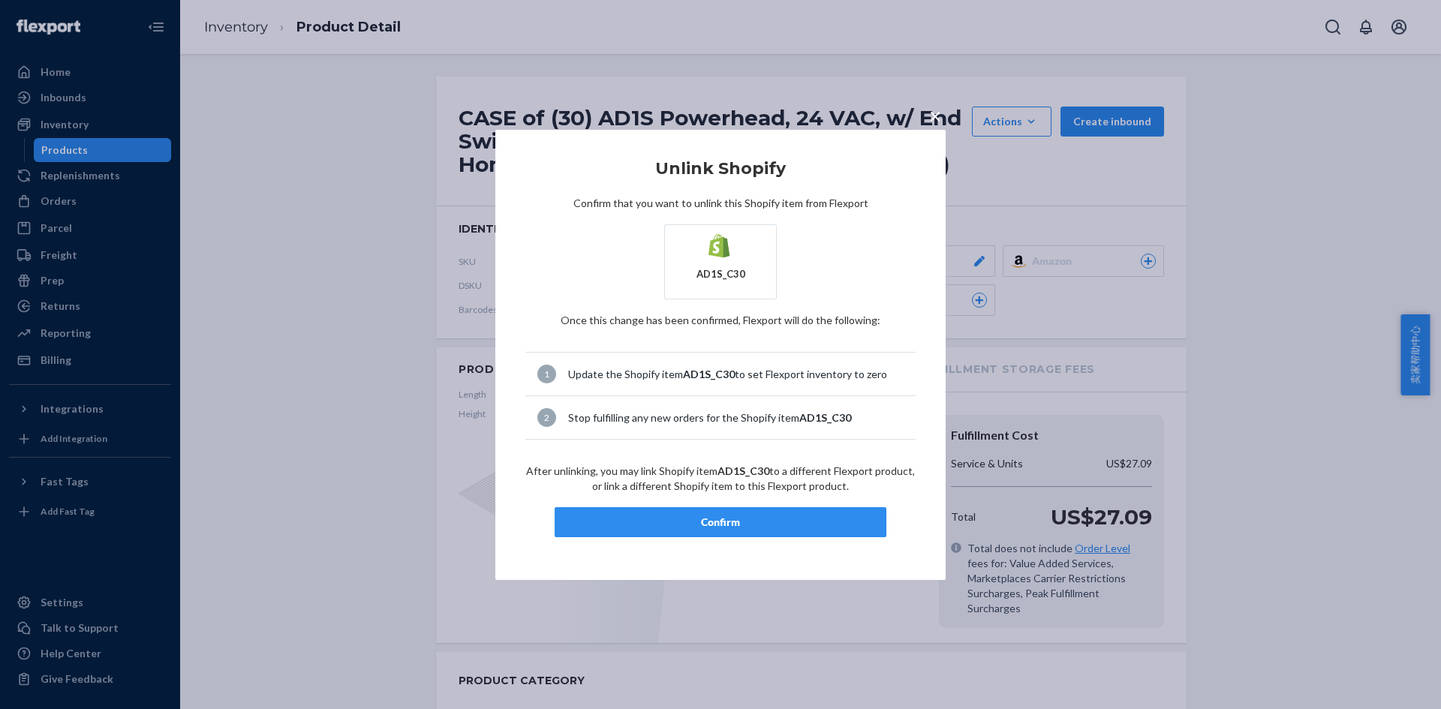
click at [755, 524] on div "Confirm" at bounding box center [720, 522] width 306 height 15
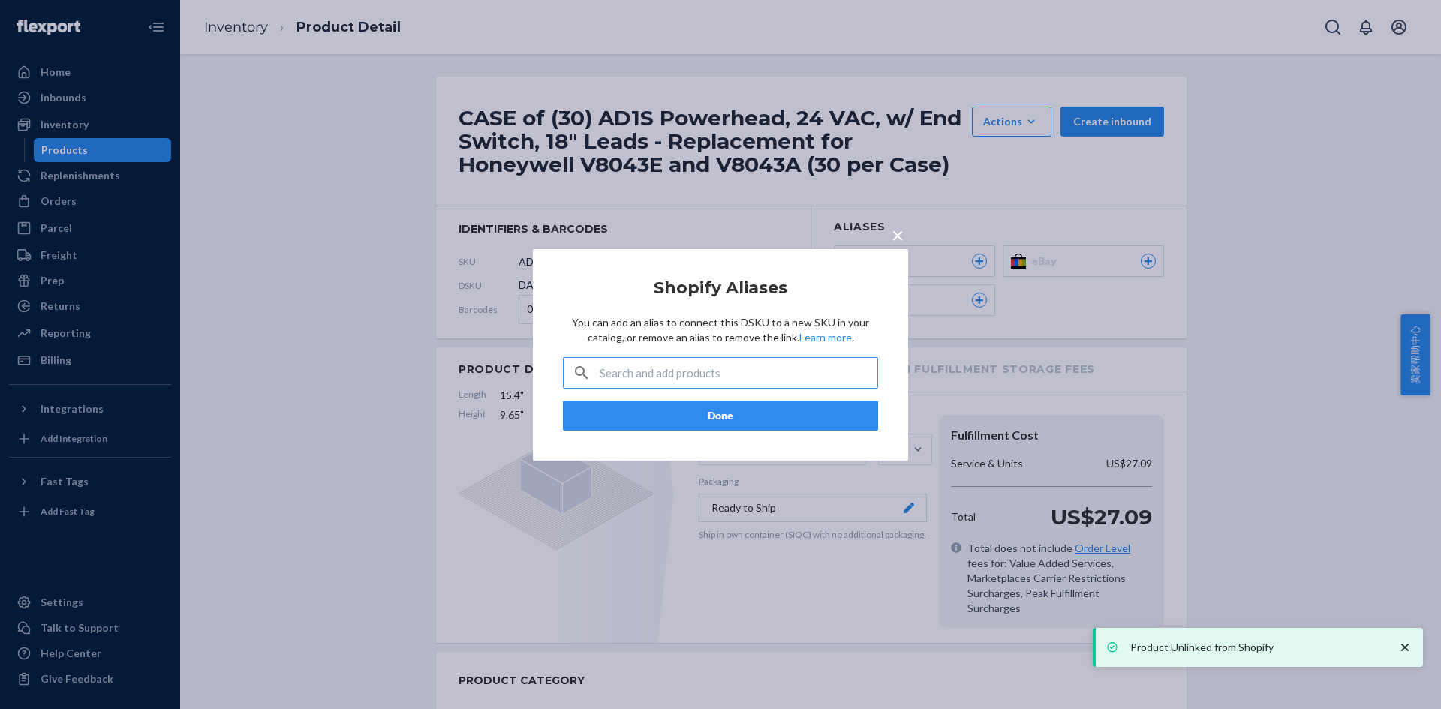
click at [897, 234] on span "×" at bounding box center [897, 234] width 12 height 26
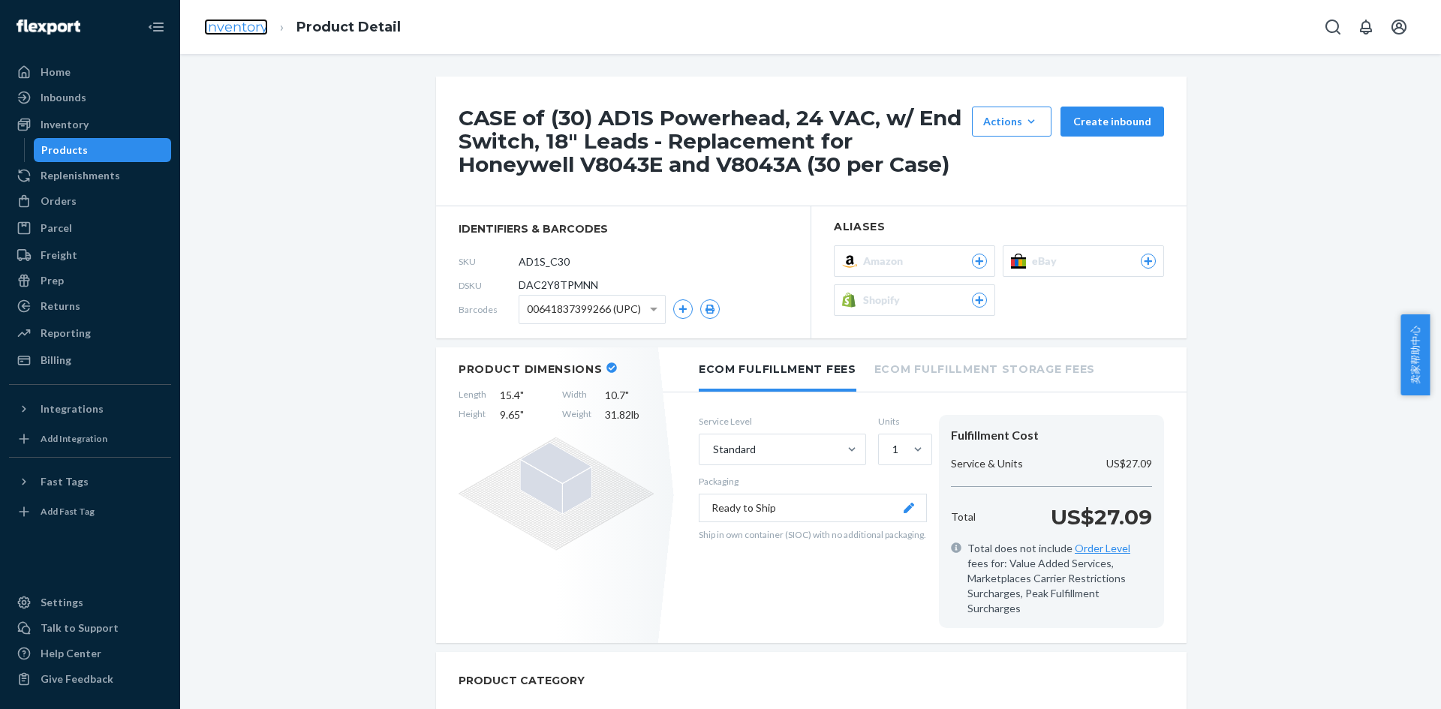
click at [239, 26] on link "Inventory" at bounding box center [236, 27] width 64 height 17
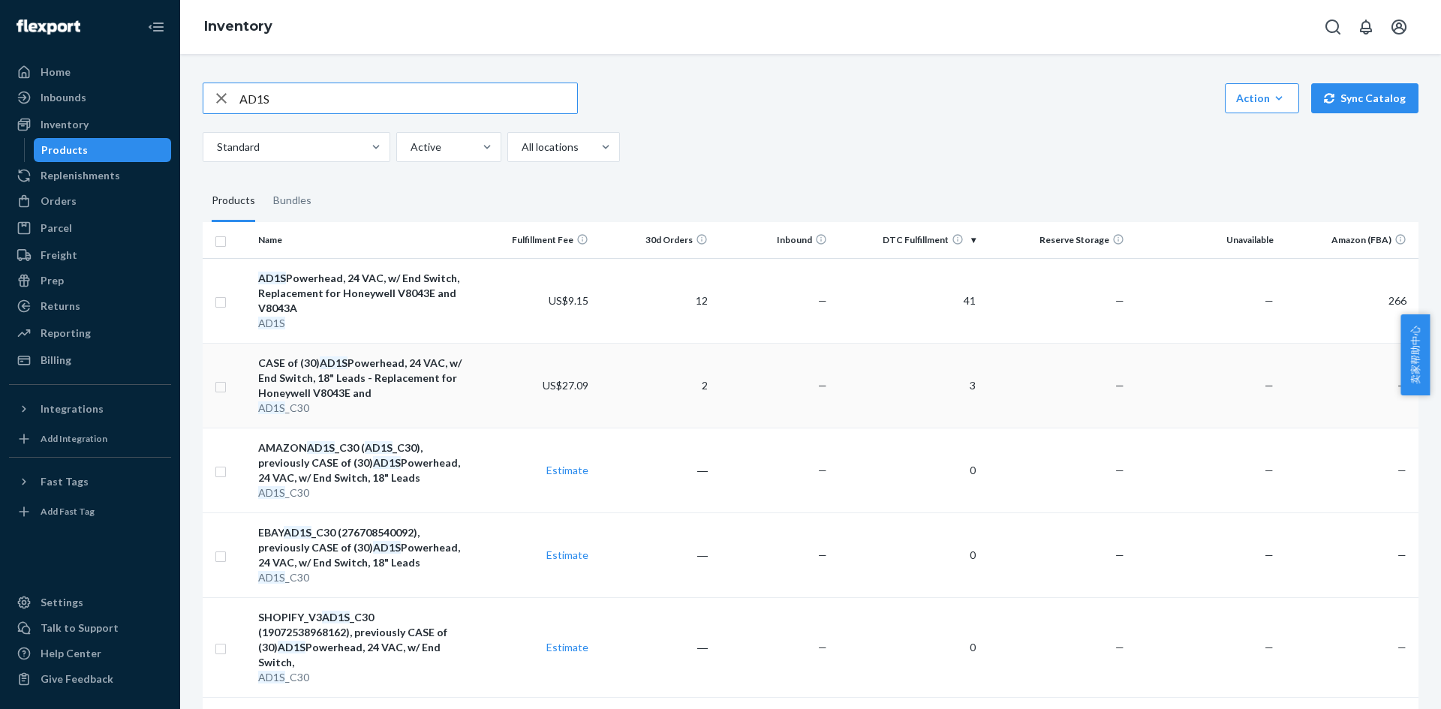
click at [962, 386] on td "3" at bounding box center [907, 385] width 149 height 85
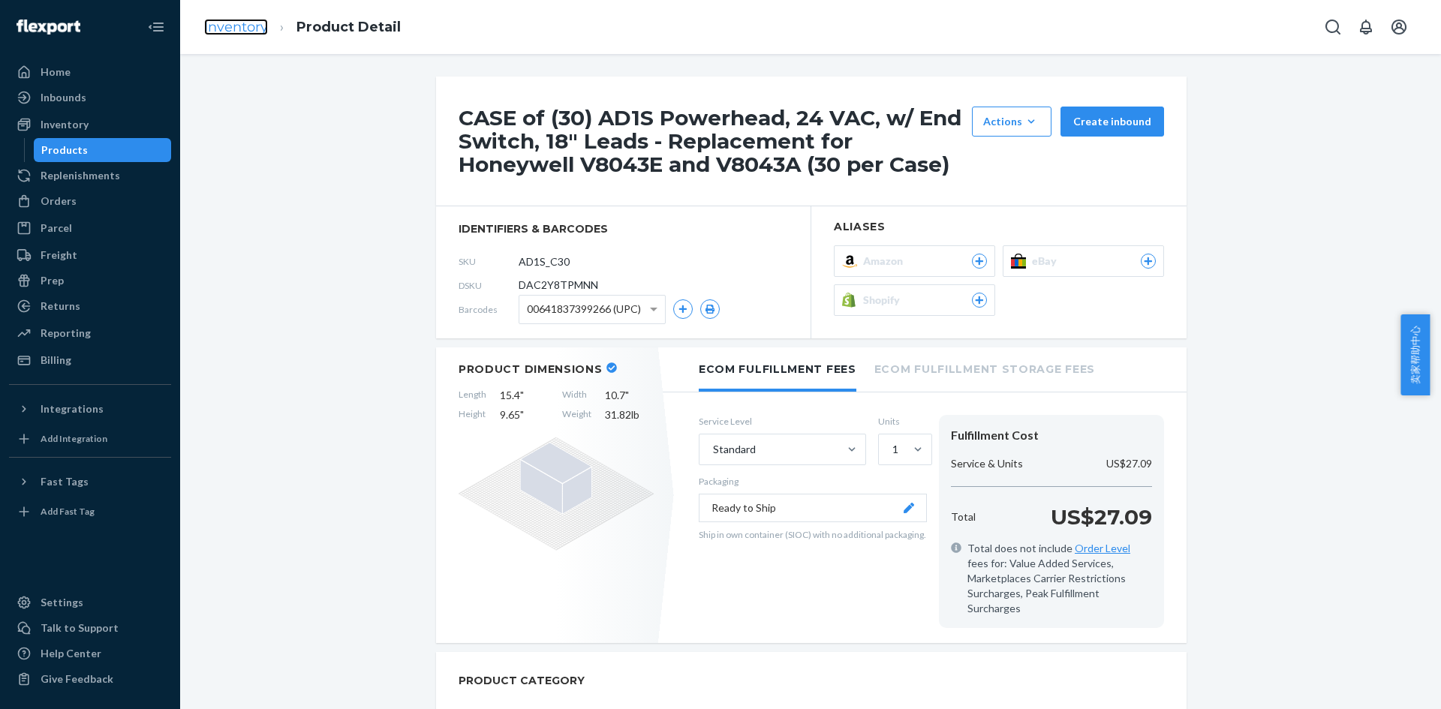
click at [239, 31] on link "Inventory" at bounding box center [236, 27] width 64 height 17
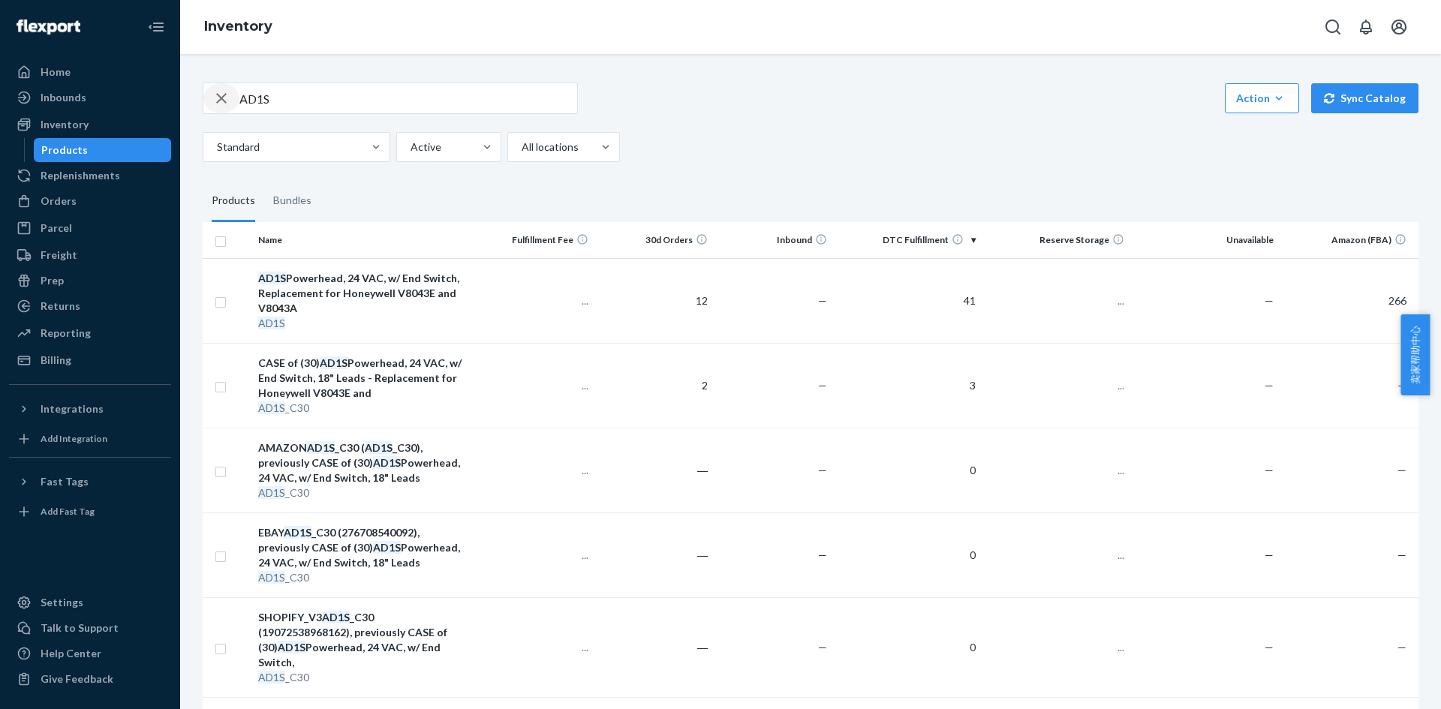
click at [224, 104] on icon "button" at bounding box center [221, 98] width 18 height 30
click at [69, 200] on div "Orders" at bounding box center [59, 201] width 36 height 15
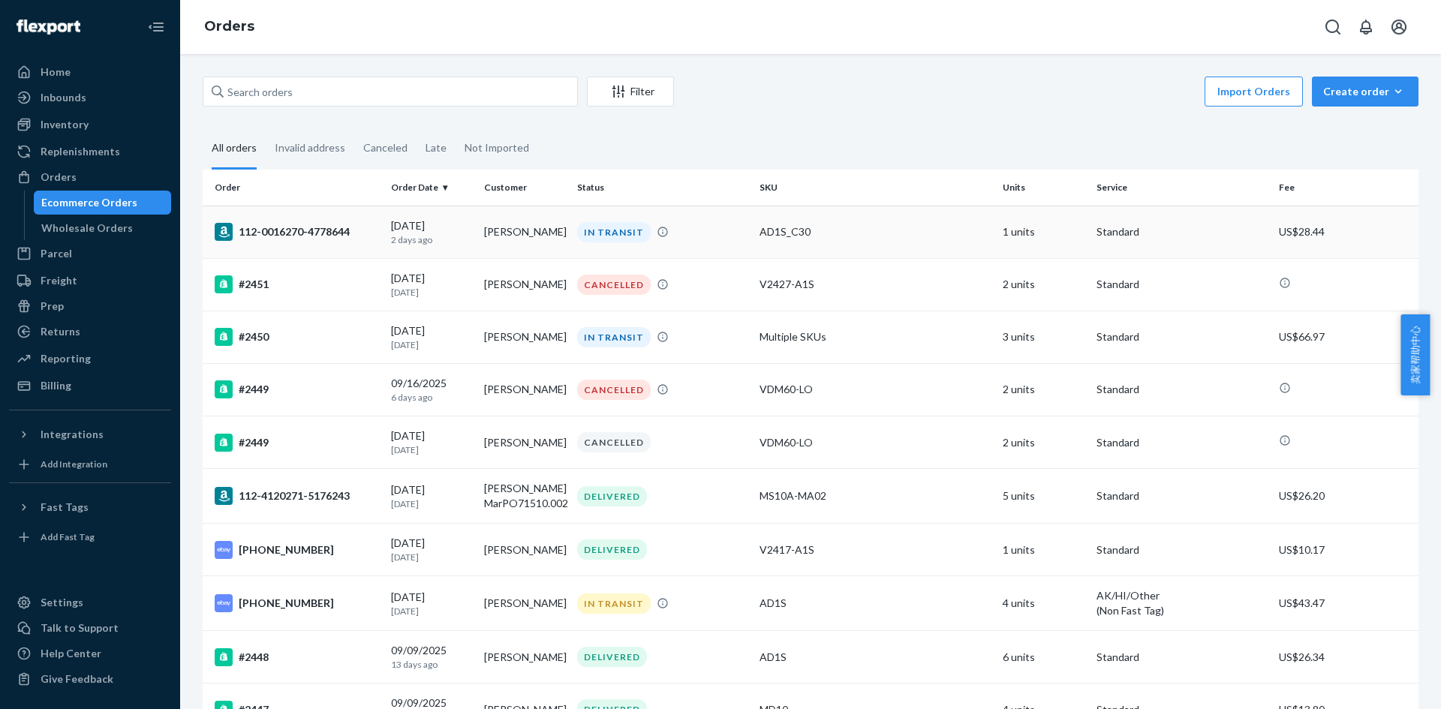
click at [836, 245] on td "AD1S_C30" at bounding box center [874, 232] width 243 height 53
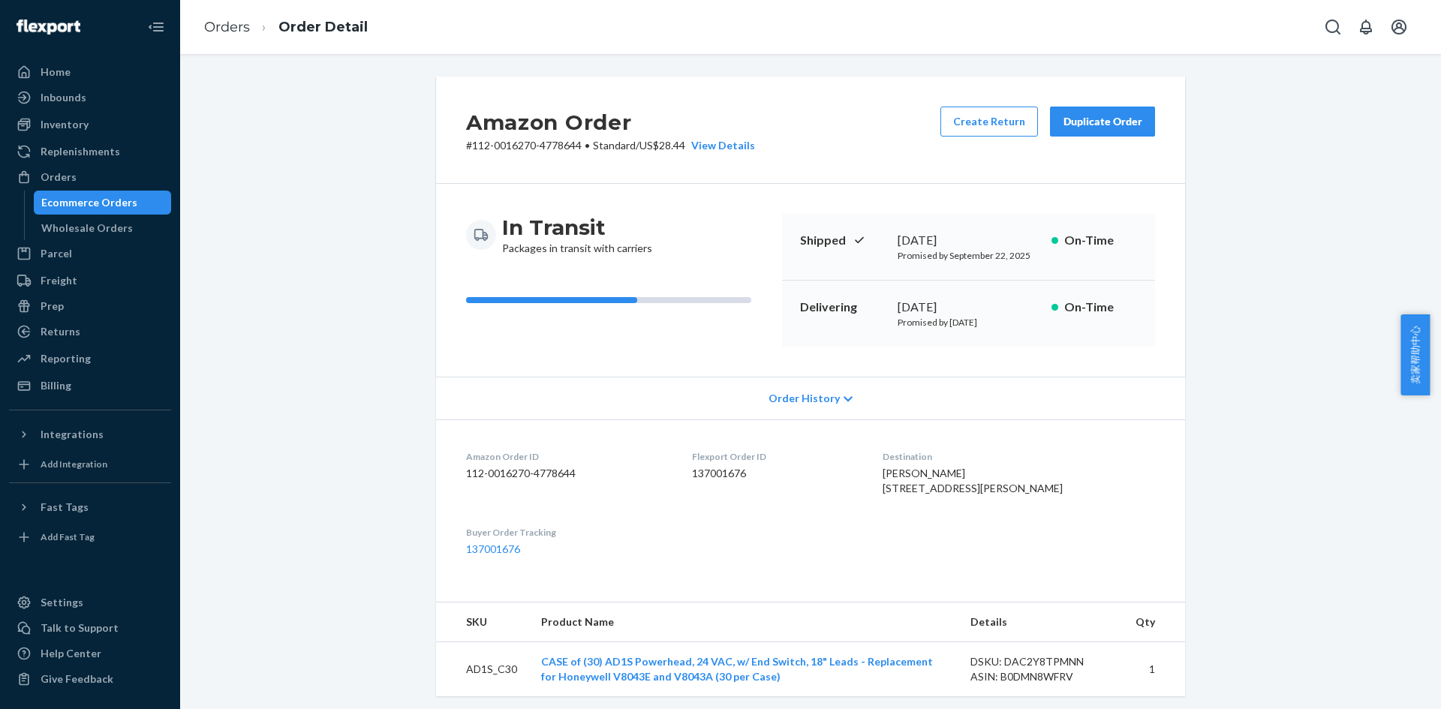
click at [1290, 567] on div "Amazon Order # 112-0016270-4778644 • Standard / US$28.44 View Details Create Re…" at bounding box center [810, 571] width 1238 height 988
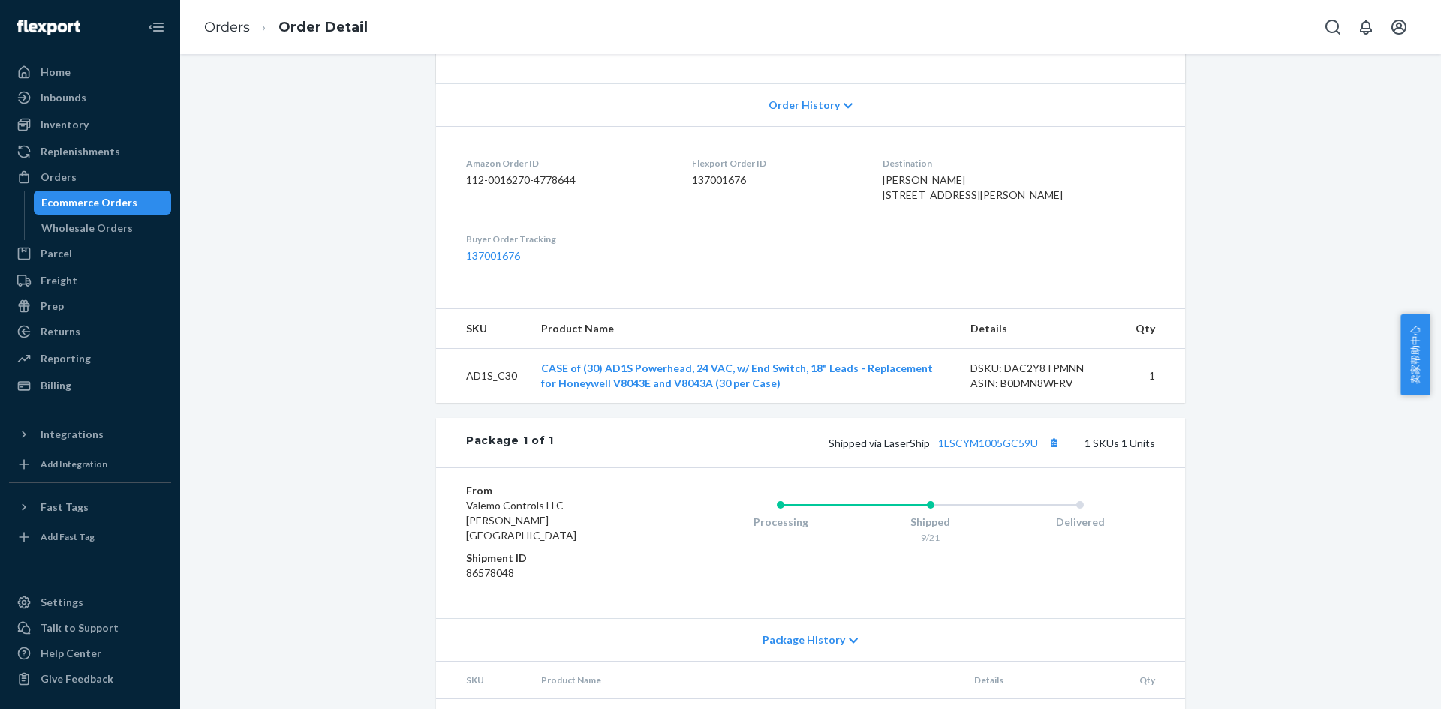
scroll to position [371, 0]
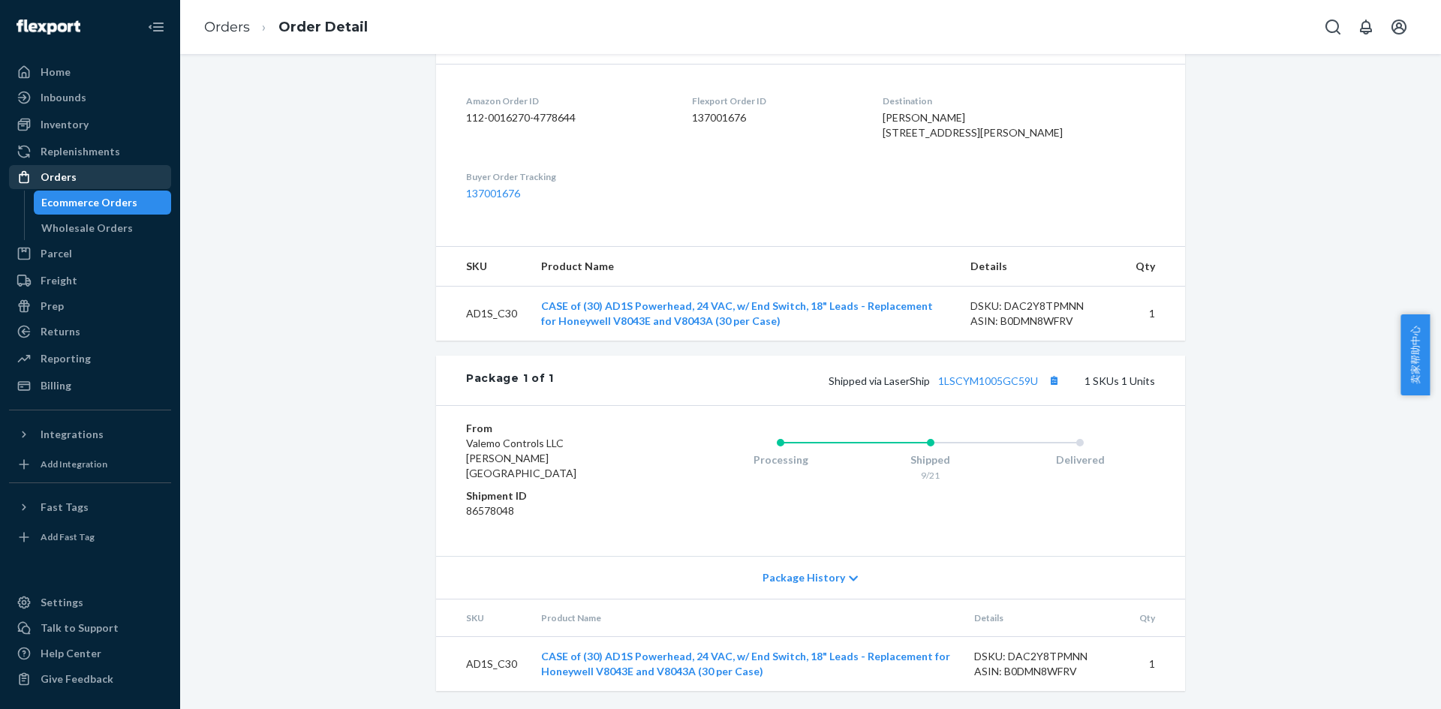
click at [79, 188] on link "Orders" at bounding box center [90, 177] width 162 height 24
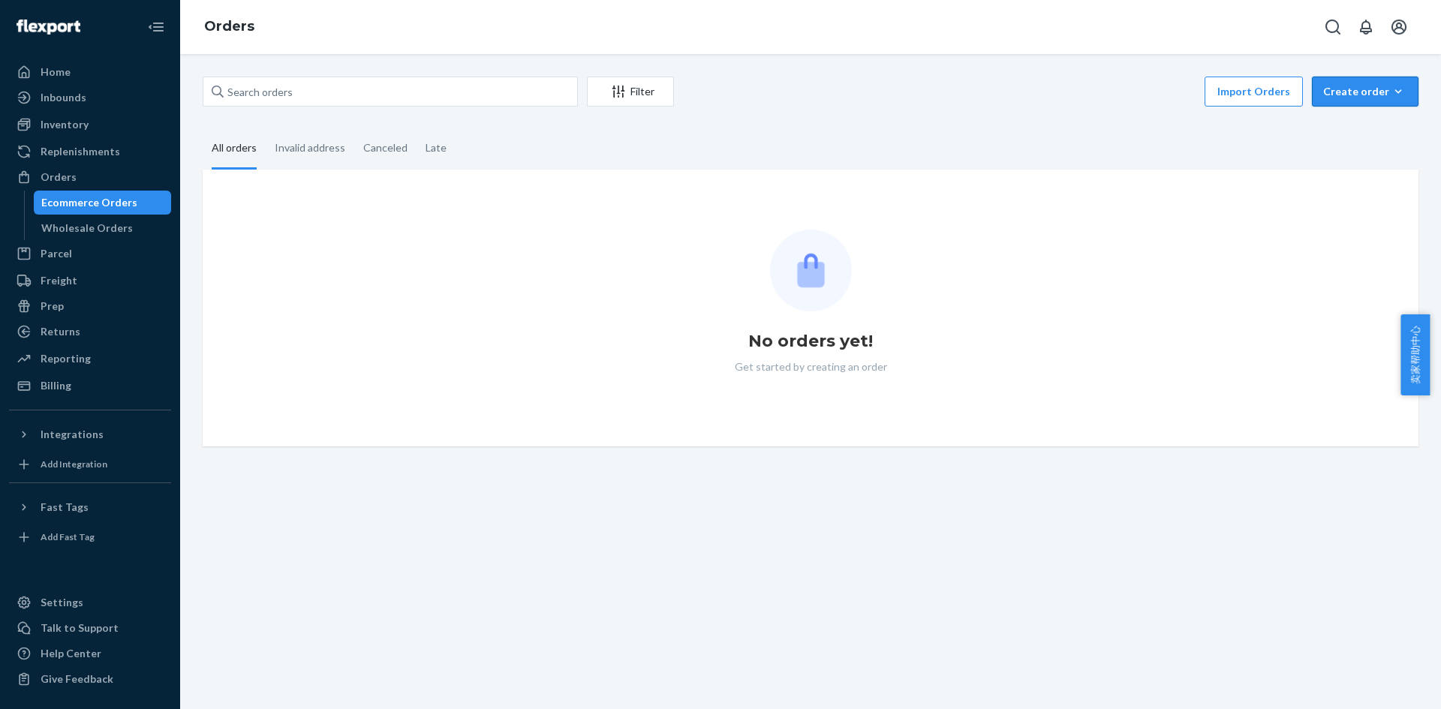
click at [1364, 93] on div "Create order" at bounding box center [1365, 91] width 84 height 15
click at [1366, 129] on span "Ecommerce order" at bounding box center [1373, 127] width 93 height 11
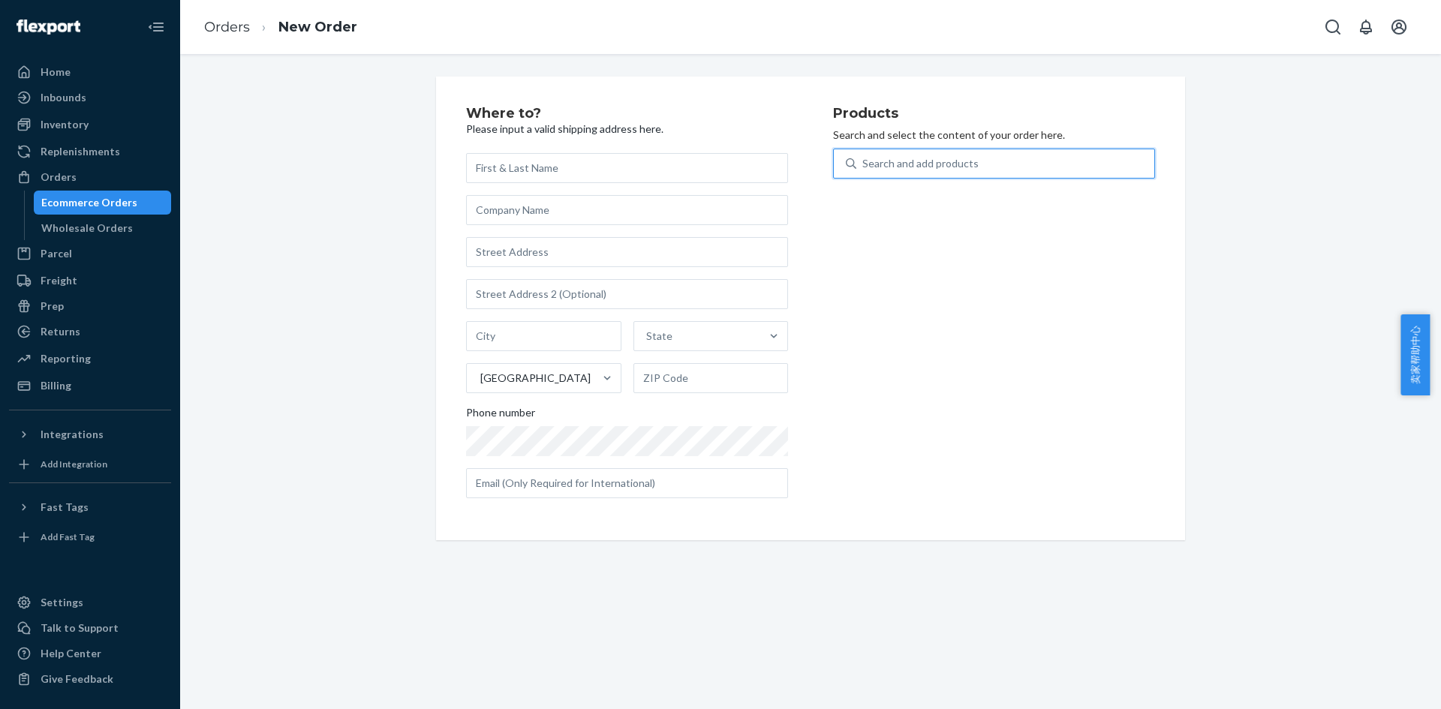
click at [923, 161] on div "Search and add products" at bounding box center [920, 163] width 116 height 15
click at [864, 161] on input "0 results available. Use Up and Down to choose options, press Enter to select t…" at bounding box center [863, 163] width 2 height 15
click at [548, 164] on input "text" at bounding box center [627, 168] width 322 height 30
click at [510, 215] on input "text" at bounding box center [627, 210] width 322 height 30
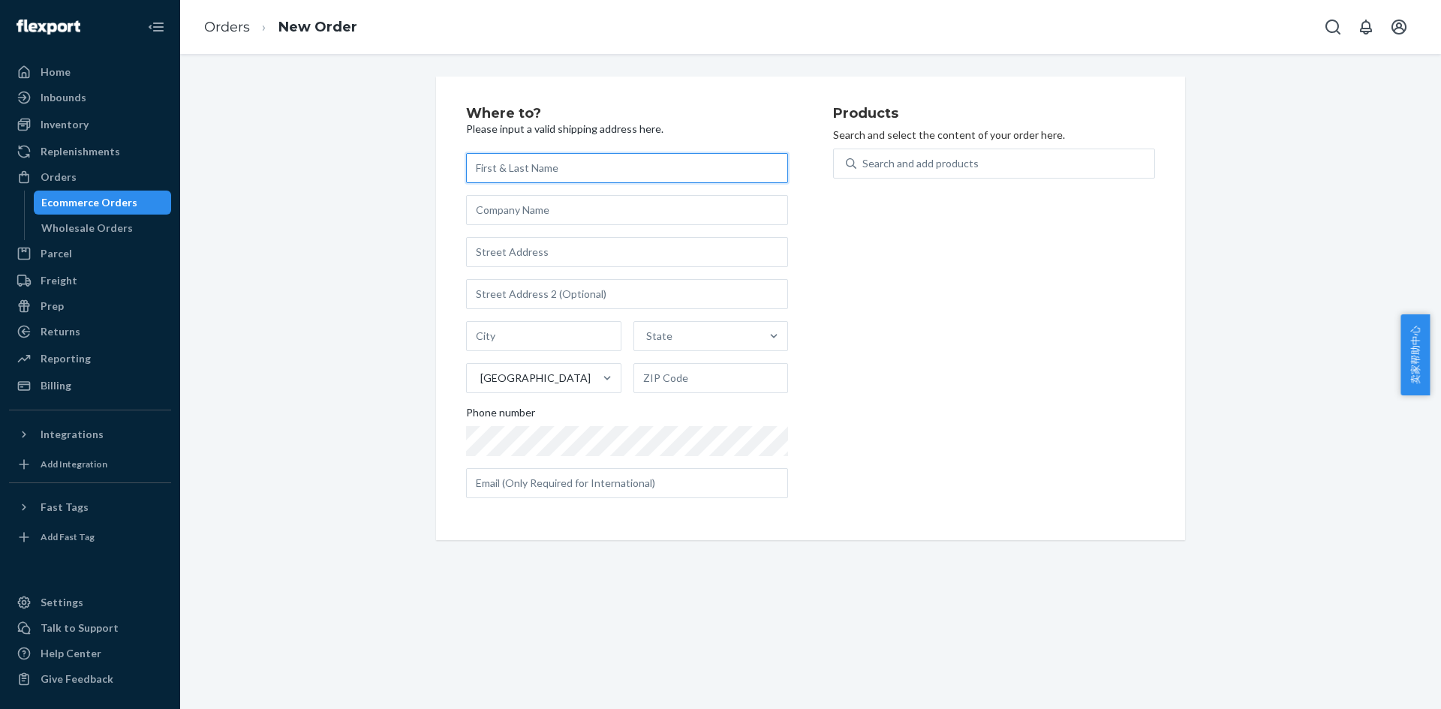
click at [591, 167] on input "text" at bounding box center [627, 168] width 322 height 30
click at [588, 171] on input "text" at bounding box center [627, 168] width 322 height 30
click at [570, 173] on input "text" at bounding box center [627, 168] width 322 height 30
paste input "KJ PLUMBING SALES INC"
type input "KJ PLUMBING SALES INC"
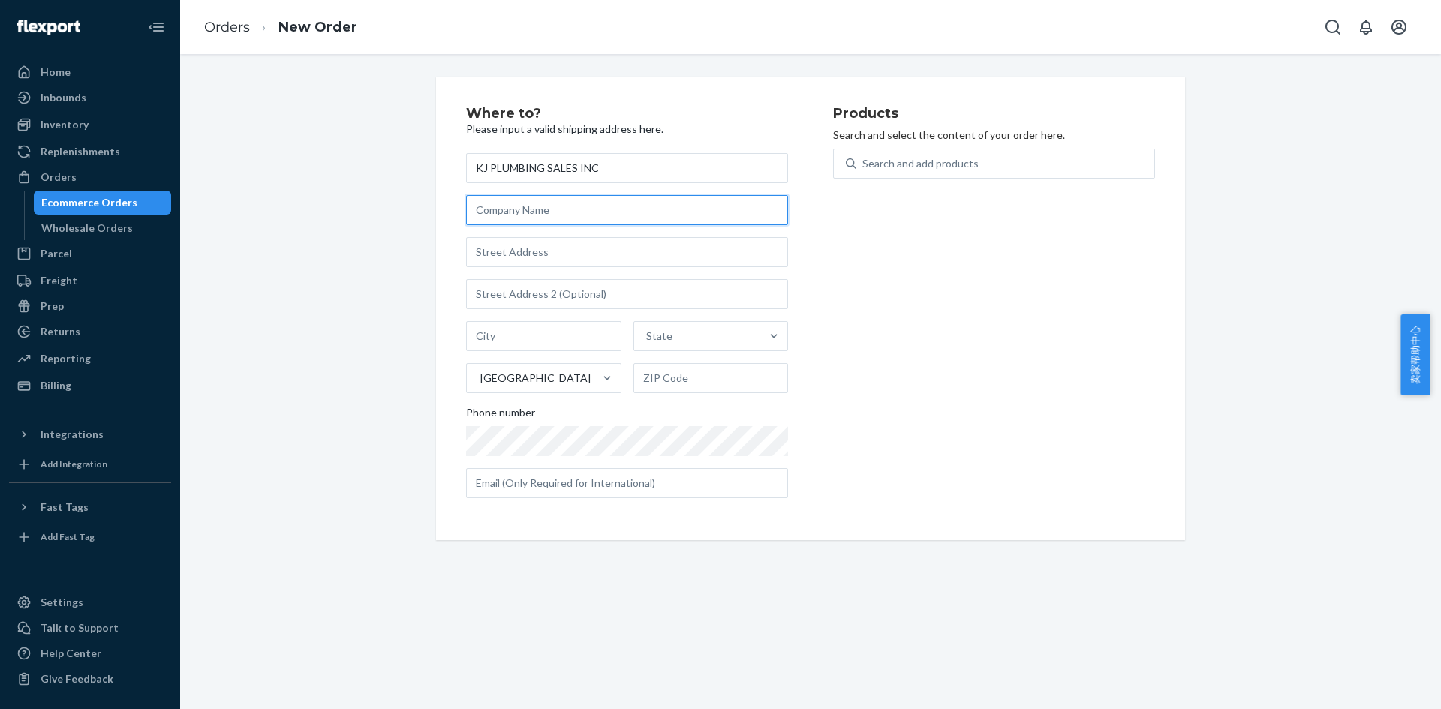
click at [537, 212] on input "text" at bounding box center [627, 210] width 322 height 30
paste input "KJ PLUMBING SALES INC"
type input "KJ PLUMBING SALES INC"
click at [515, 254] on input "text" at bounding box center [627, 252] width 322 height 30
paste input "8 INDUSTRIAL DR"
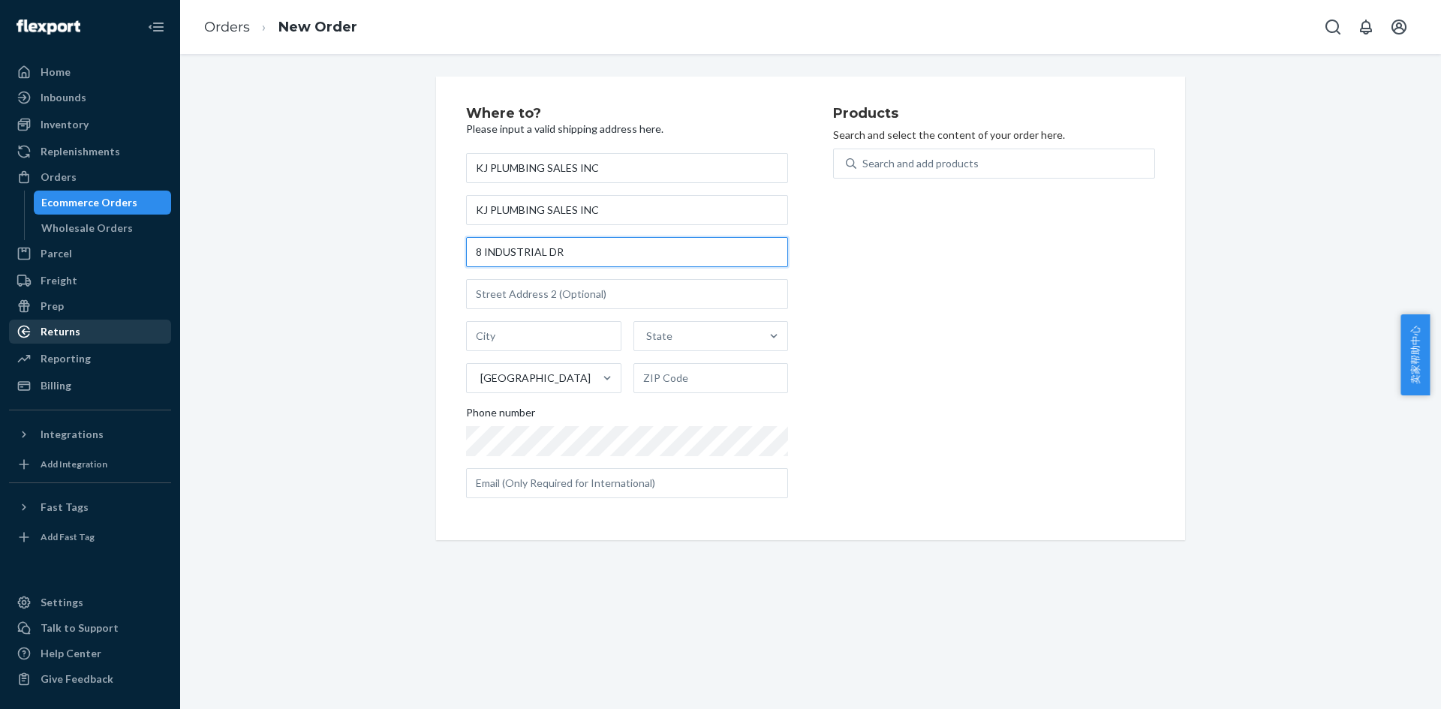
type input "8 INDUSTRIAL DR"
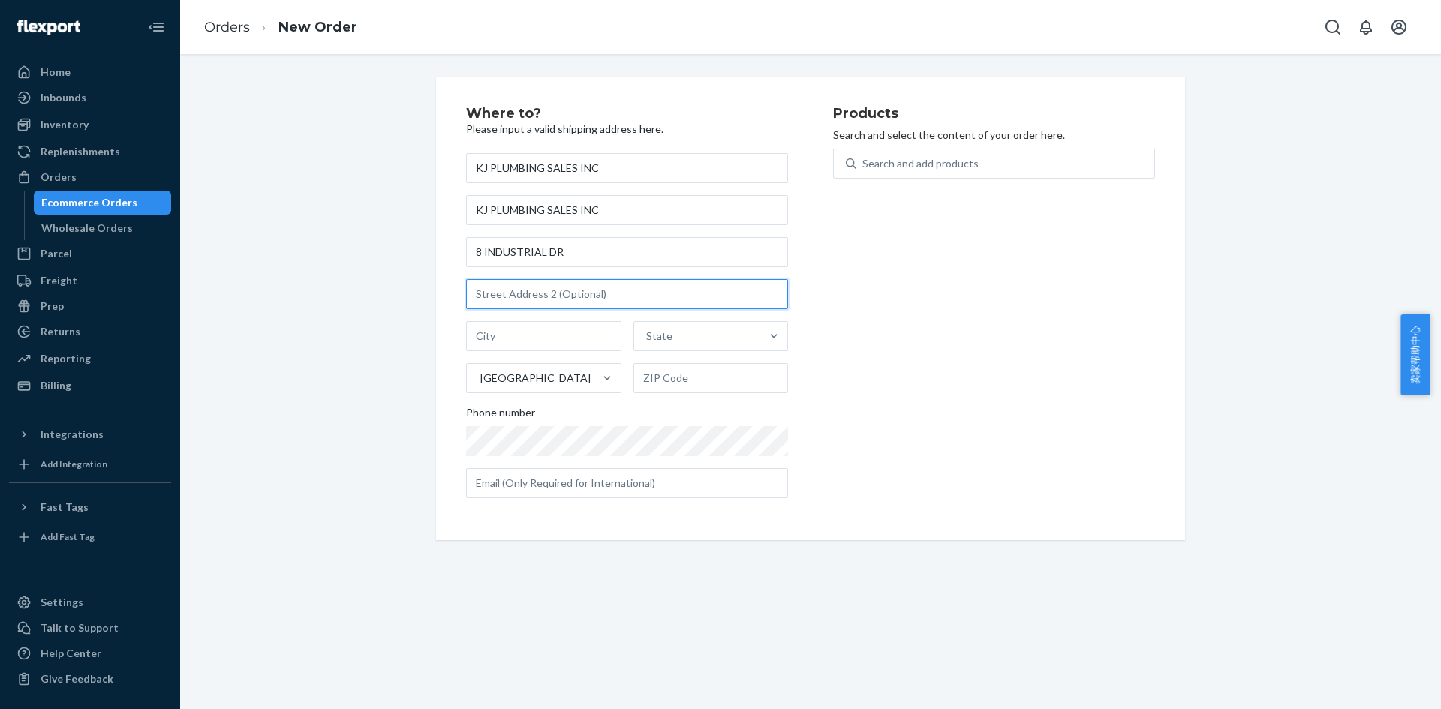
drag, startPoint x: 544, startPoint y: 299, endPoint x: 485, endPoint y: 306, distance: 58.9
click at [544, 299] on input "text" at bounding box center [627, 294] width 322 height 30
paste input "HAVE TO MAKE A APPOINTMENT"
type input "HAVE TO MAKE A APPOINTMENT"
click at [539, 340] on input "text" at bounding box center [543, 336] width 155 height 30
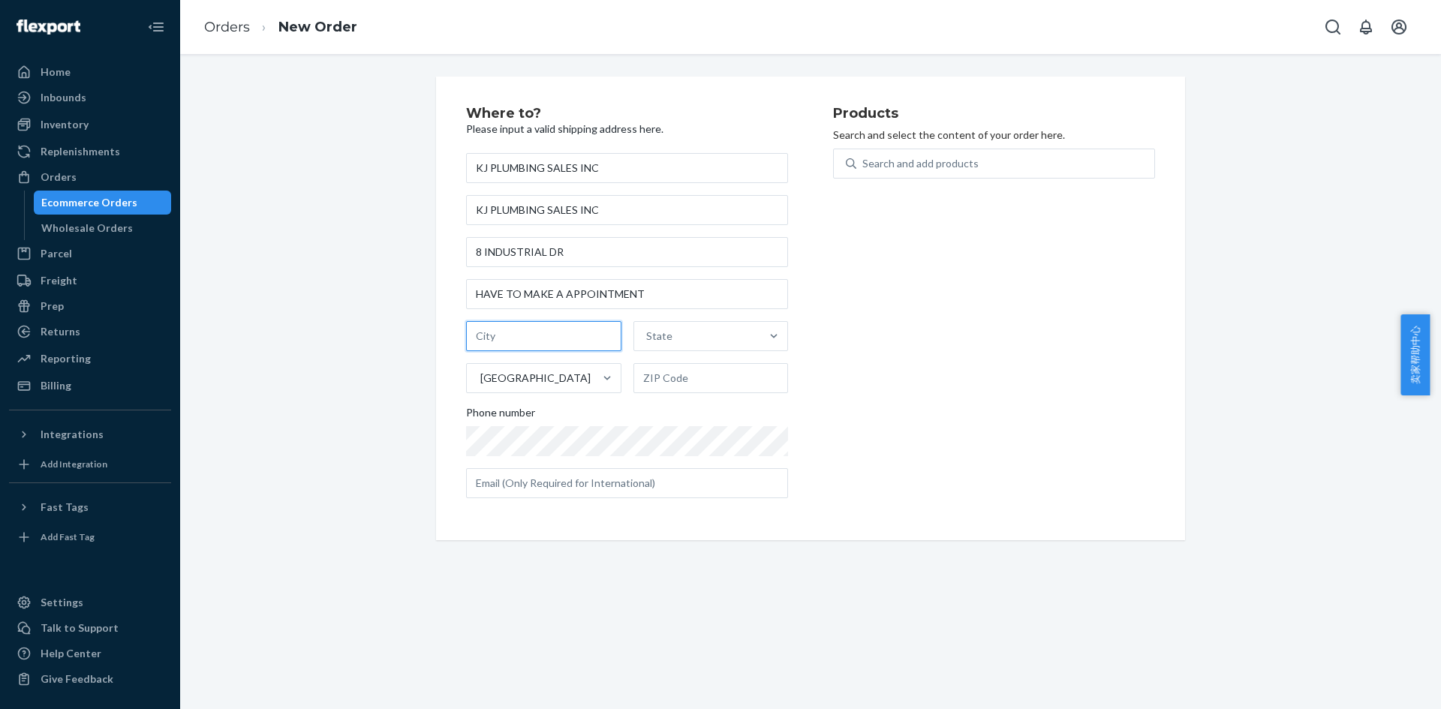
paste input "[US_STATE]"
type input "[US_STATE]"
click at [710, 335] on div "State" at bounding box center [697, 336] width 127 height 30
click at [648, 335] on input "State" at bounding box center [647, 336] width 2 height 15
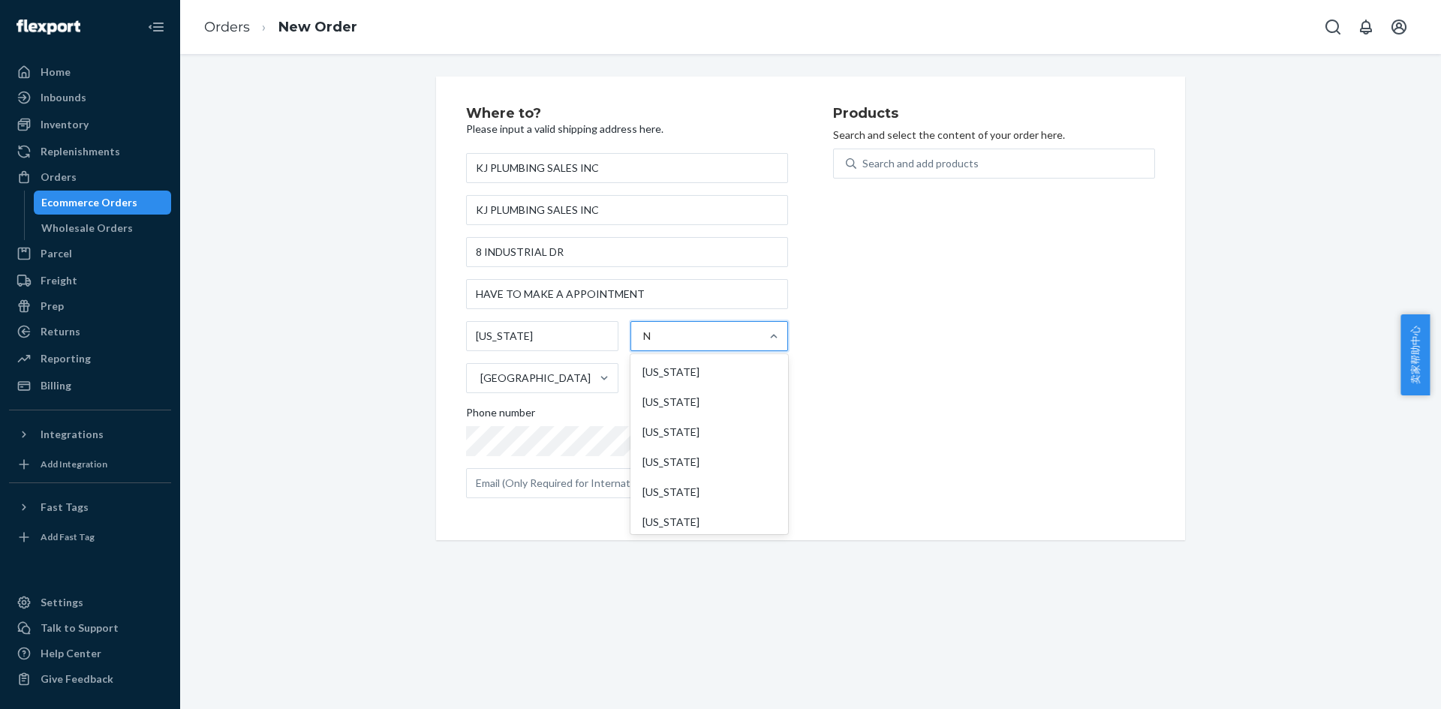
type input "NY"
click at [699, 386] on div "[US_STATE]" at bounding box center [709, 372] width 152 height 30
click at [659, 344] on input "NY" at bounding box center [651, 336] width 16 height 15
click at [681, 383] on input "text" at bounding box center [710, 378] width 155 height 30
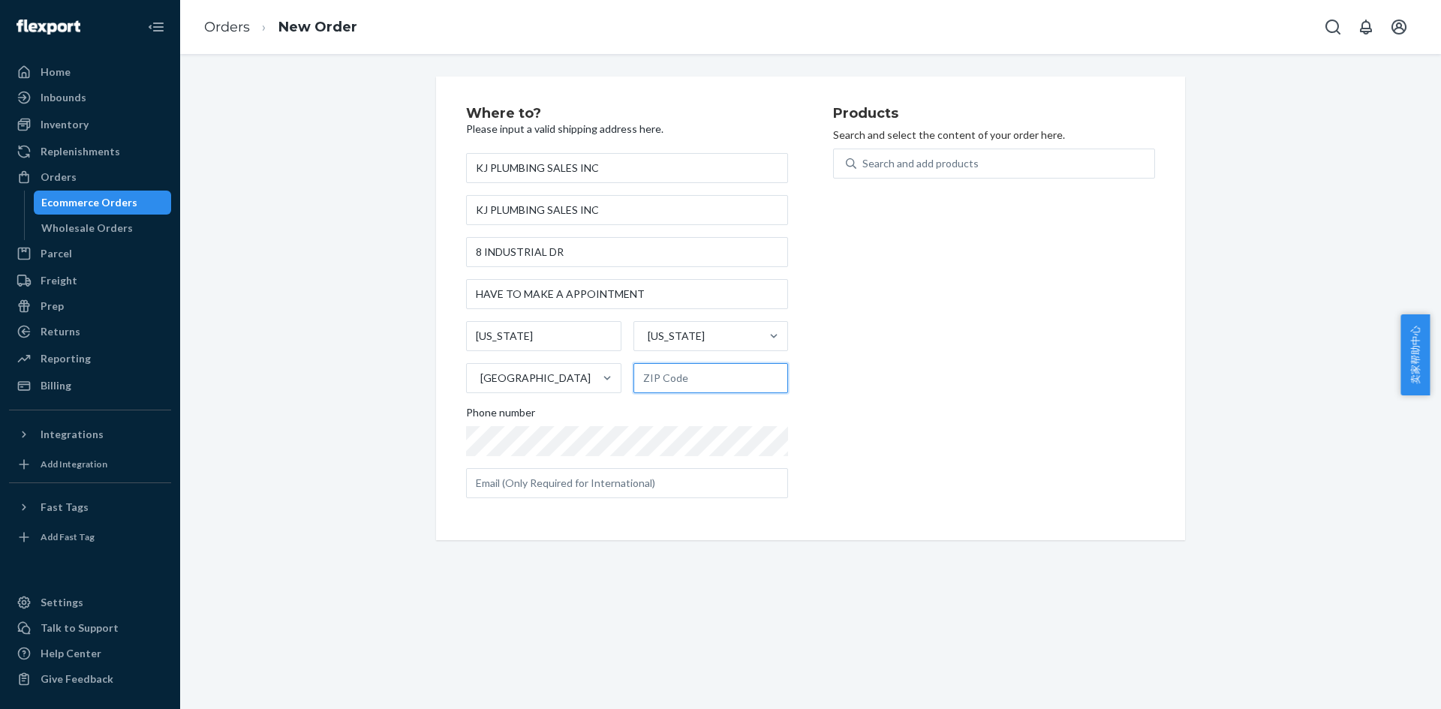
paste input "10921"
type input "10921"
click at [848, 447] on div "Products Search and select the content of your order here. Search and add produ…" at bounding box center [994, 309] width 322 height 404
click at [911, 175] on div "Search and add products" at bounding box center [1005, 163] width 298 height 27
click at [864, 171] on input "0 results available. Use Up and Down to choose options, press Enter to select t…" at bounding box center [863, 163] width 2 height 15
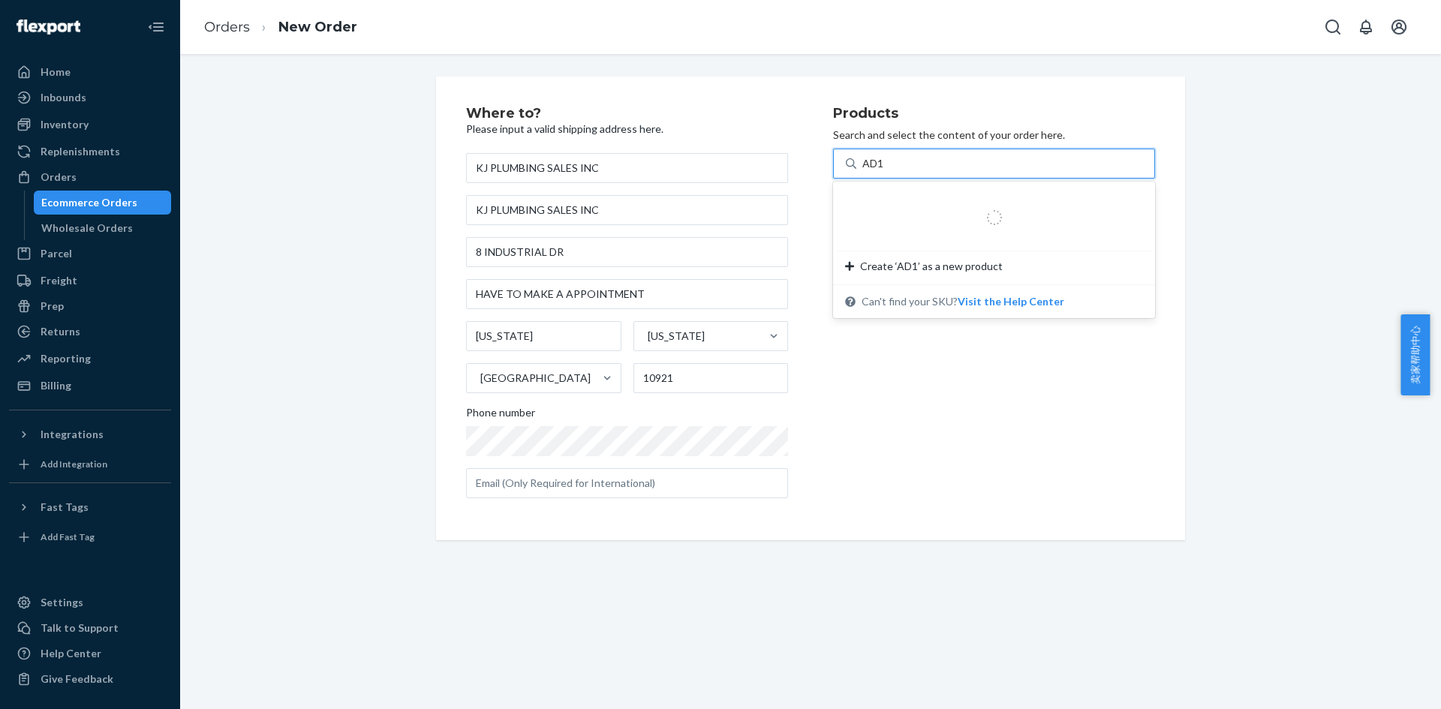
type input "AD1S"
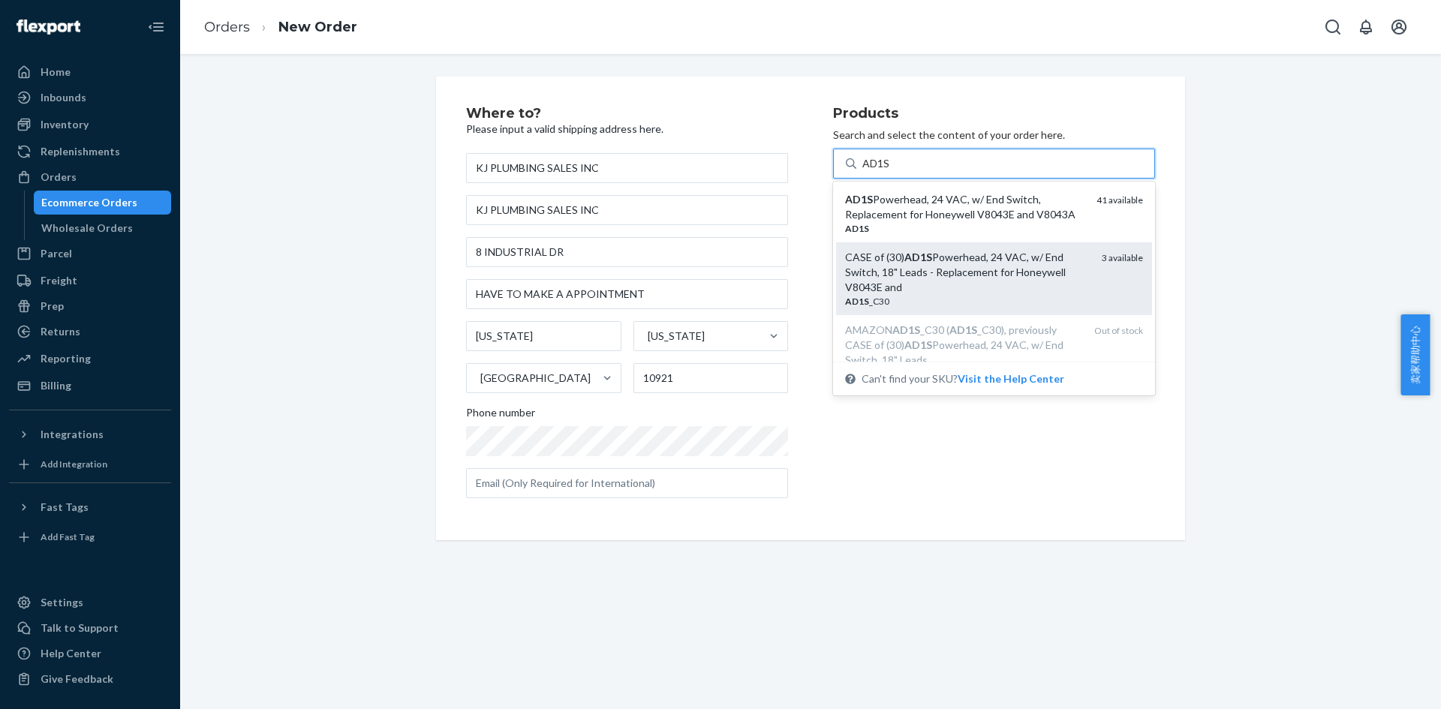
click at [920, 265] on div "CASE of (30) AD1S Powerhead, 24 VAC, w/ End Switch, 18" Leads - Replacement for…" at bounding box center [967, 272] width 245 height 45
click at [891, 171] on input "AD1S" at bounding box center [876, 163] width 29 height 15
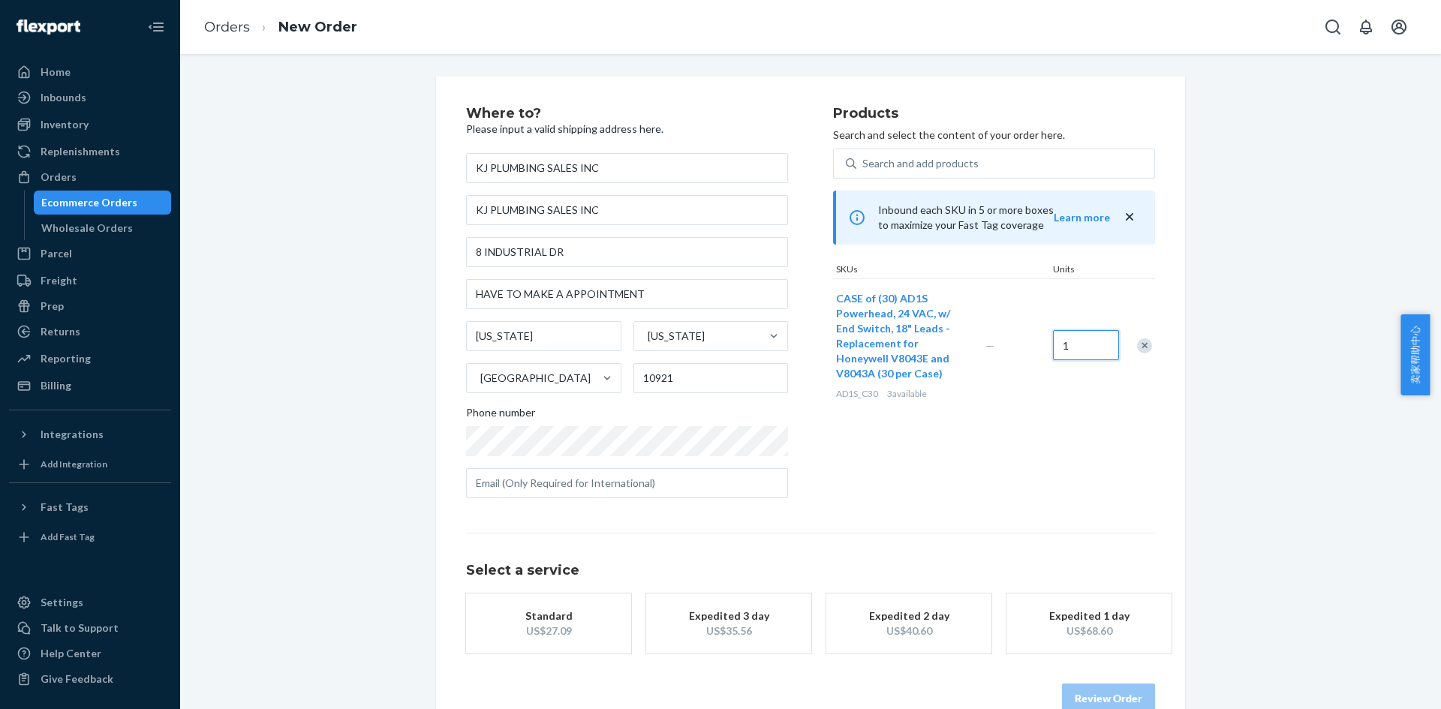
click at [1098, 342] on input "1" at bounding box center [1086, 345] width 66 height 30
type input "3"
click at [1015, 452] on div "Products Search and select the content of your order here. Search and add produ…" at bounding box center [994, 309] width 322 height 404
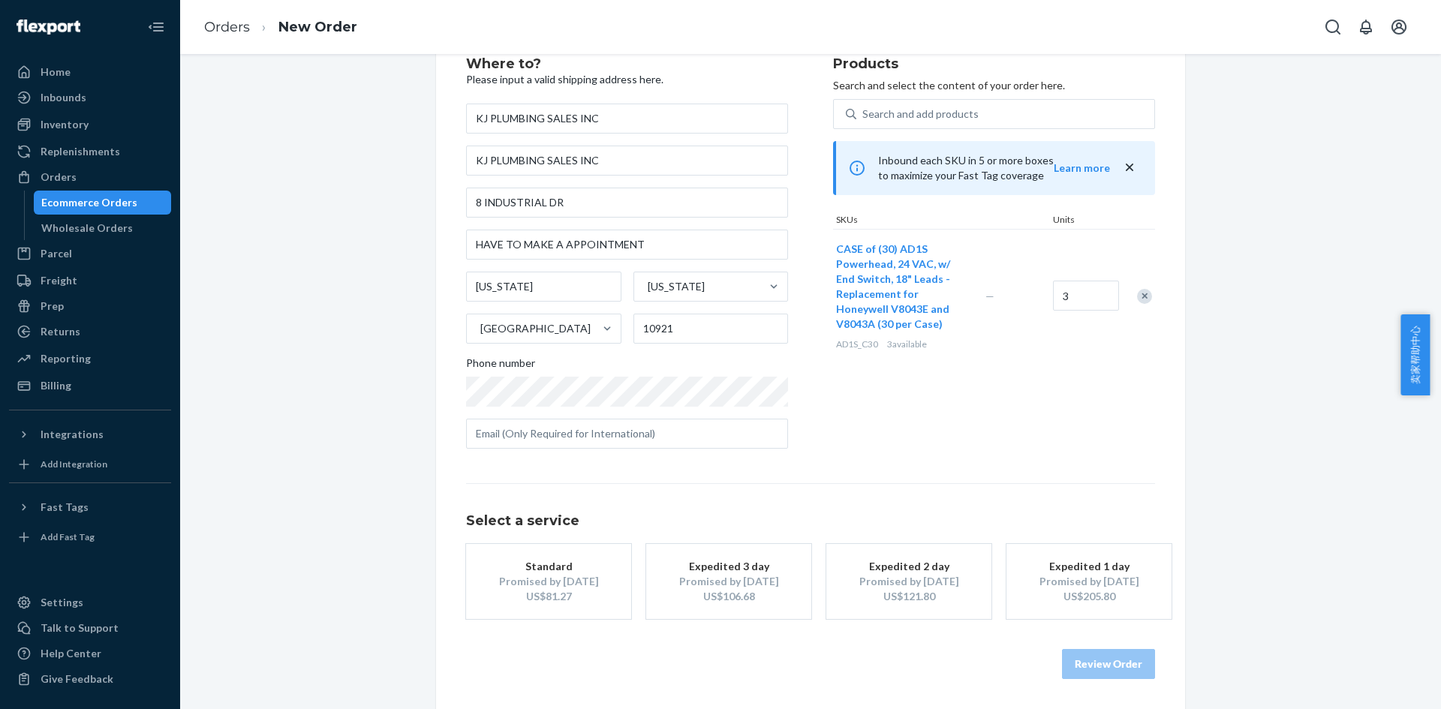
click at [804, 656] on div "Review Order" at bounding box center [810, 656] width 689 height 45
click at [540, 603] on div "US$81.27" at bounding box center [548, 596] width 120 height 15
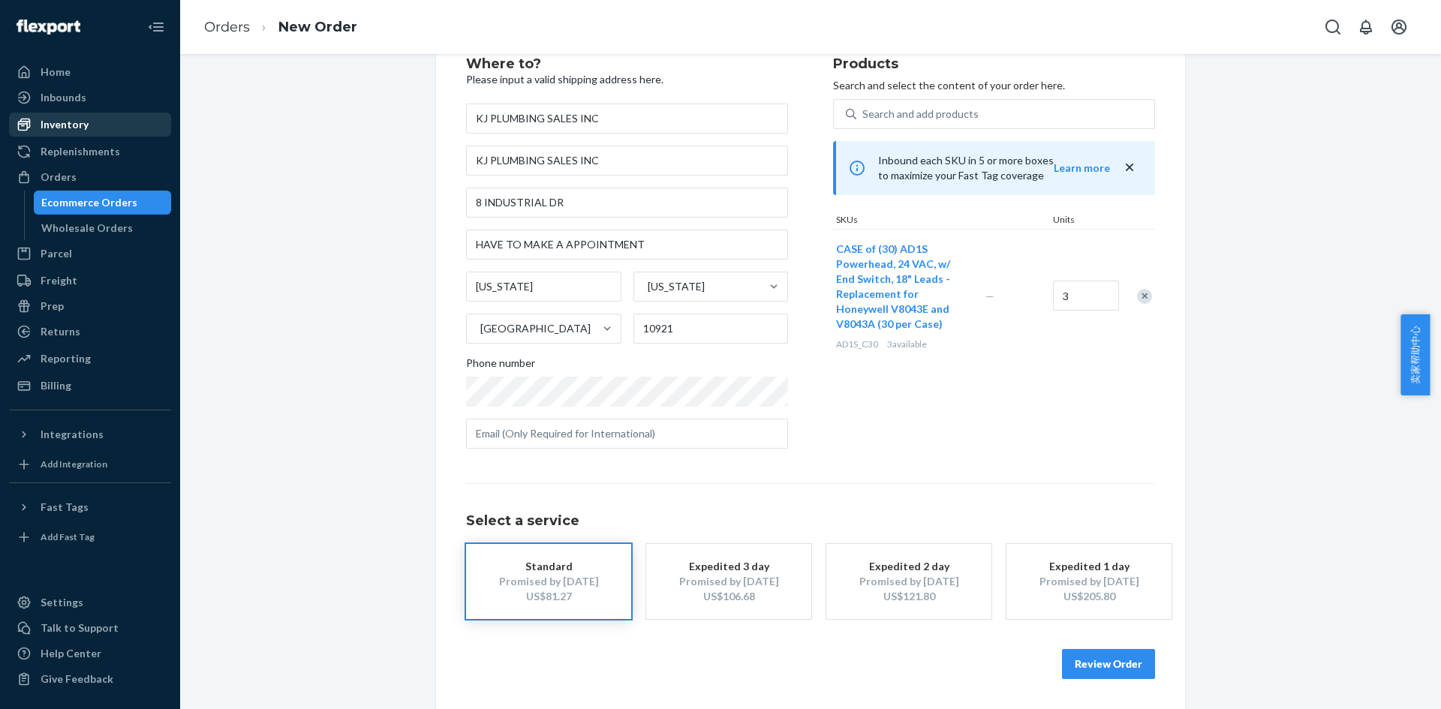
click at [70, 117] on div "Inventory" at bounding box center [65, 124] width 48 height 15
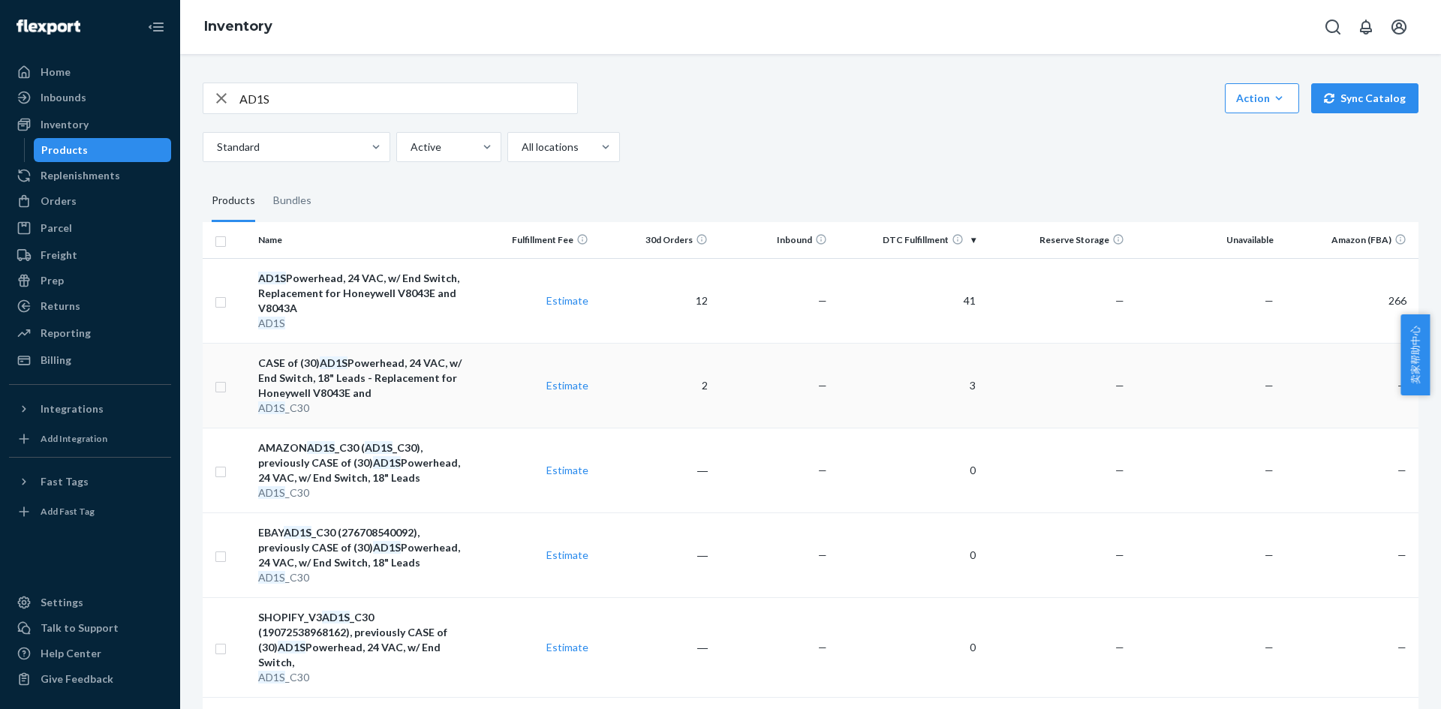
click at [502, 401] on td "Estimate" at bounding box center [535, 385] width 119 height 85
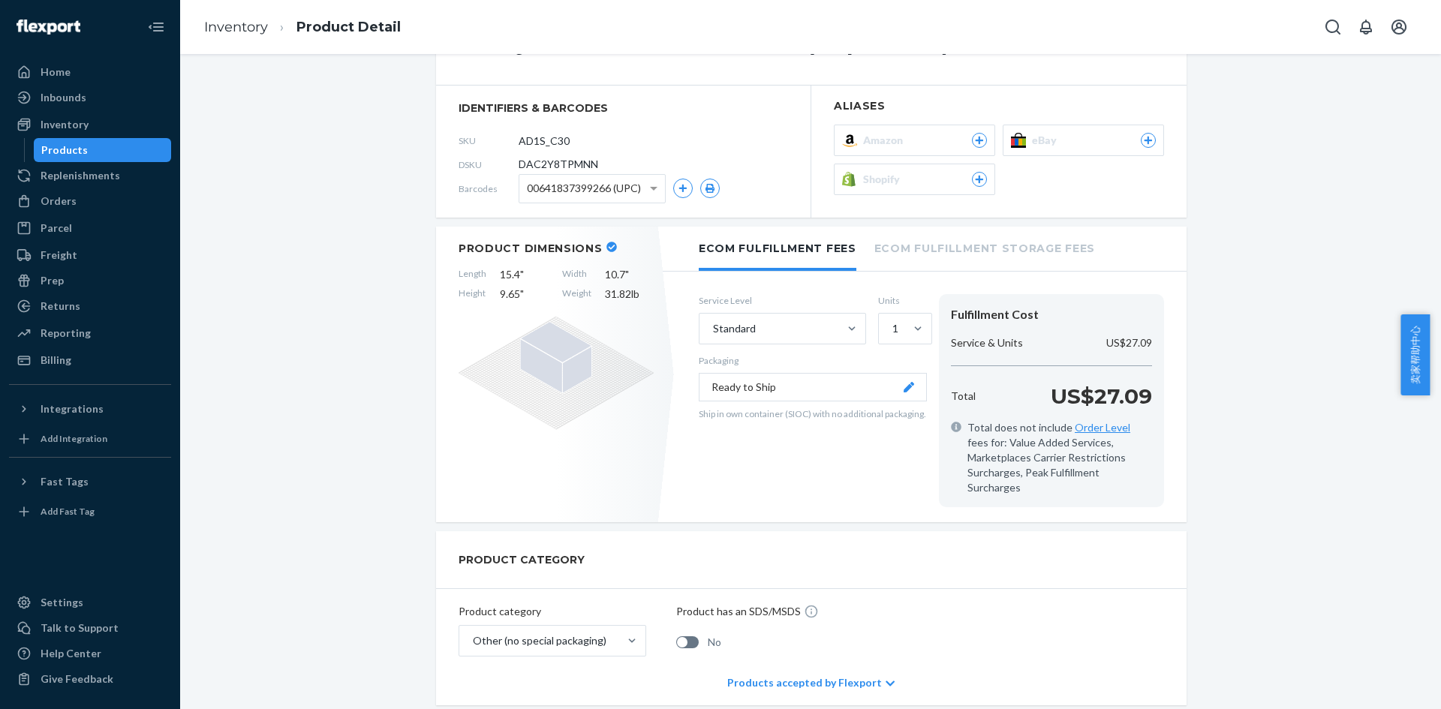
scroll to position [150, 0]
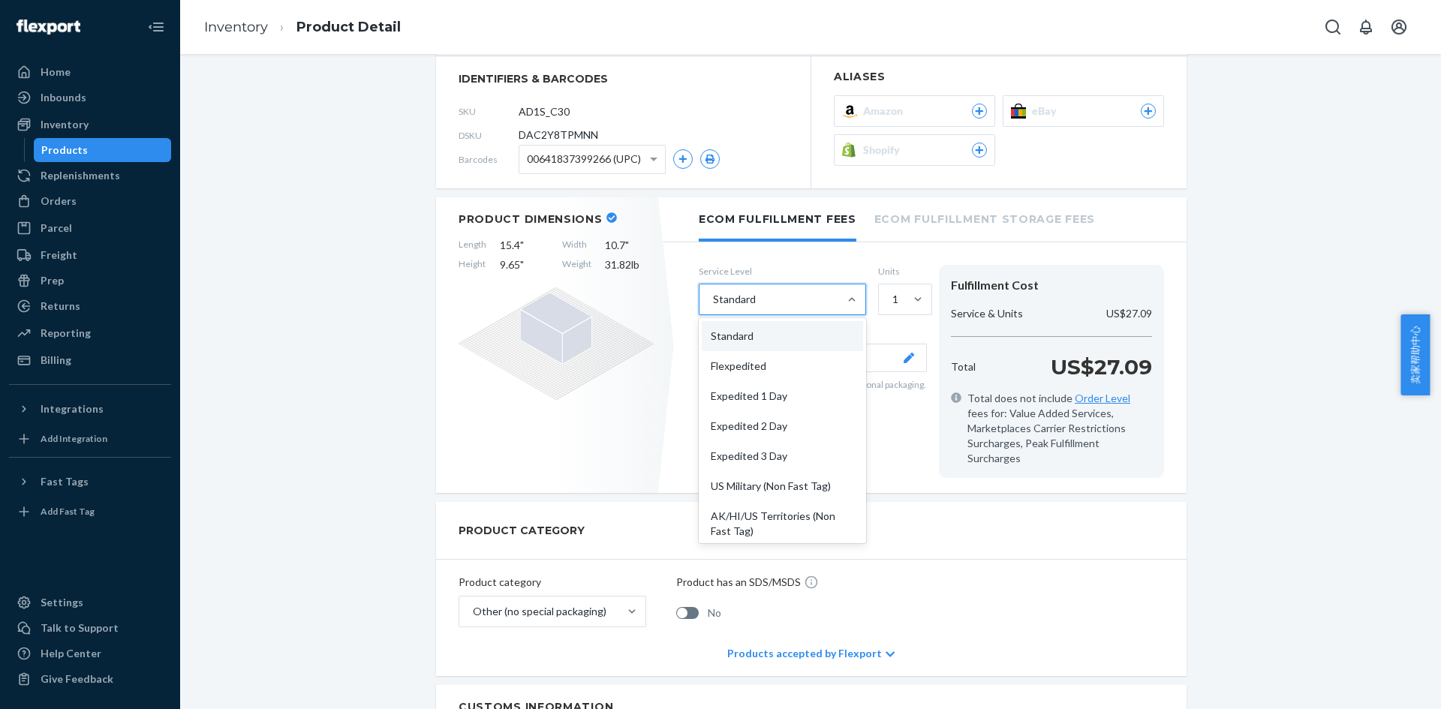
click at [798, 305] on div "Standard" at bounding box center [768, 299] width 139 height 30
click at [713, 305] on input "option Standard focused, 1 of 10. 10 results available. Use Up and Down to choo…" at bounding box center [712, 299] width 2 height 15
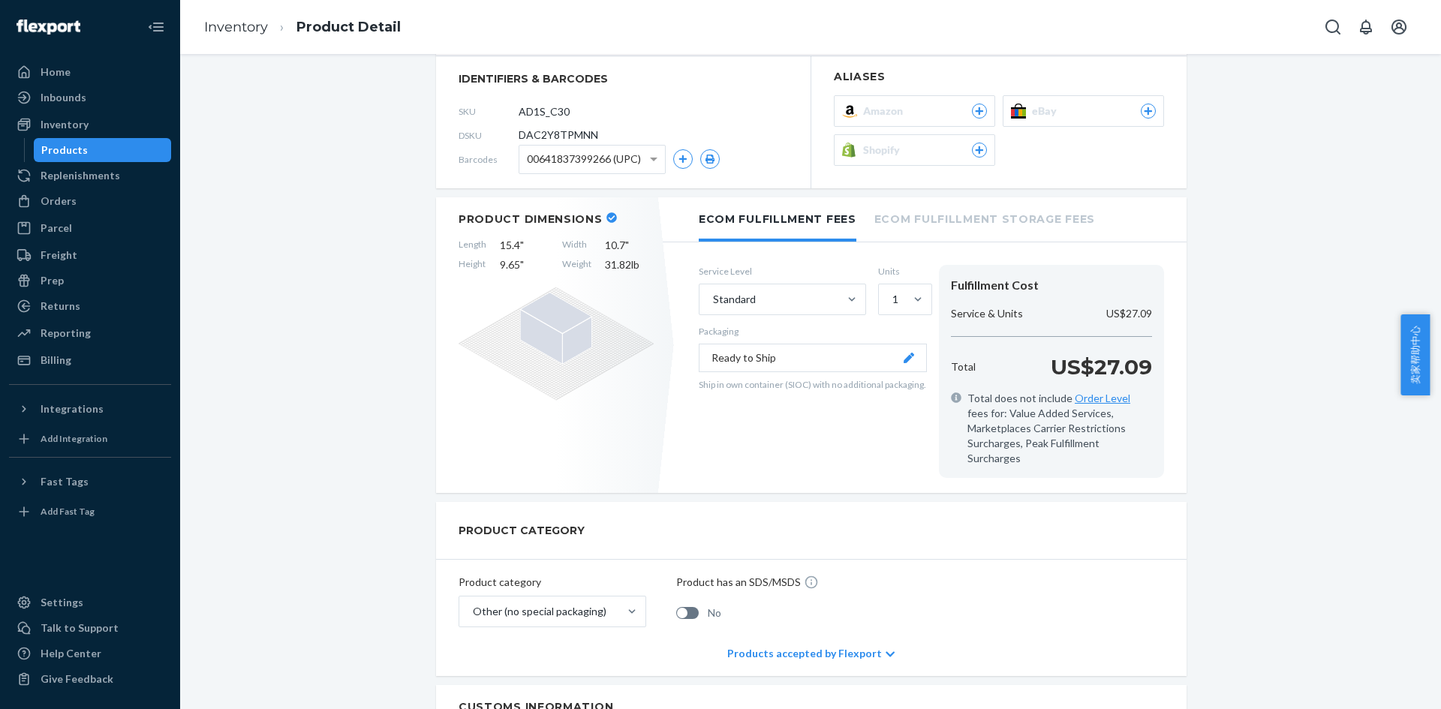
click at [1093, 564] on div "Product category Other (no special packaging) Product has an SDS/MSDS No" at bounding box center [811, 595] width 750 height 71
click at [849, 352] on button "Ready to Ship" at bounding box center [813, 358] width 228 height 29
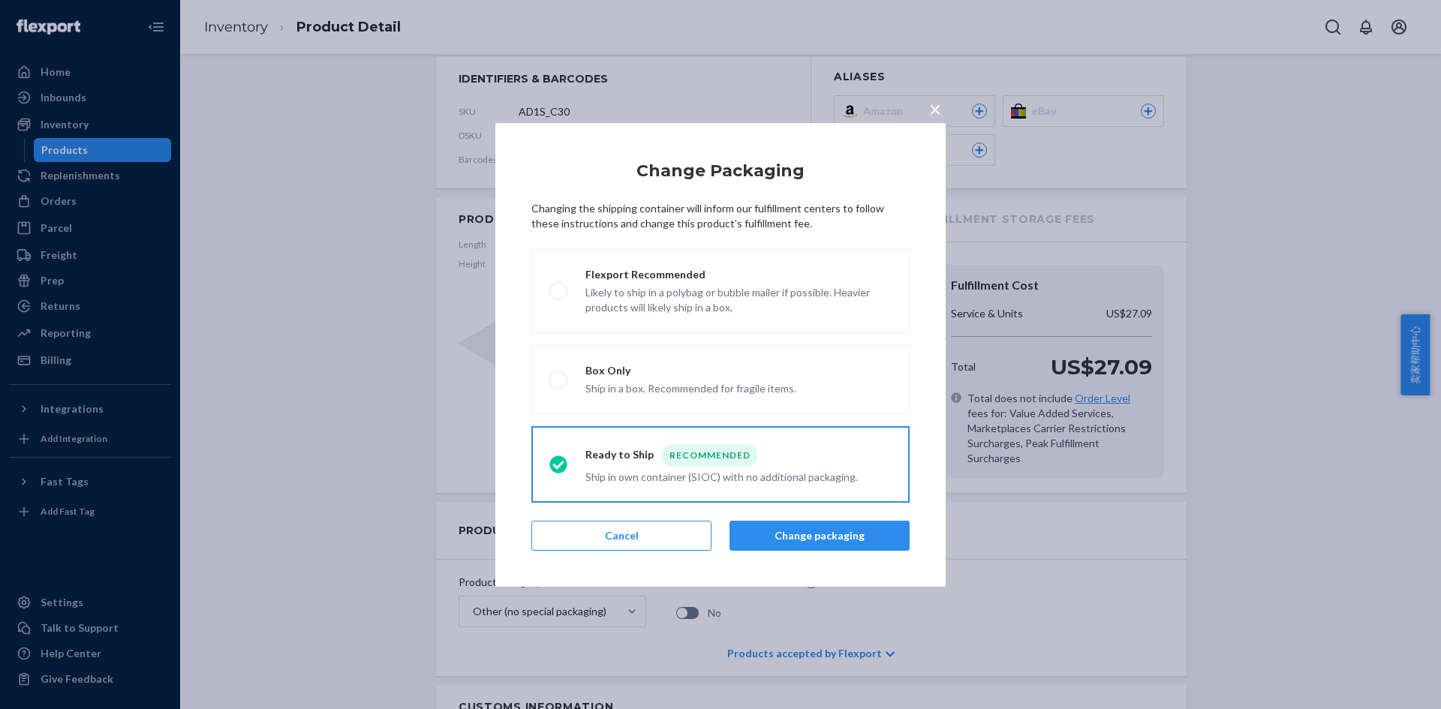
click at [1050, 535] on div "× Change Packaging Changing the shipping container will inform our fulfillment …" at bounding box center [720, 354] width 1441 height 709
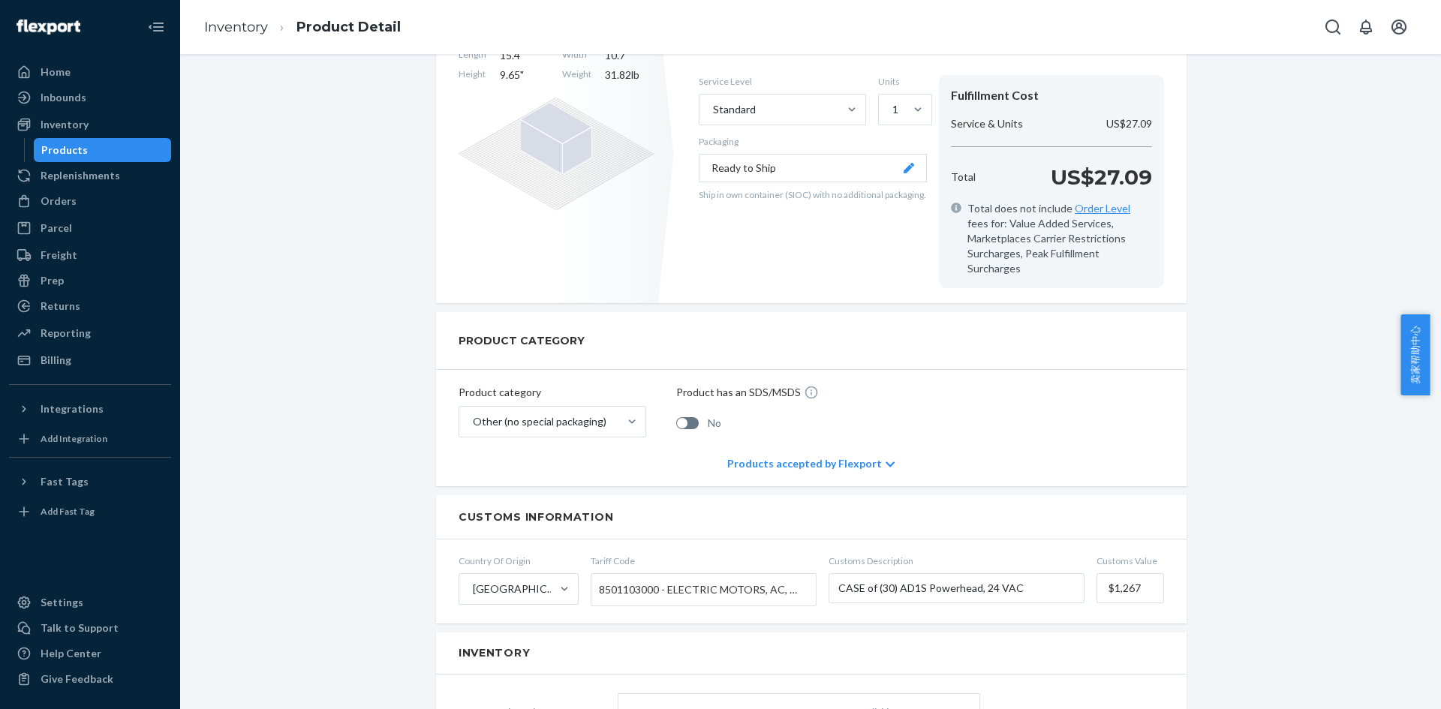
scroll to position [375, 0]
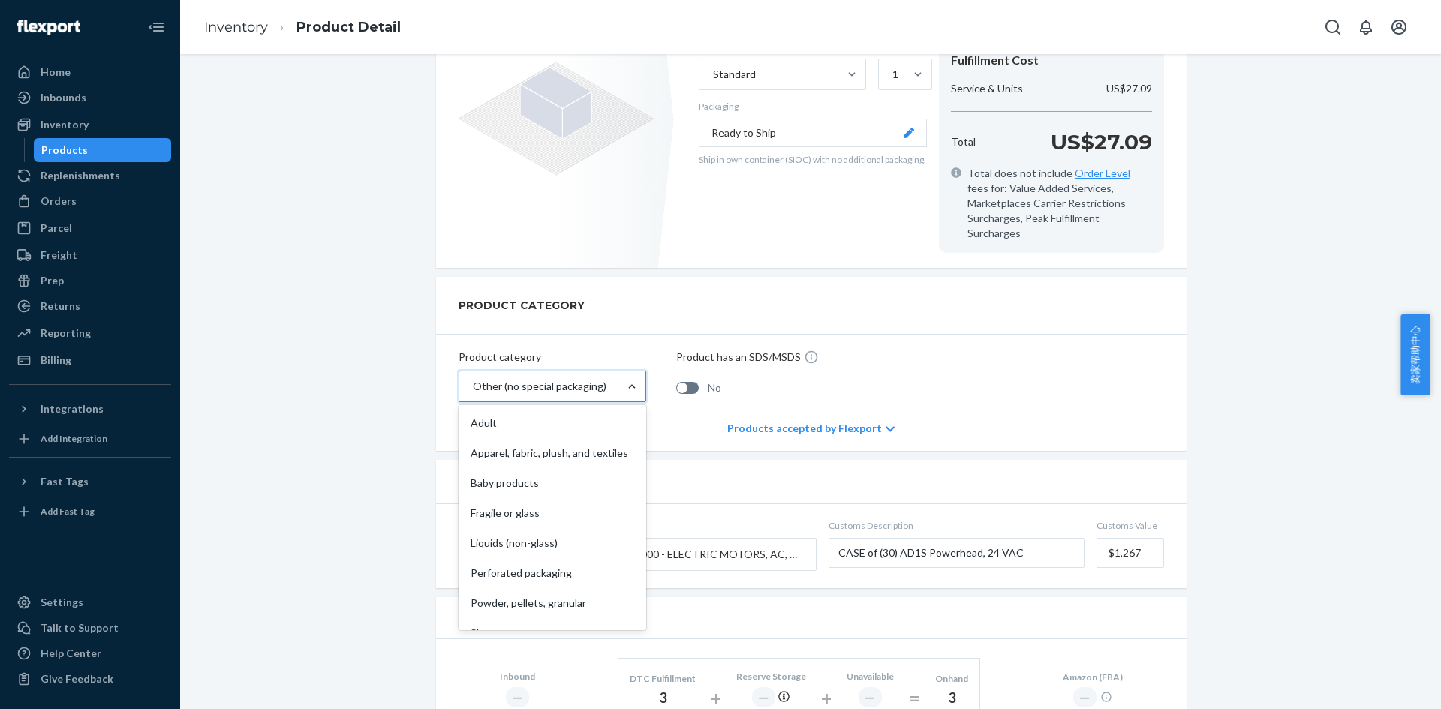
click at [618, 379] on div at bounding box center [631, 386] width 27 height 15
click at [473, 379] on input "option Other (no special packaging) focused, 10 of 10. 10 results available. Us…" at bounding box center [472, 386] width 2 height 15
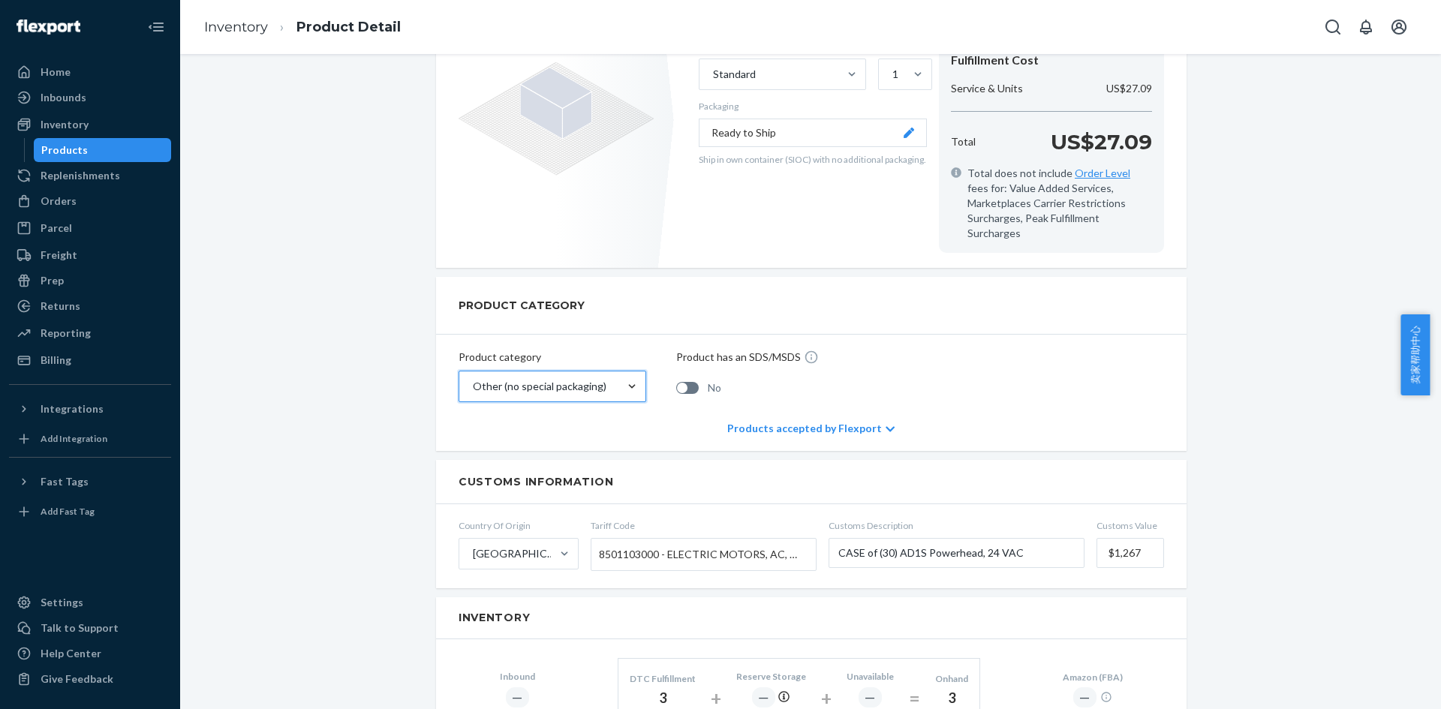
click at [618, 379] on div at bounding box center [631, 386] width 27 height 15
click at [473, 379] on input "0 results available. Select is focused ,type to refine list, press Down to open…" at bounding box center [472, 386] width 2 height 15
click at [882, 420] on div "Products accepted by Flexport" at bounding box center [810, 428] width 167 height 45
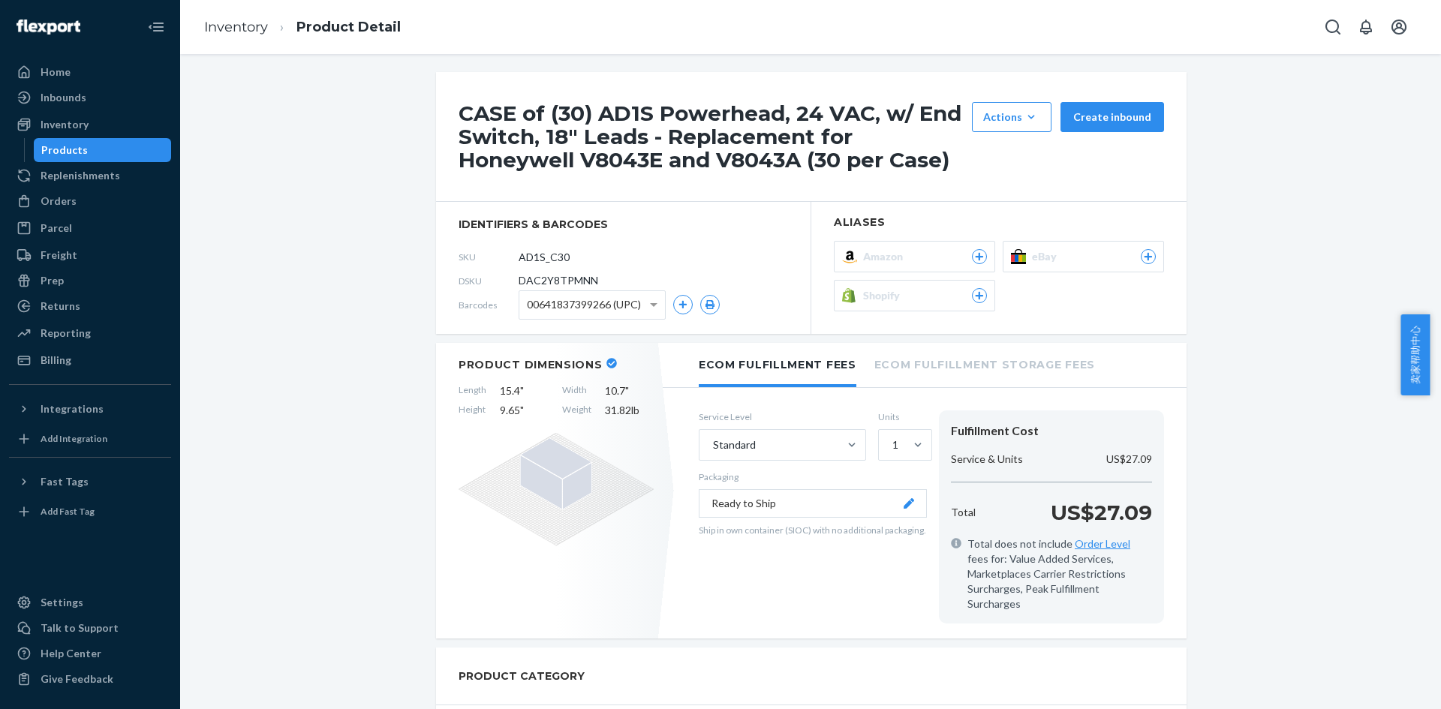
scroll to position [0, 0]
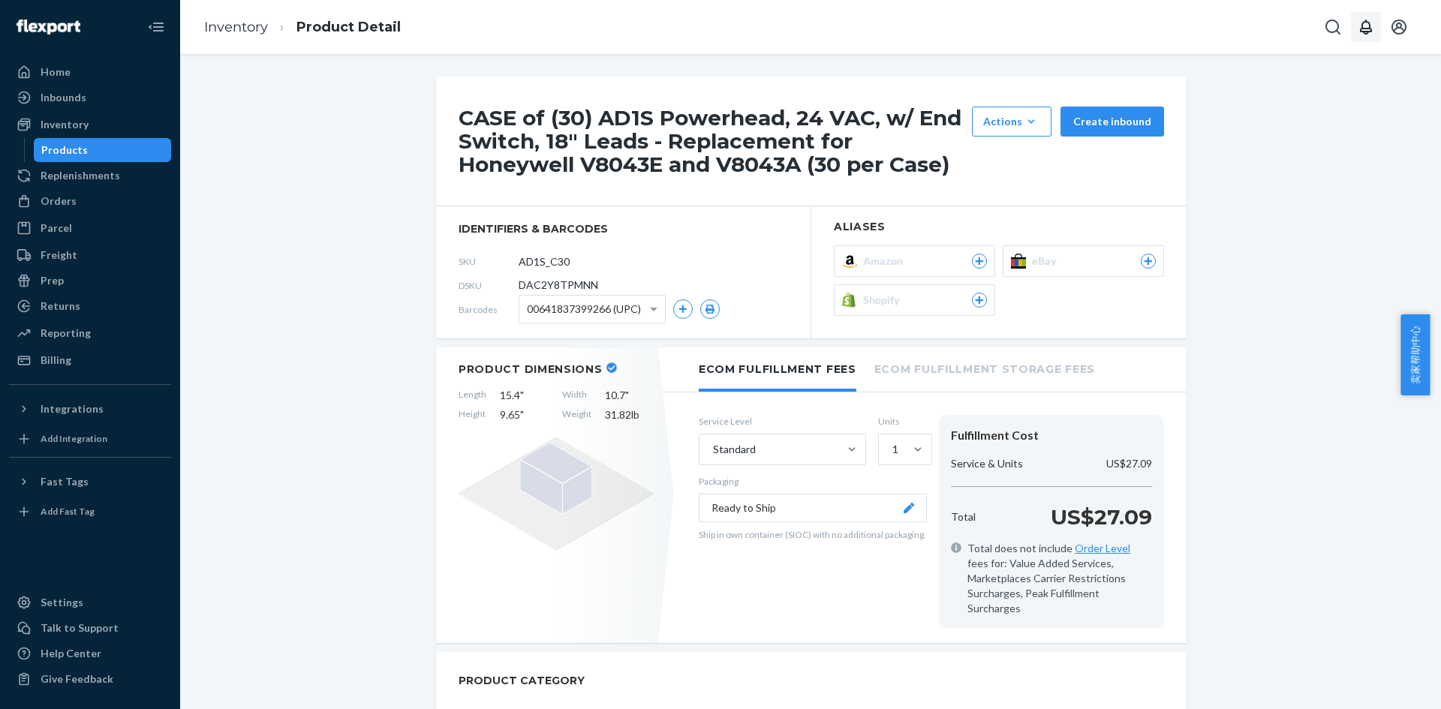
click at [1370, 32] on icon "Open notifications" at bounding box center [1366, 27] width 12 height 15
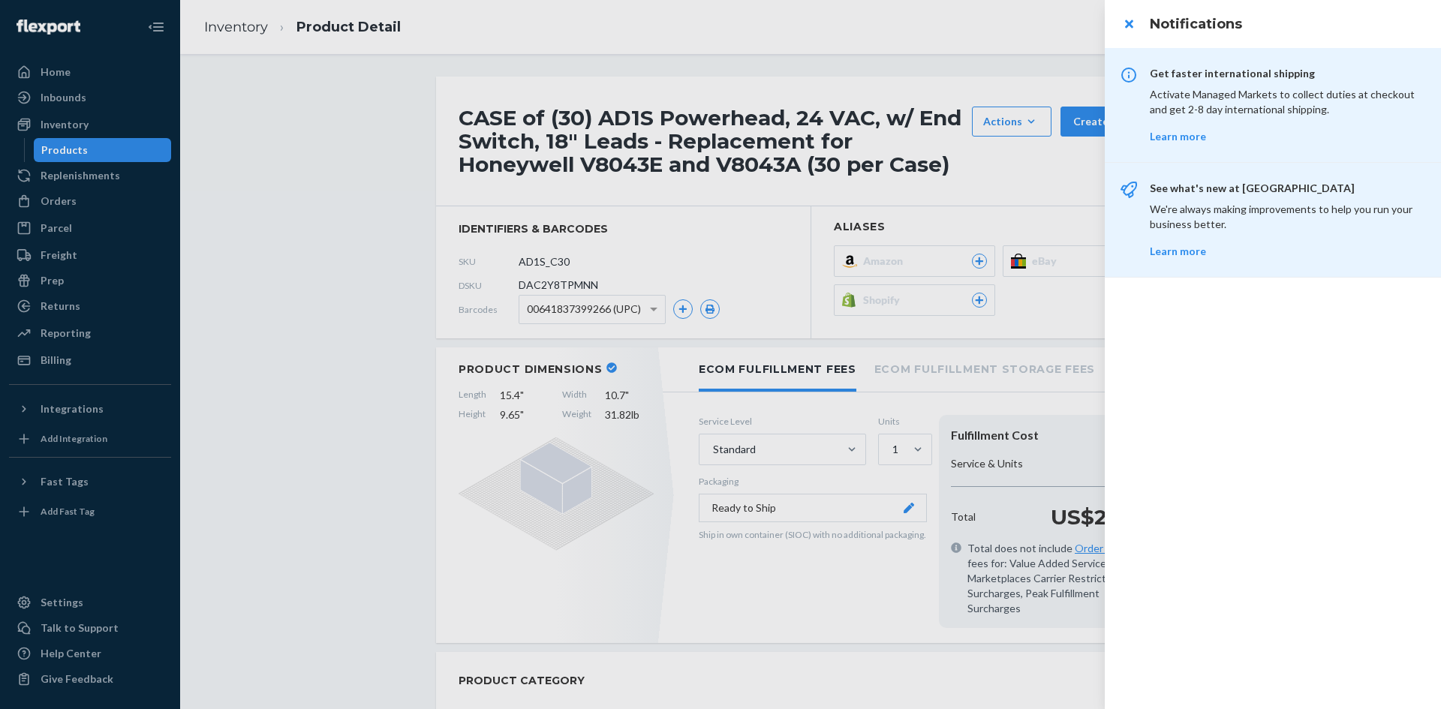
click at [942, 41] on div at bounding box center [720, 354] width 1441 height 709
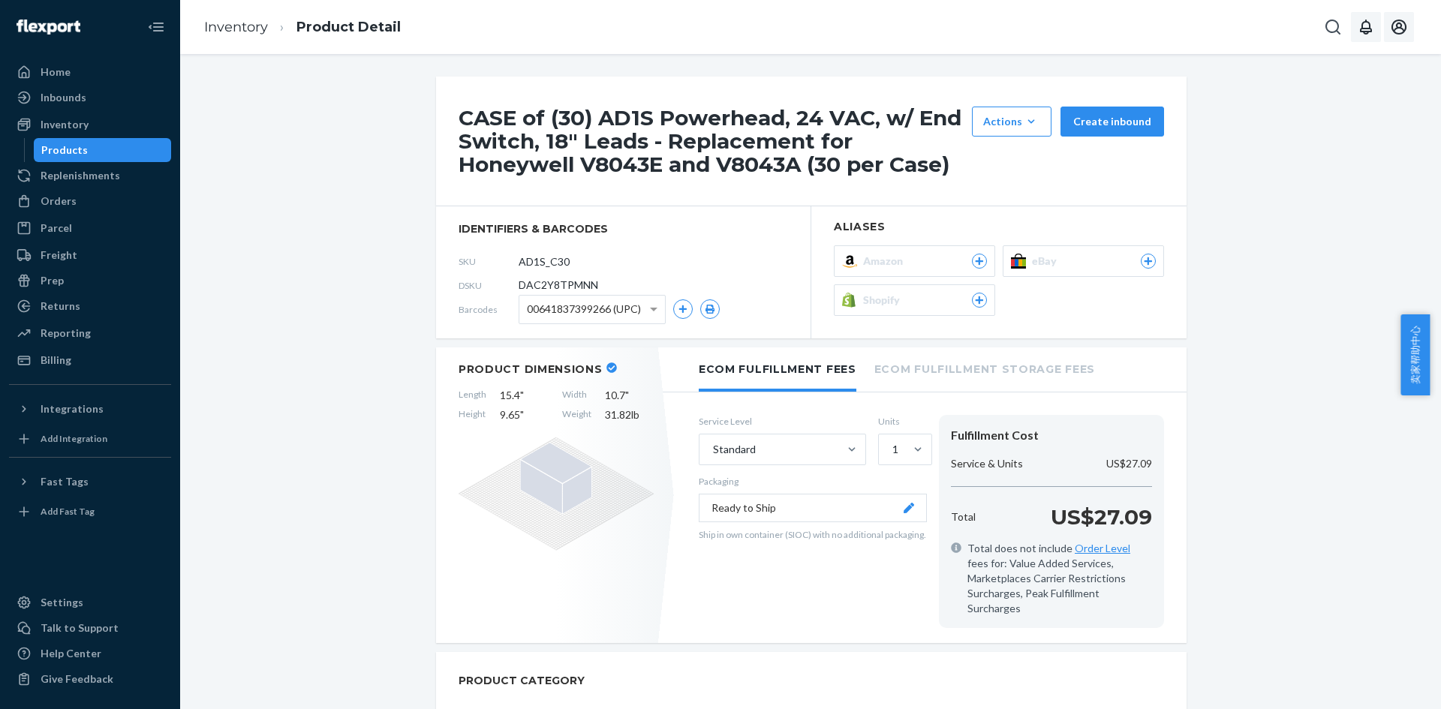
click at [1395, 32] on icon "Open account menu" at bounding box center [1398, 27] width 15 height 15
click at [1404, 350] on span "卖家帮助中心" at bounding box center [1414, 354] width 29 height 81
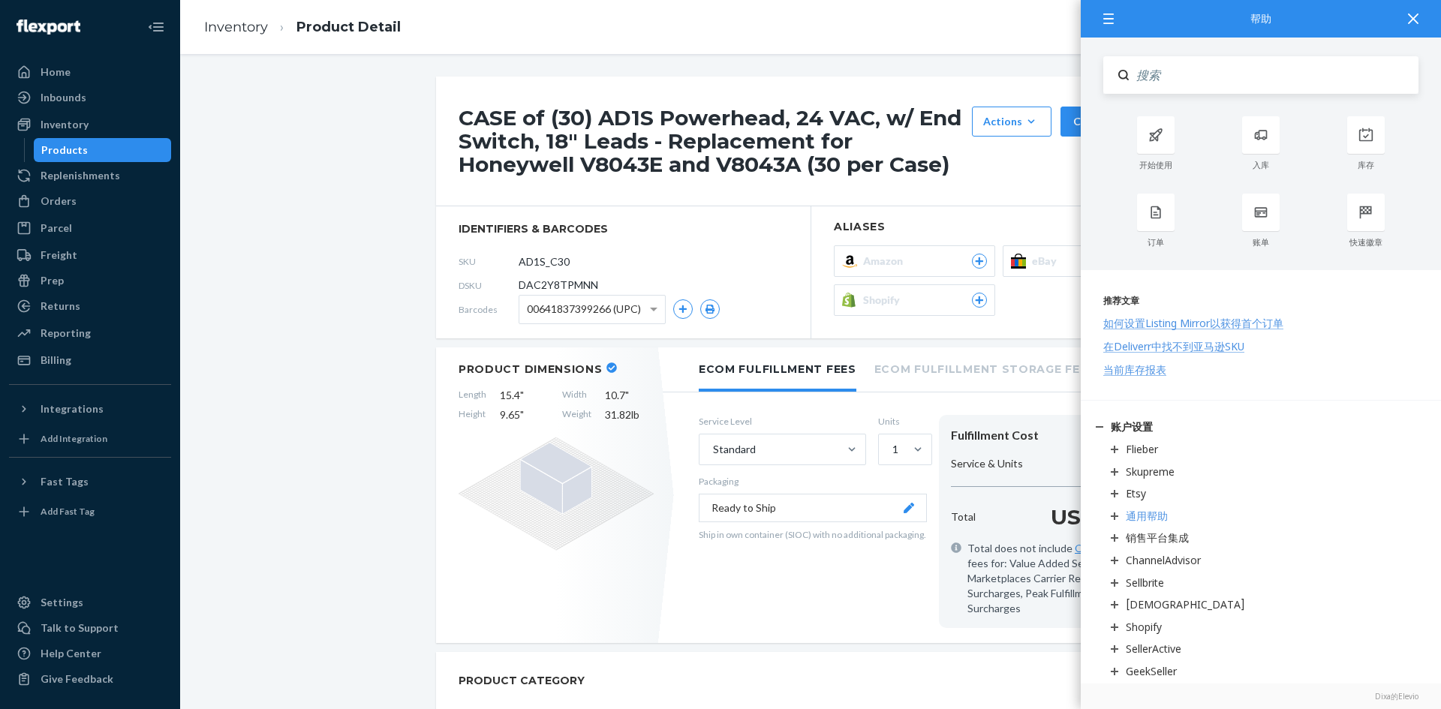
click at [1159, 514] on div "通用帮助" at bounding box center [1147, 516] width 42 height 14
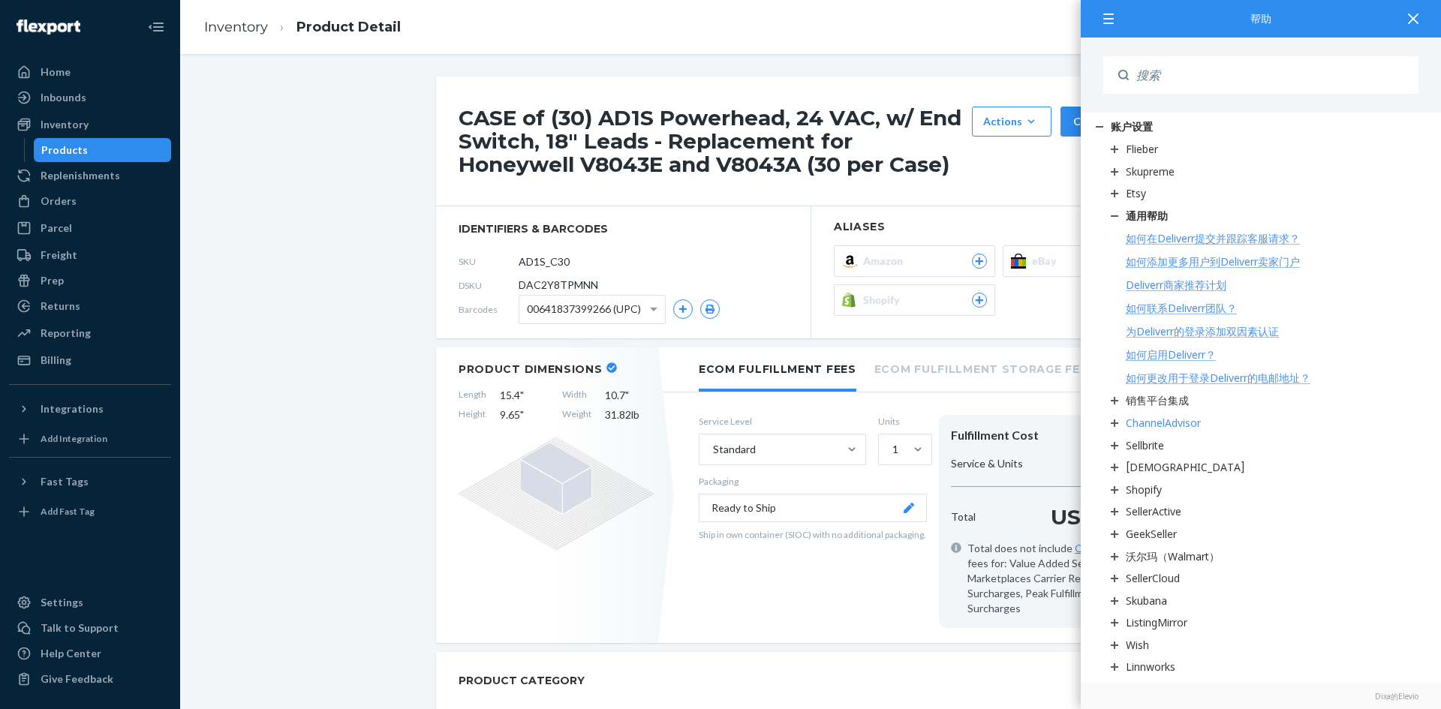
scroll to position [375, 0]
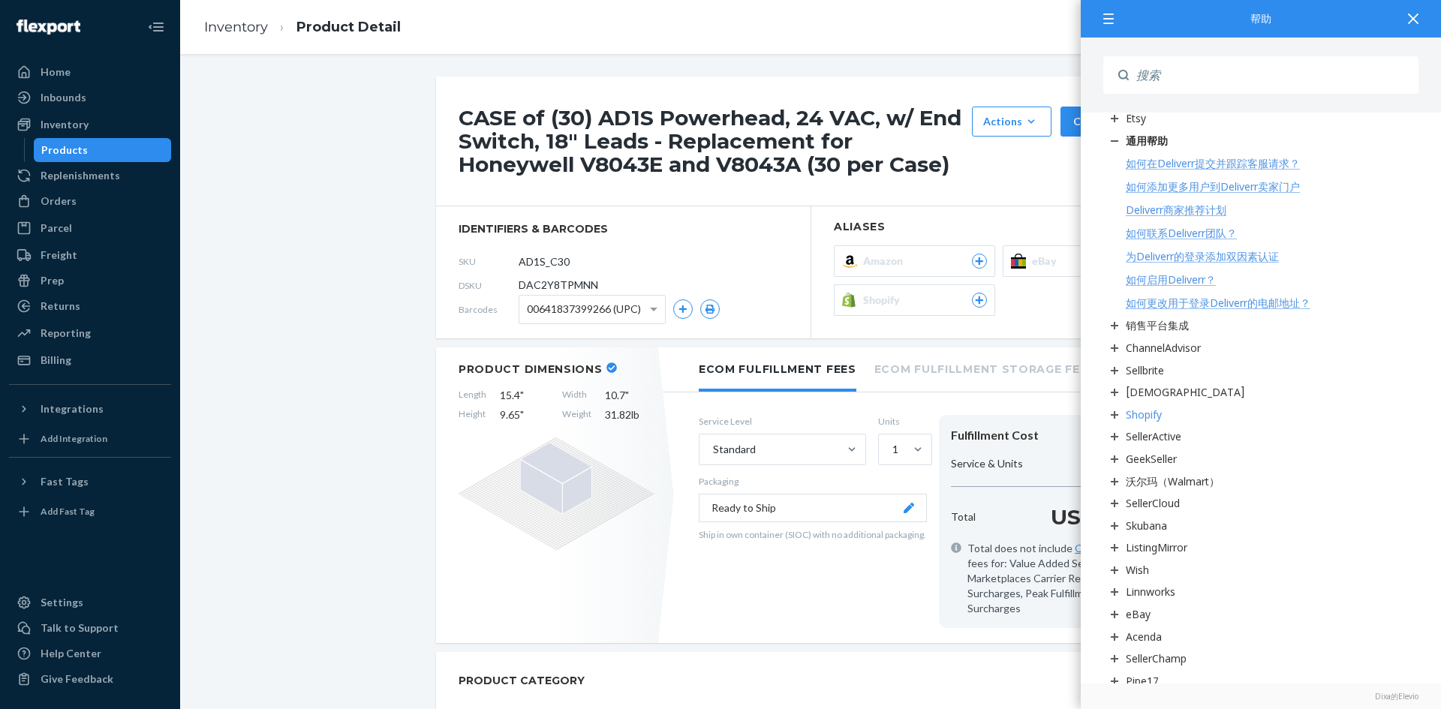
click at [1156, 418] on div "Shopify" at bounding box center [1144, 414] width 36 height 14
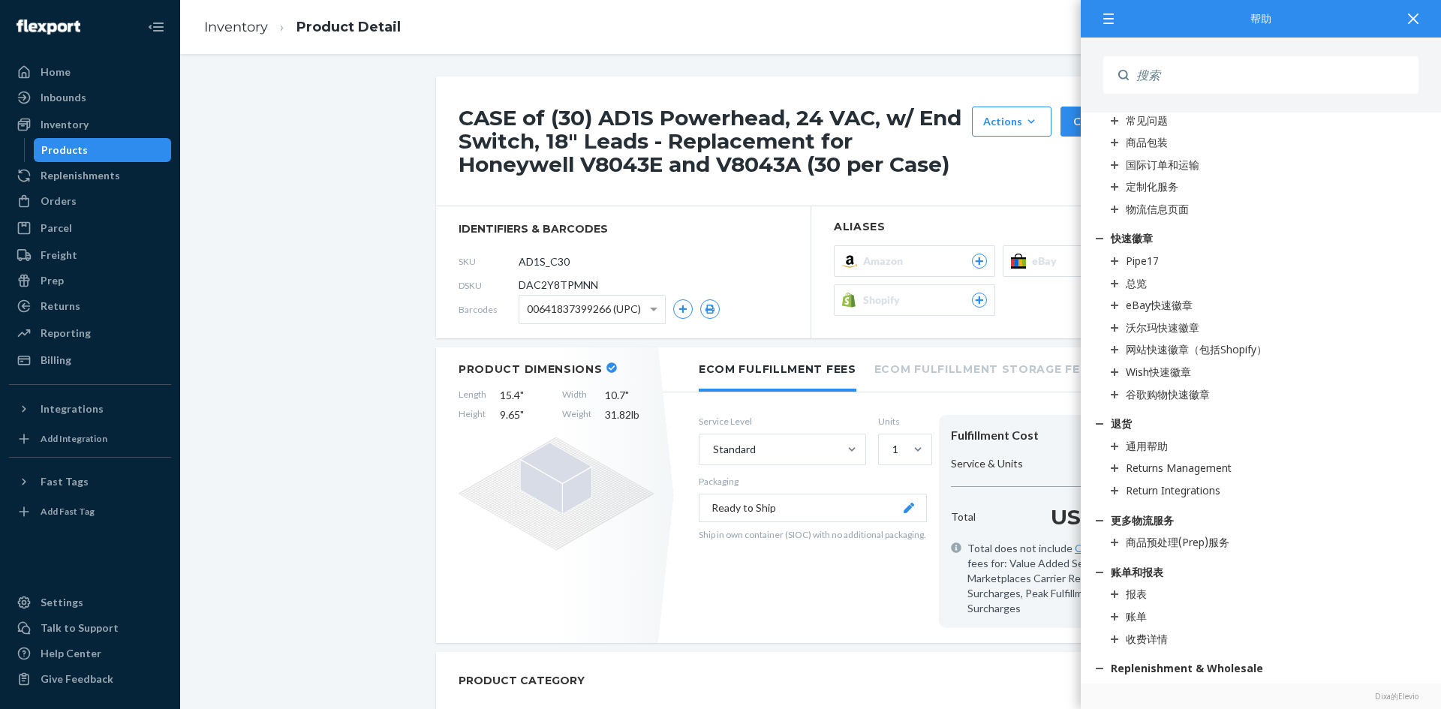
scroll to position [1920, 0]
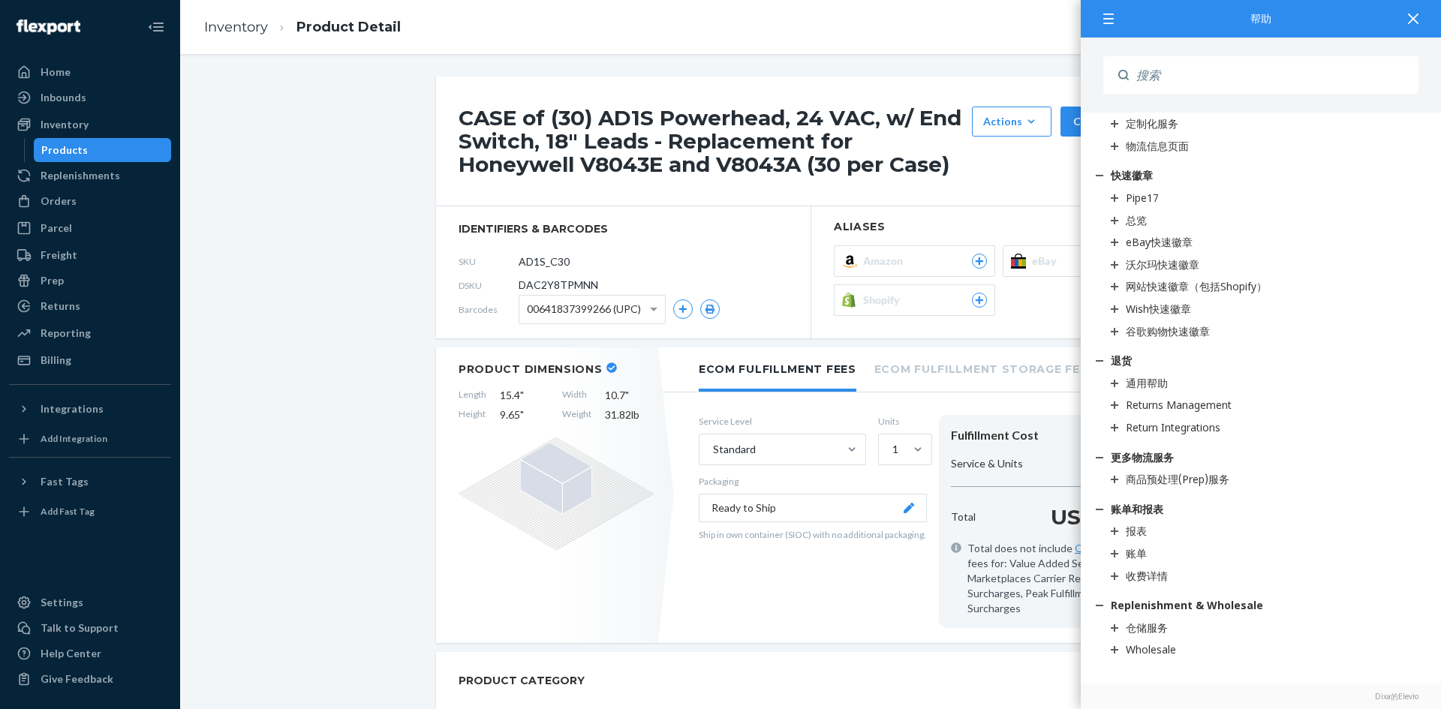
click at [925, 657] on div "PRODUCT CATEGORY" at bounding box center [811, 681] width 750 height 58
click at [1416, 14] on div at bounding box center [1412, 18] width 33 height 37
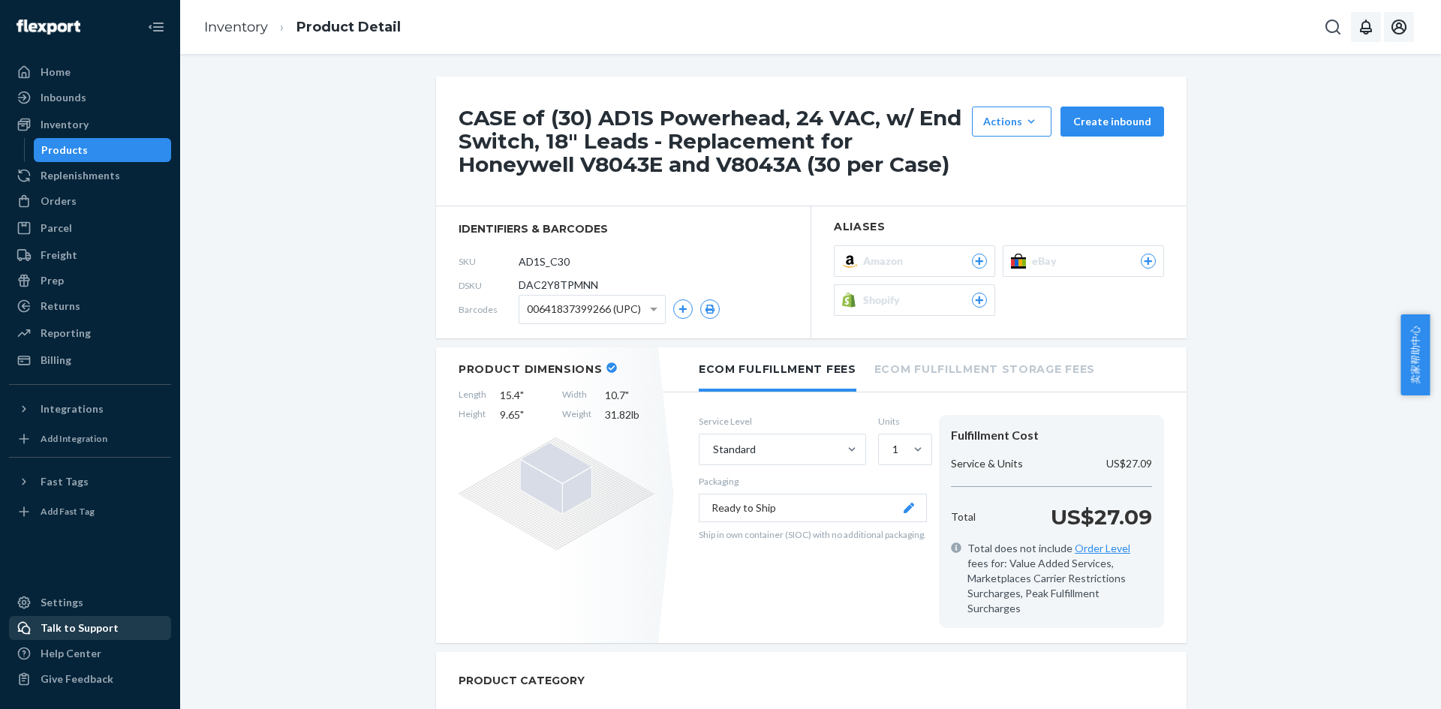
click at [82, 625] on div "Talk to Support" at bounding box center [80, 628] width 78 height 15
click at [555, 281] on span "DAC2Y8TPMNN" at bounding box center [558, 285] width 80 height 15
copy span "DAC2Y8TPMNN"
click at [243, 26] on link "Inventory" at bounding box center [236, 27] width 64 height 17
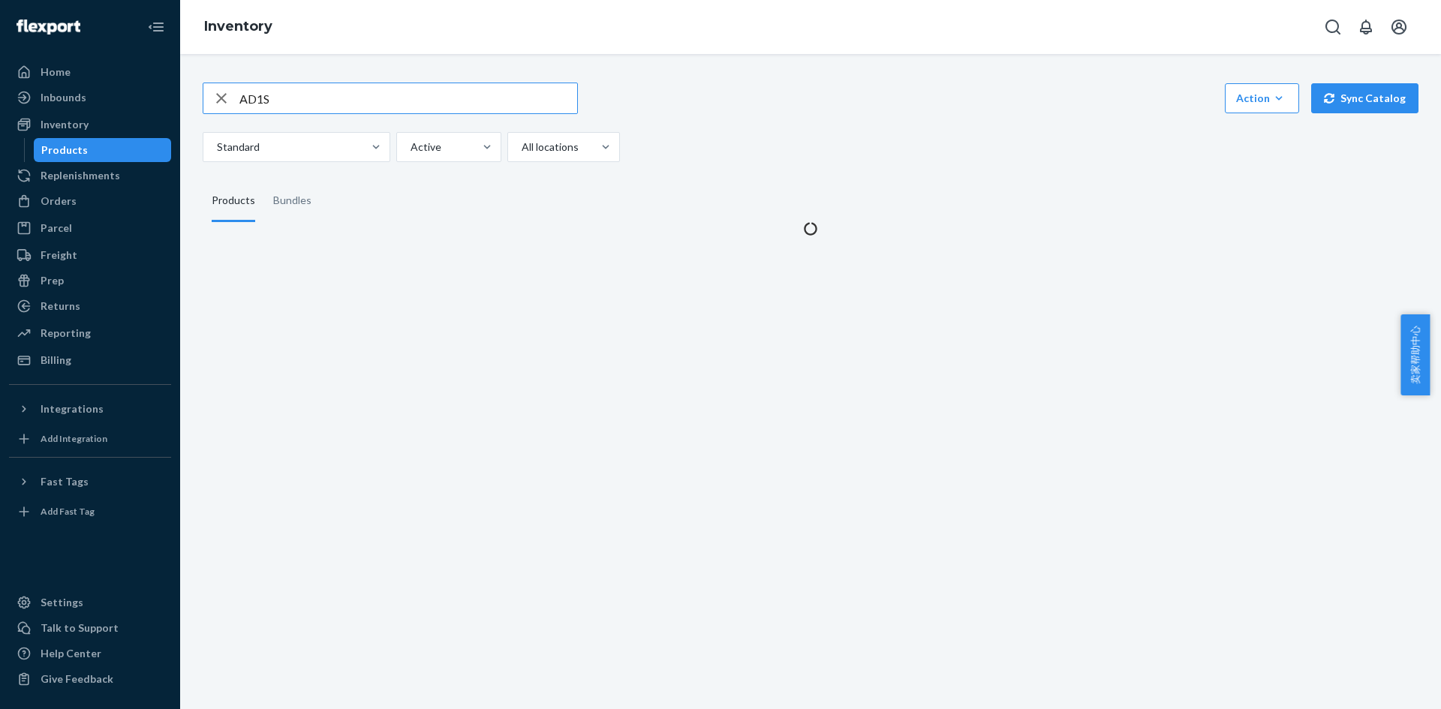
click at [227, 97] on icon "button" at bounding box center [221, 98] width 18 height 30
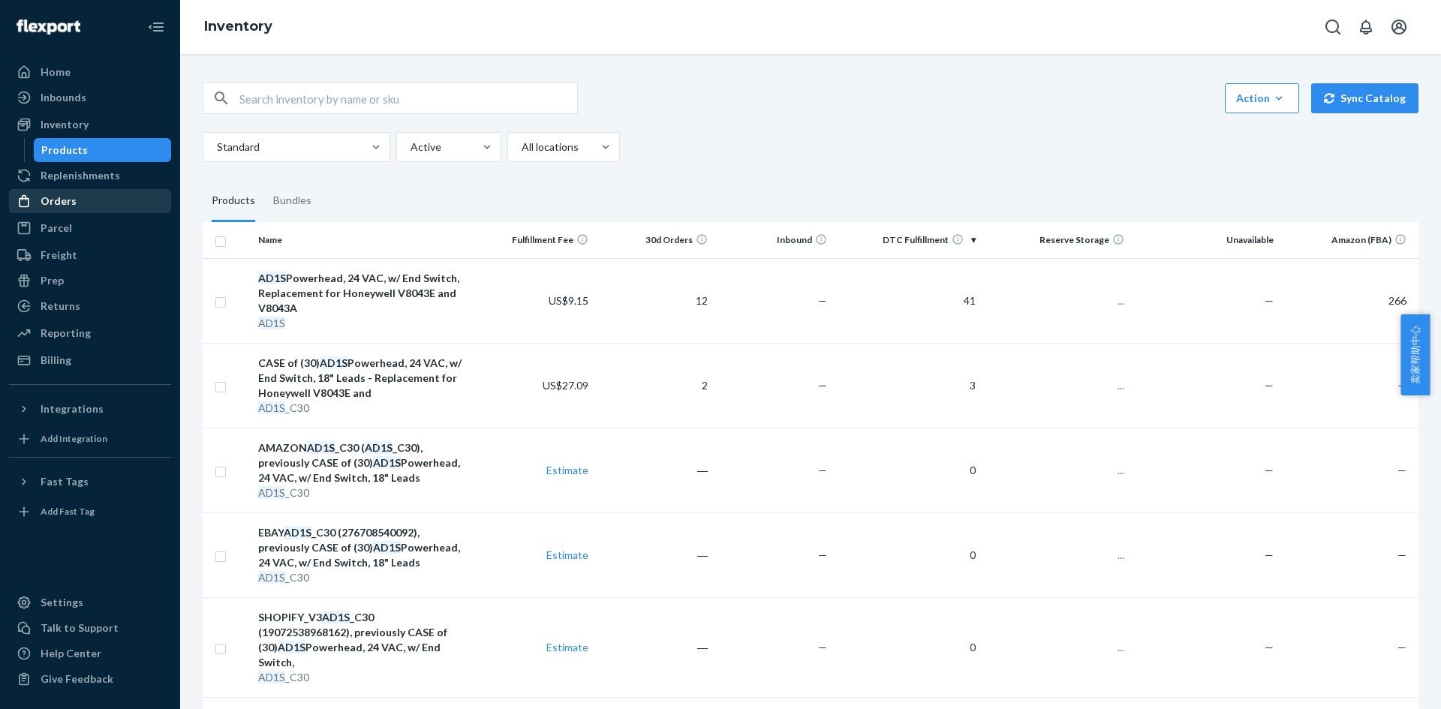
click at [67, 201] on div "Orders" at bounding box center [59, 201] width 36 height 15
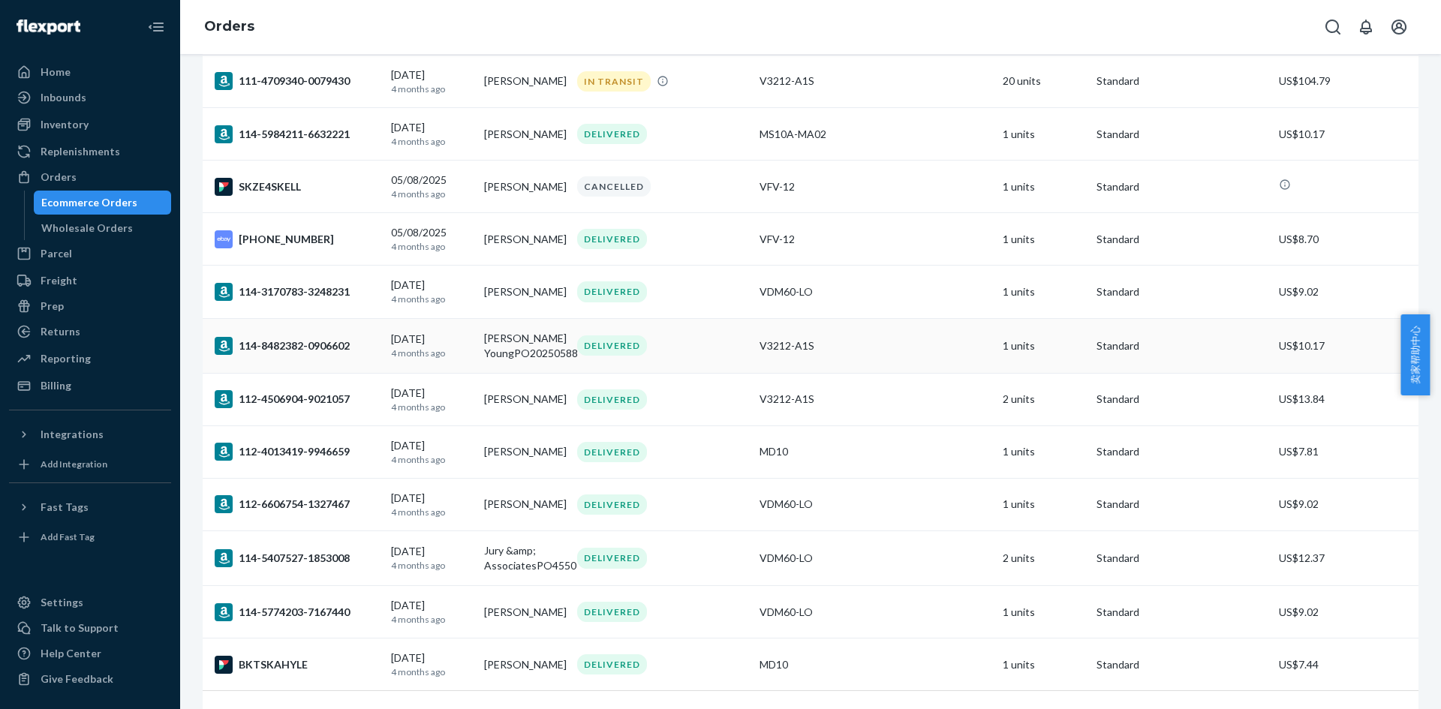
scroll to position [1012, 0]
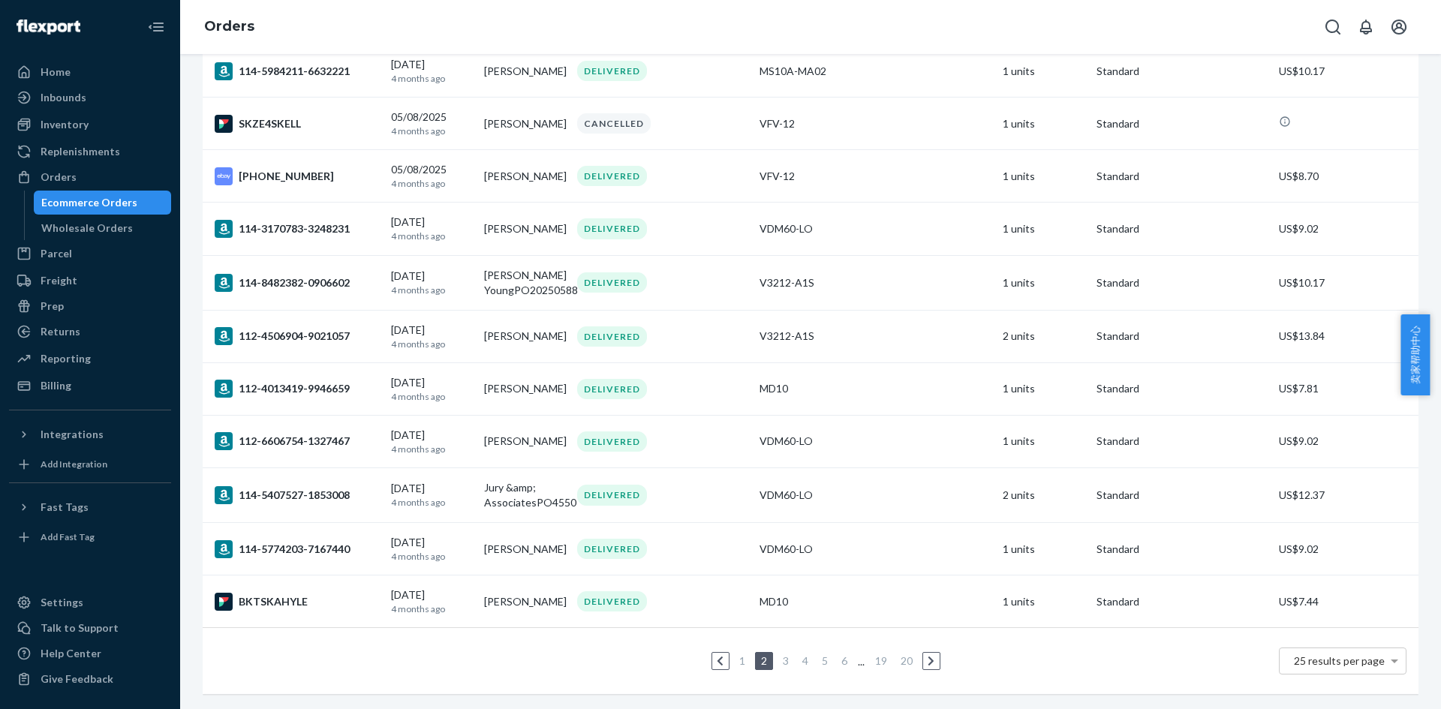
click at [736, 654] on link "1" at bounding box center [742, 660] width 12 height 13
